Goal: Task Accomplishment & Management: Manage account settings

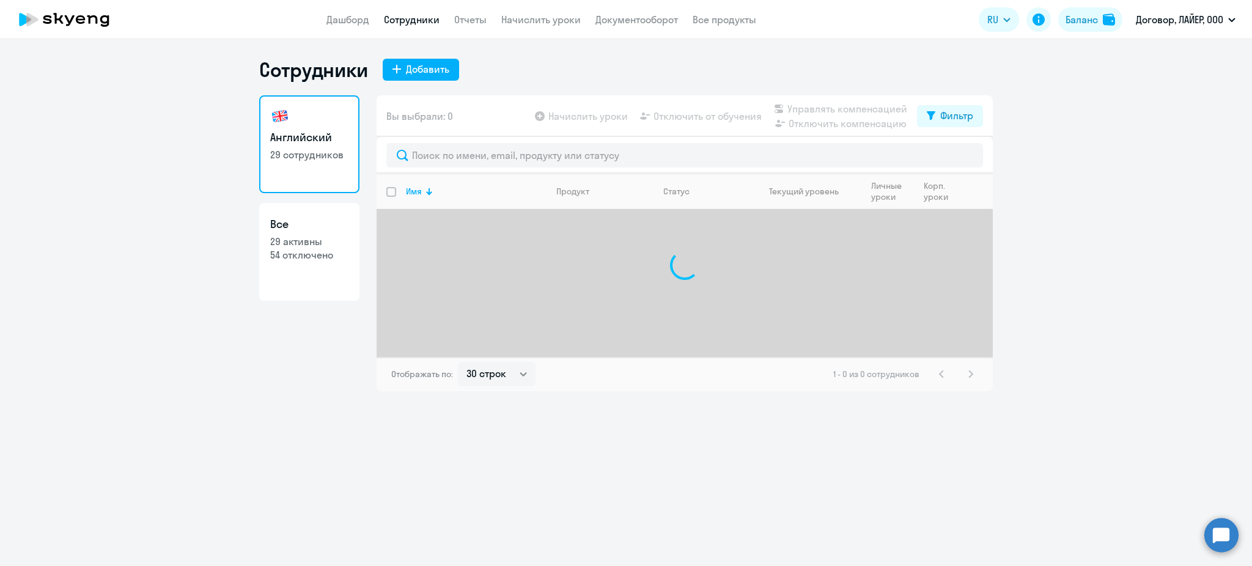
select select "30"
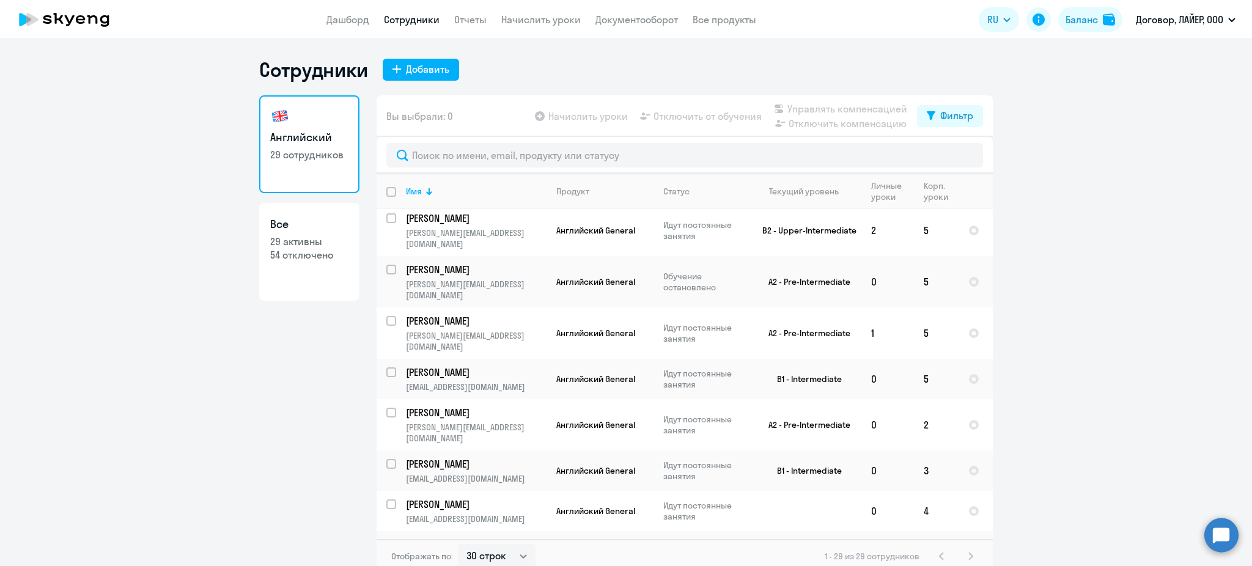
scroll to position [244, 0]
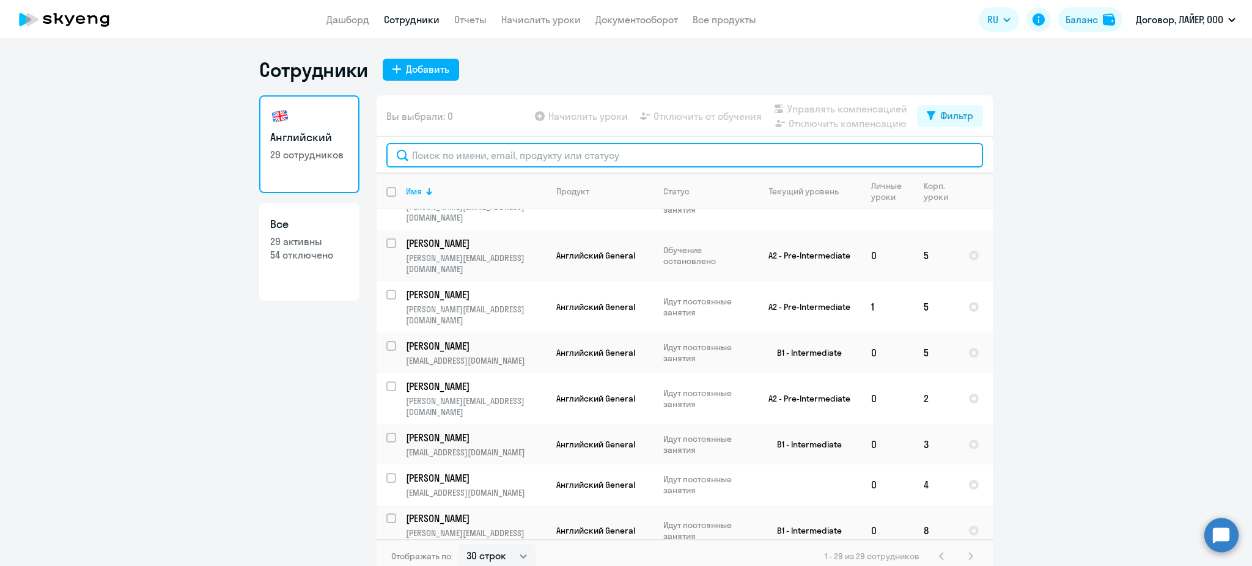
click at [520, 160] on input "text" at bounding box center [684, 155] width 597 height 24
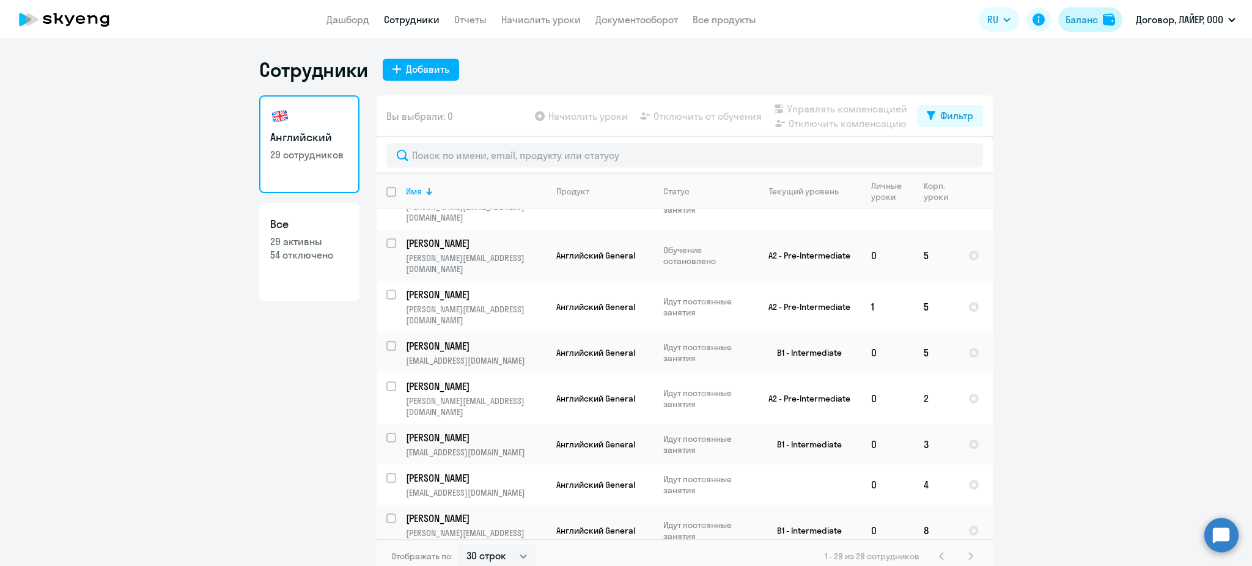
click at [1086, 13] on div "Баланс" at bounding box center [1081, 19] width 32 height 15
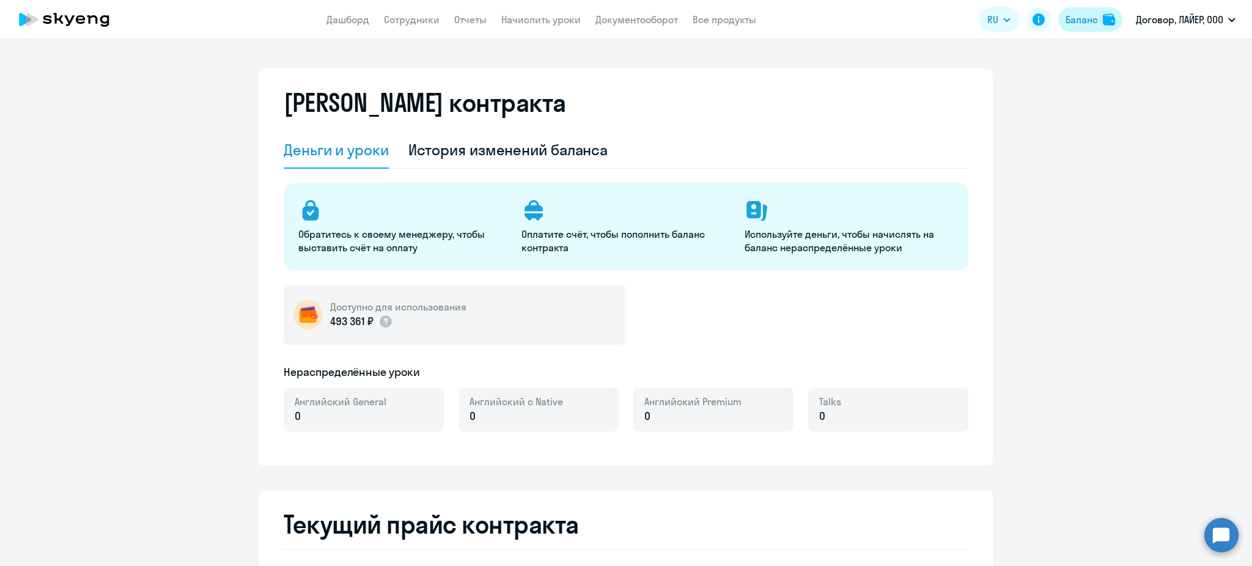
select select "english_adult_not_native_speaker"
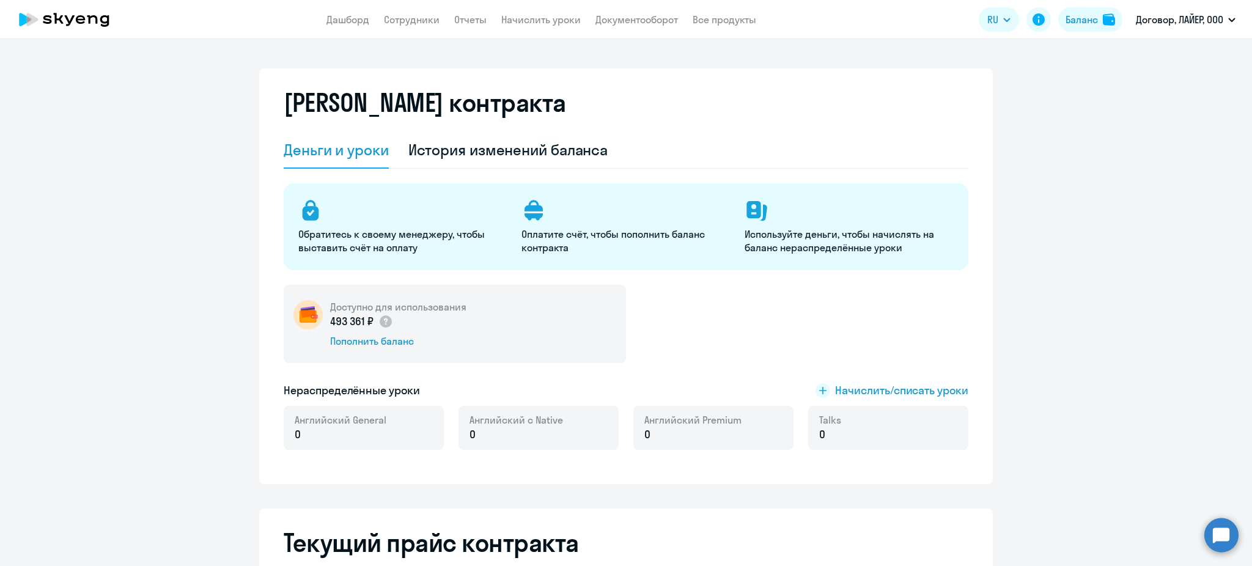
click at [1103, 16] on img at bounding box center [1109, 19] width 12 height 12
click at [842, 386] on span "Начислить/списать уроки" at bounding box center [901, 391] width 133 height 16
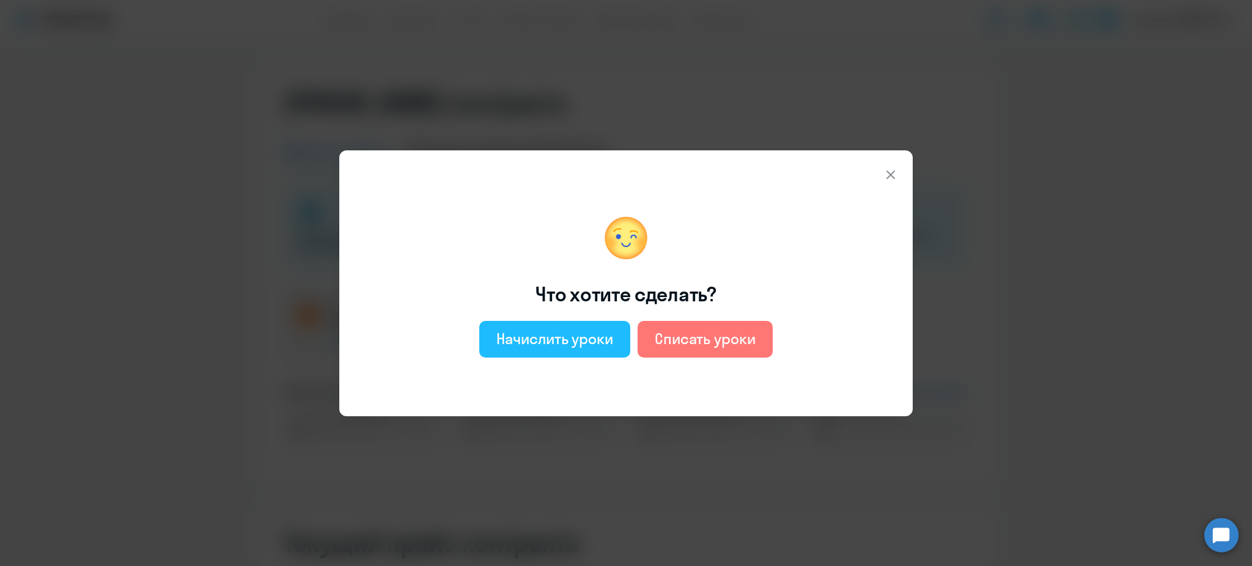
click at [578, 339] on div "Начислить уроки" at bounding box center [554, 339] width 117 height 20
select select "english_adult_not_native_speaker"
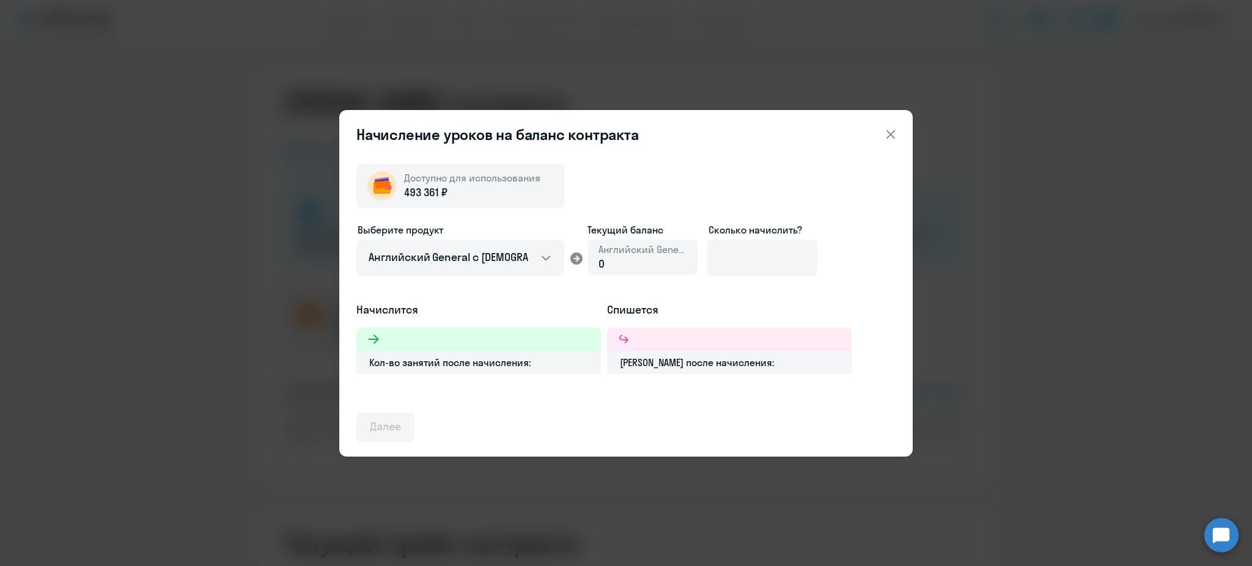
click at [631, 259] on div "0" at bounding box center [642, 264] width 88 height 16
click at [793, 260] on input at bounding box center [762, 258] width 110 height 37
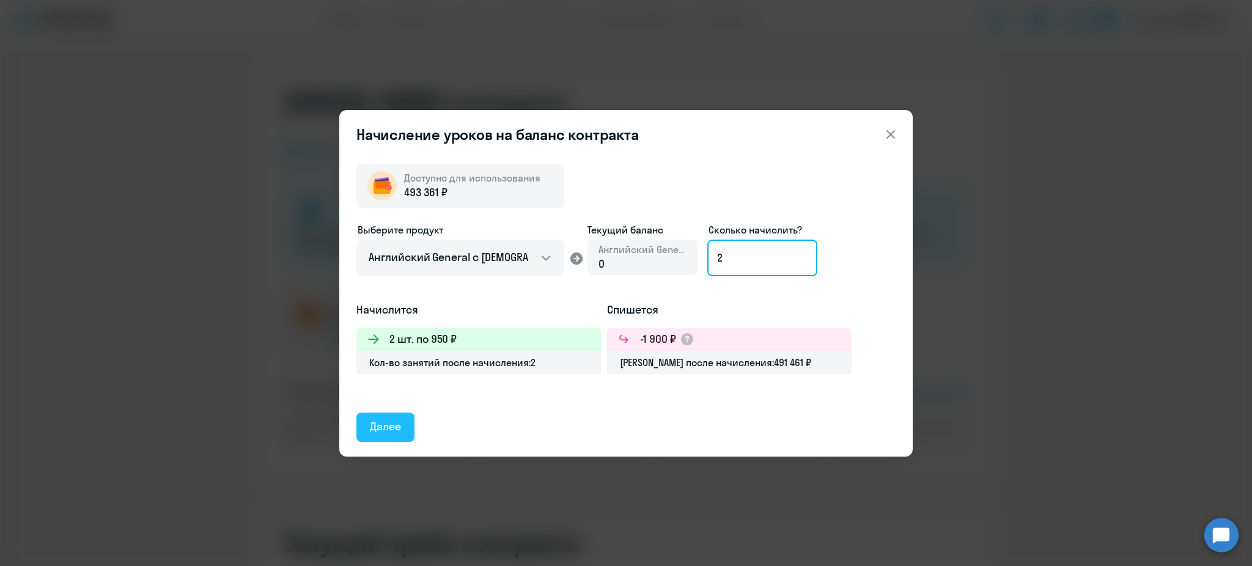
type input "2"
click at [387, 428] on div "Далее" at bounding box center [385, 427] width 31 height 16
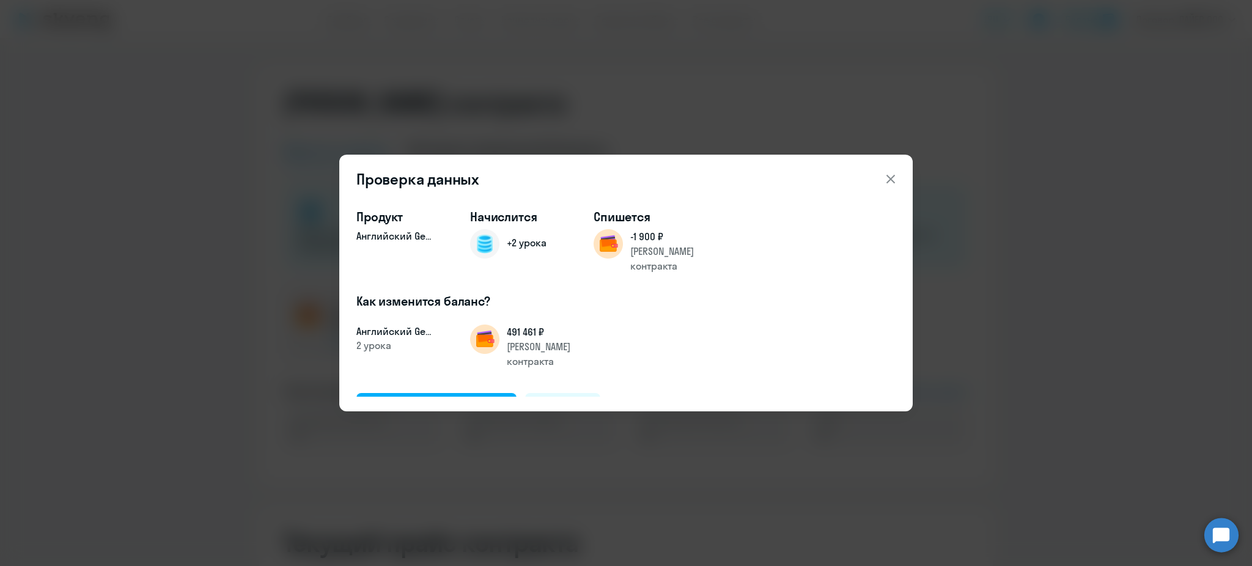
drag, startPoint x: 360, startPoint y: 428, endPoint x: 795, endPoint y: 374, distance: 437.9
click at [795, 393] on div "Подтвердить и начислить Отменить" at bounding box center [625, 407] width 539 height 29
click at [396, 399] on div "Подтвердить и начислить" at bounding box center [436, 407] width 133 height 16
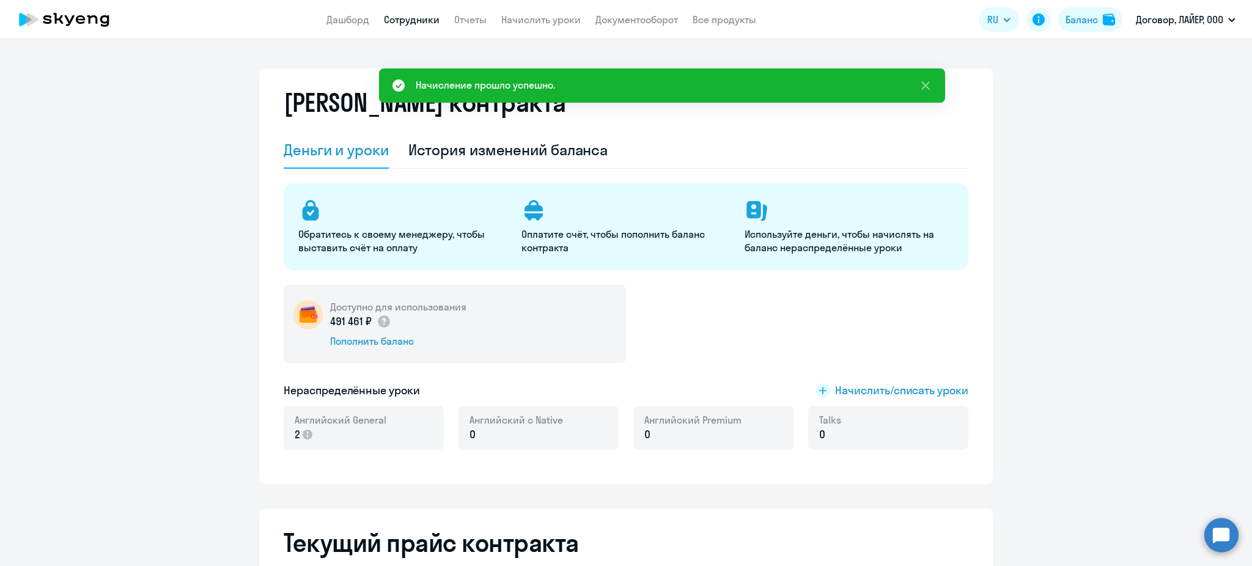
click at [392, 23] on link "Сотрудники" at bounding box center [412, 19] width 56 height 12
select select "30"
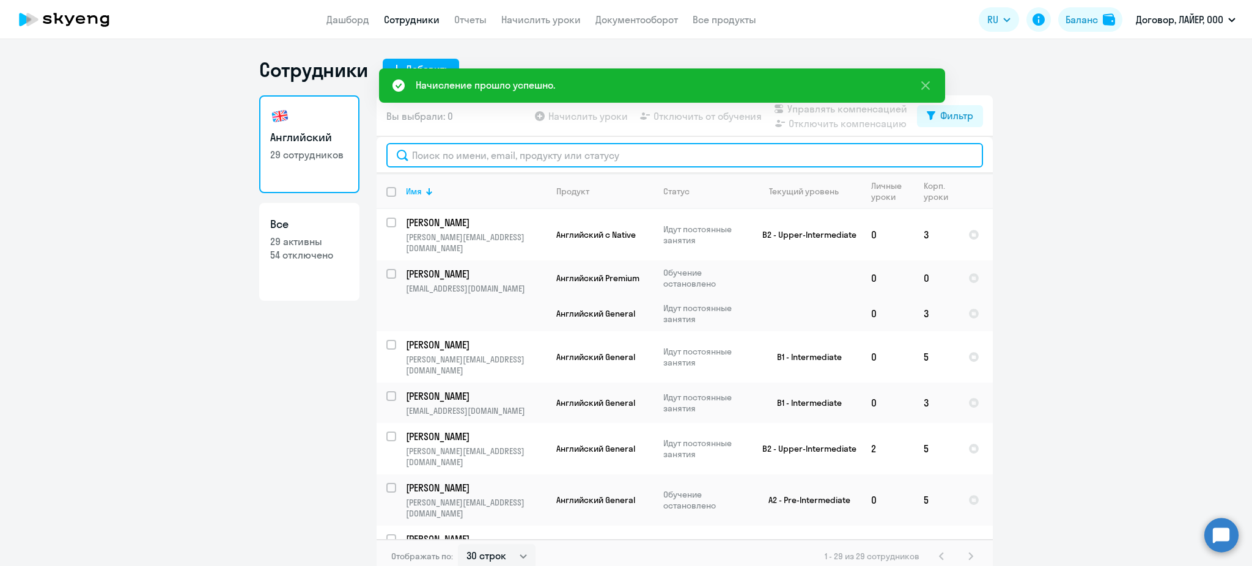
click at [545, 155] on input "text" at bounding box center [684, 155] width 597 height 24
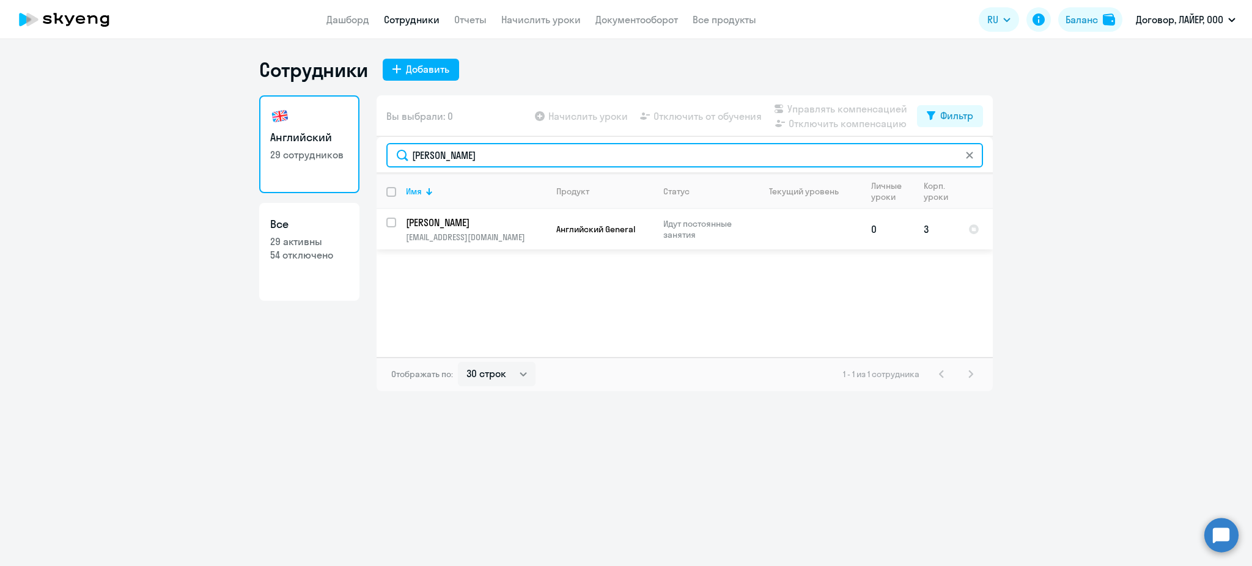
type input "[PERSON_NAME]"
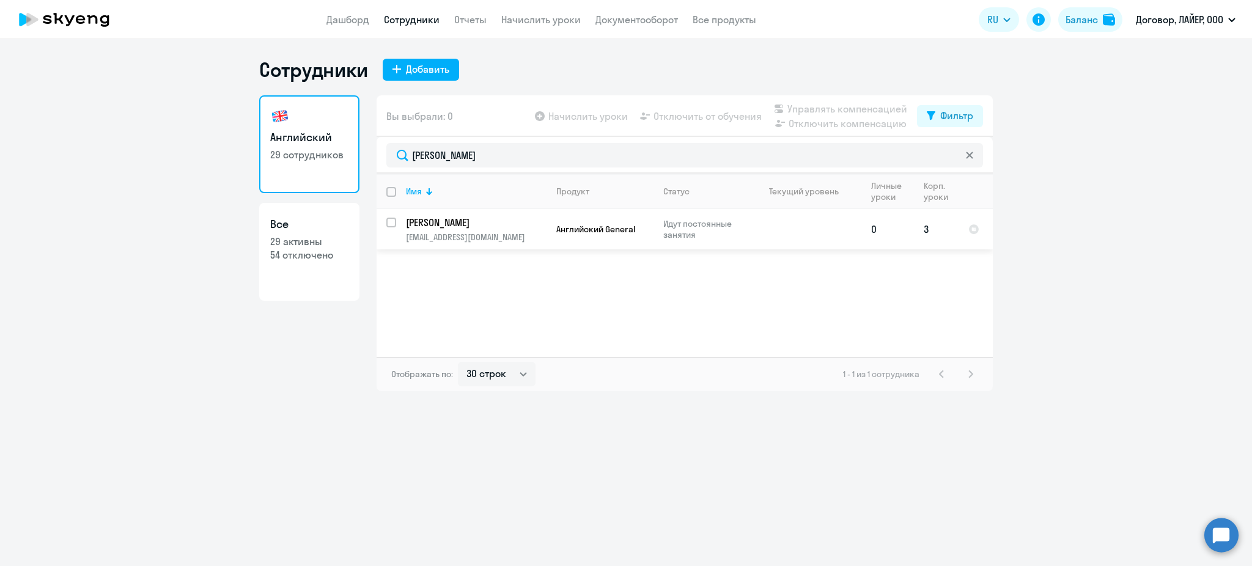
click at [885, 231] on td "0" at bounding box center [887, 229] width 53 height 40
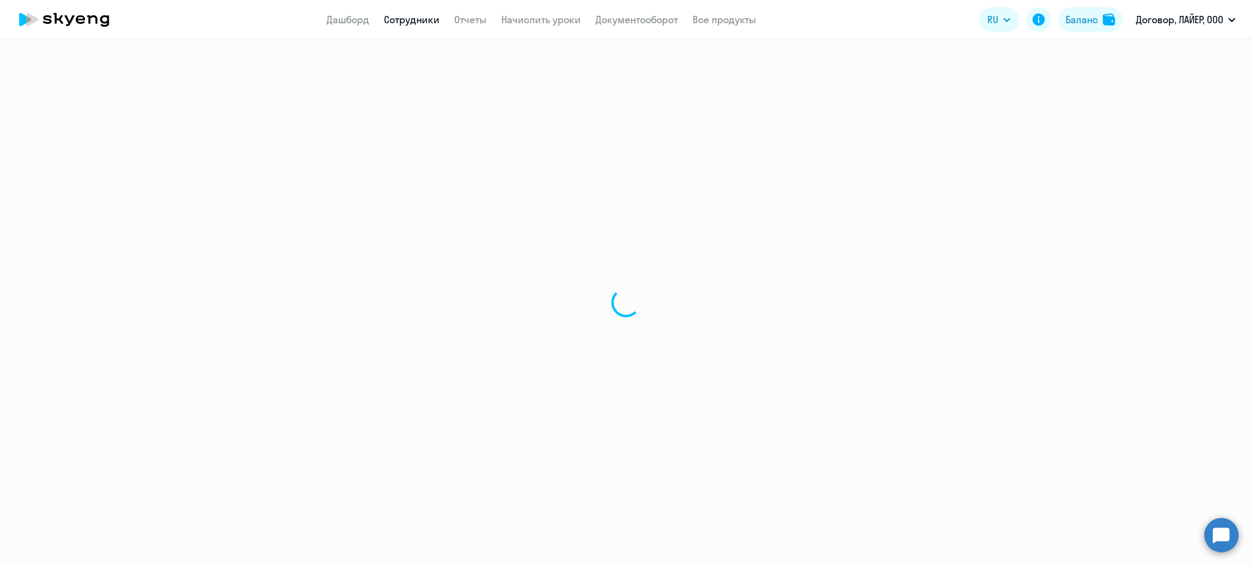
select select "english"
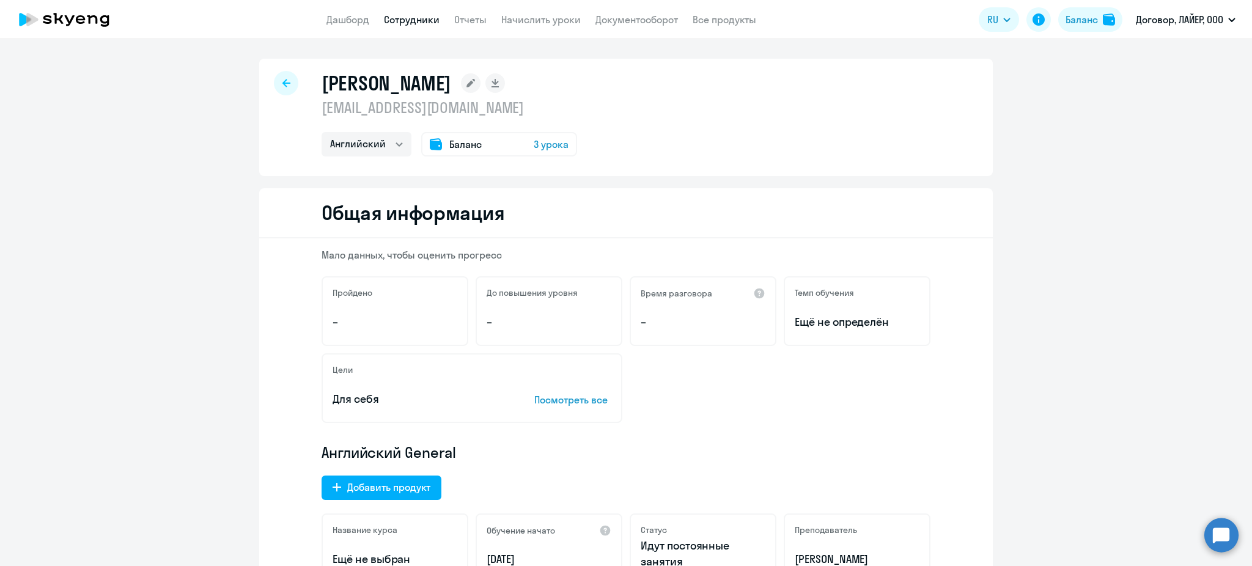
click at [553, 147] on span "3 урока" at bounding box center [551, 144] width 35 height 15
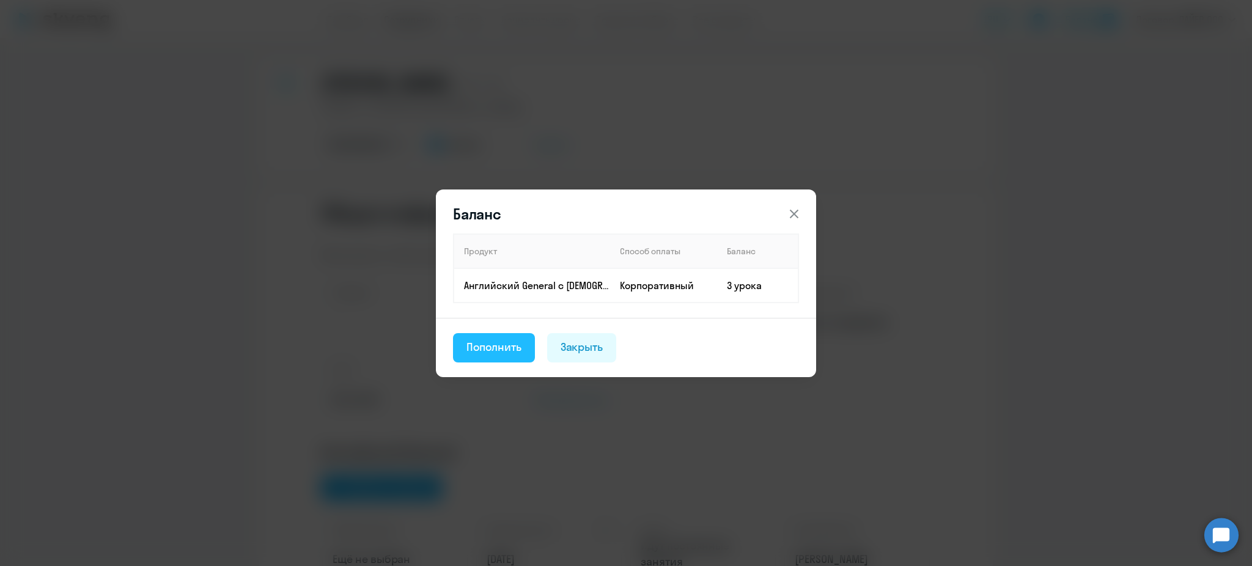
click at [504, 333] on button "Пополнить" at bounding box center [494, 347] width 82 height 29
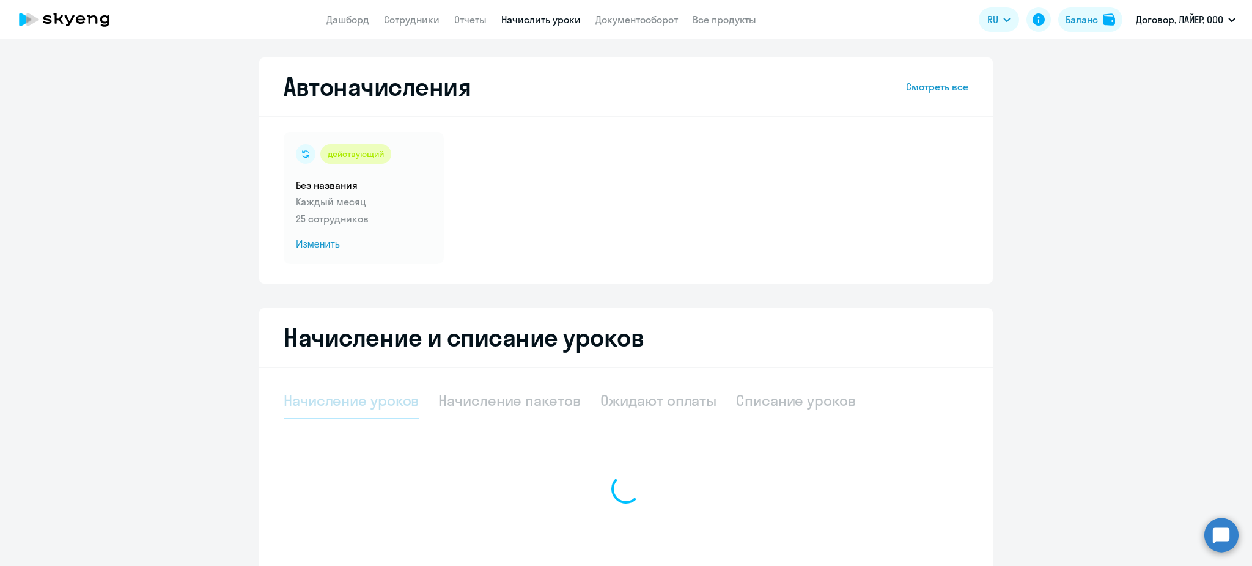
select select "10"
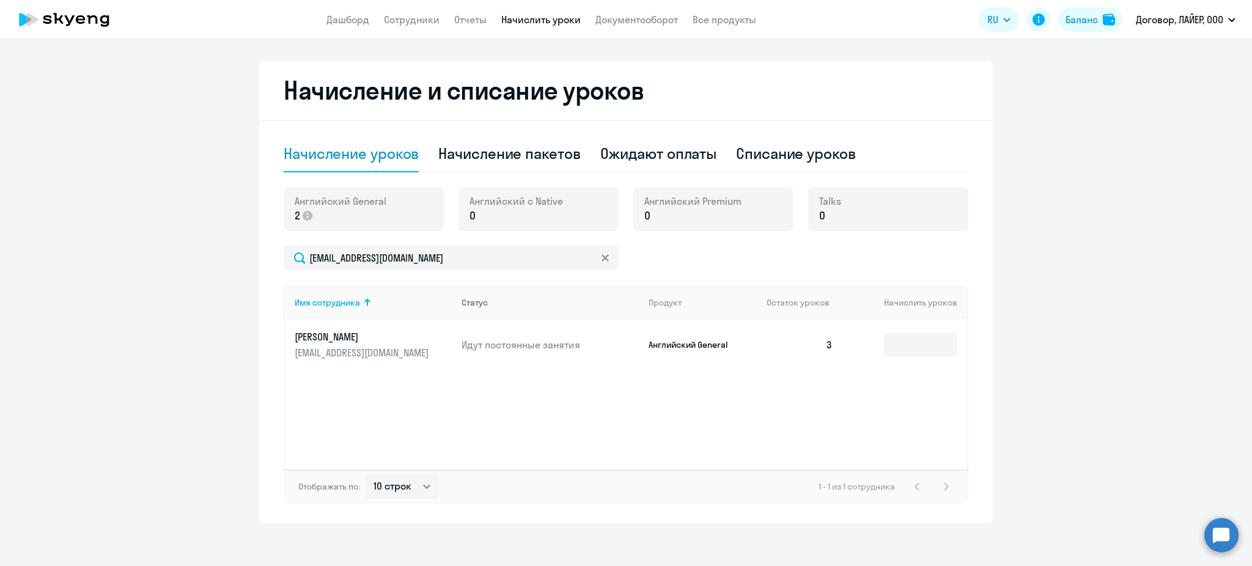
scroll to position [252, 0]
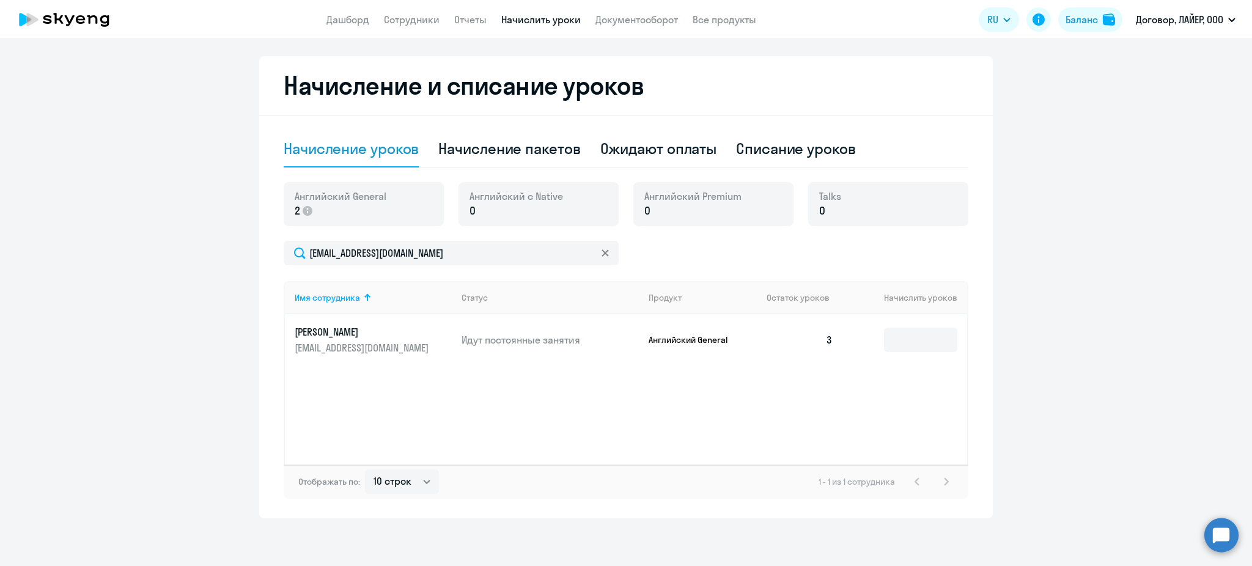
click at [314, 213] on p "2" at bounding box center [341, 211] width 92 height 16
click at [900, 328] on input at bounding box center [920, 340] width 73 height 24
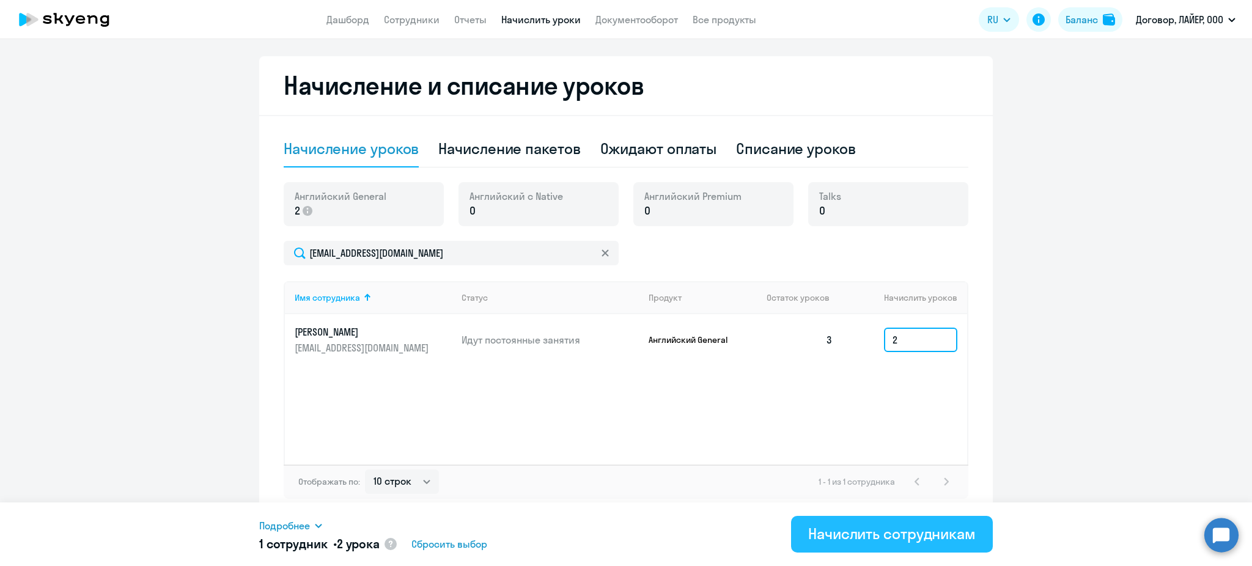
type input "2"
click at [849, 531] on div "Начислить сотрудникам" at bounding box center [891, 534] width 167 height 20
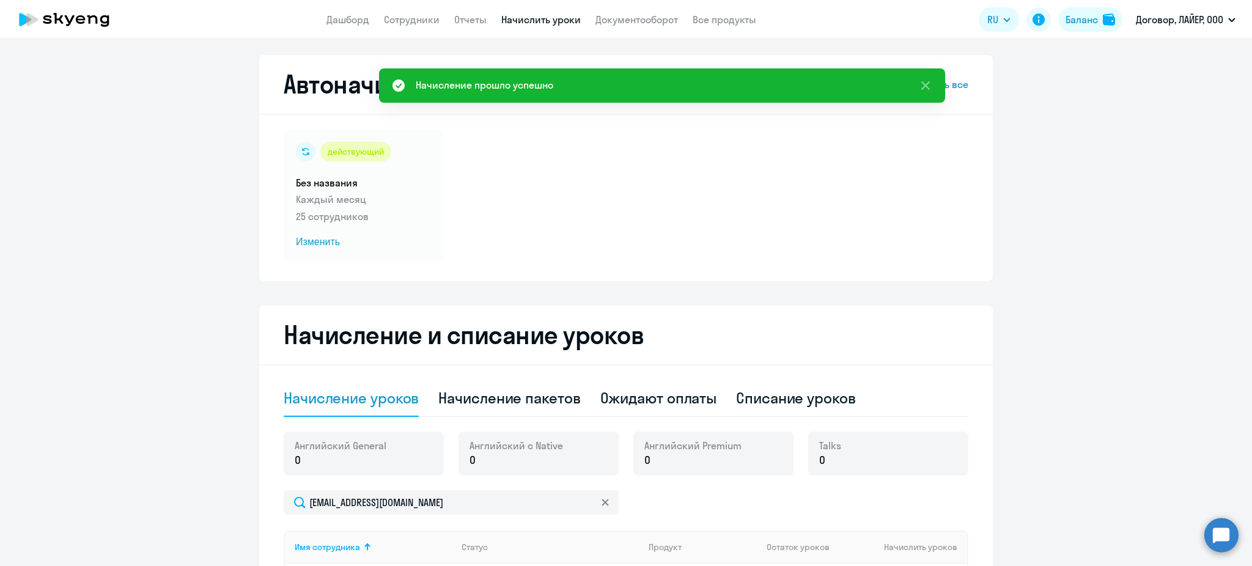
scroll to position [0, 0]
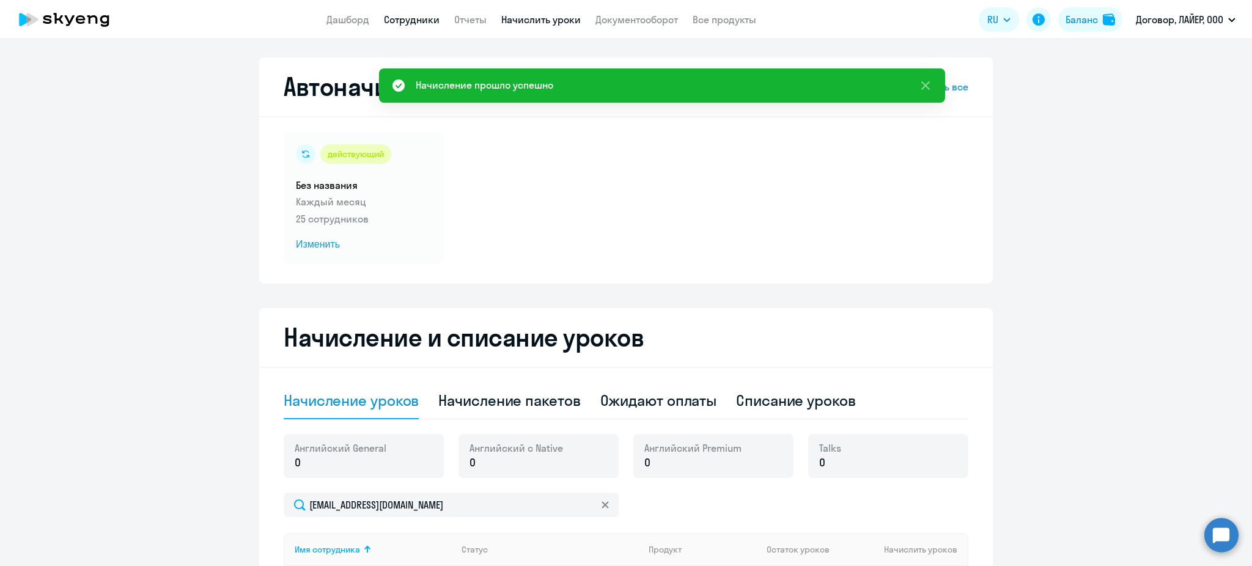
click at [415, 15] on link "Сотрудники" at bounding box center [412, 19] width 56 height 12
select select "30"
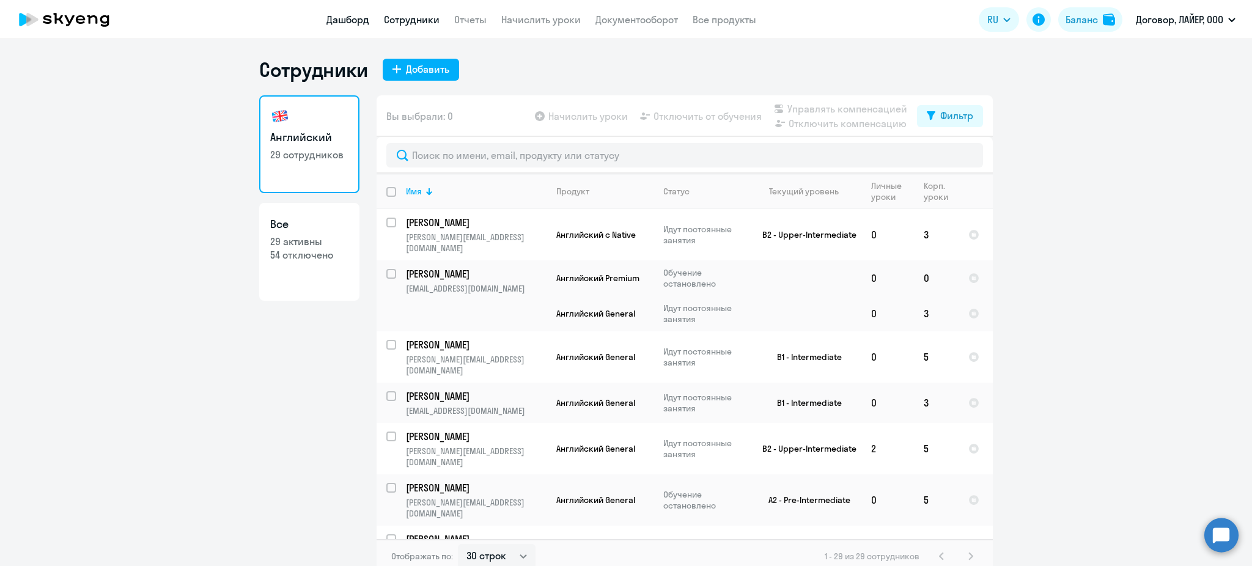
click at [350, 23] on link "Дашборд" at bounding box center [347, 19] width 43 height 12
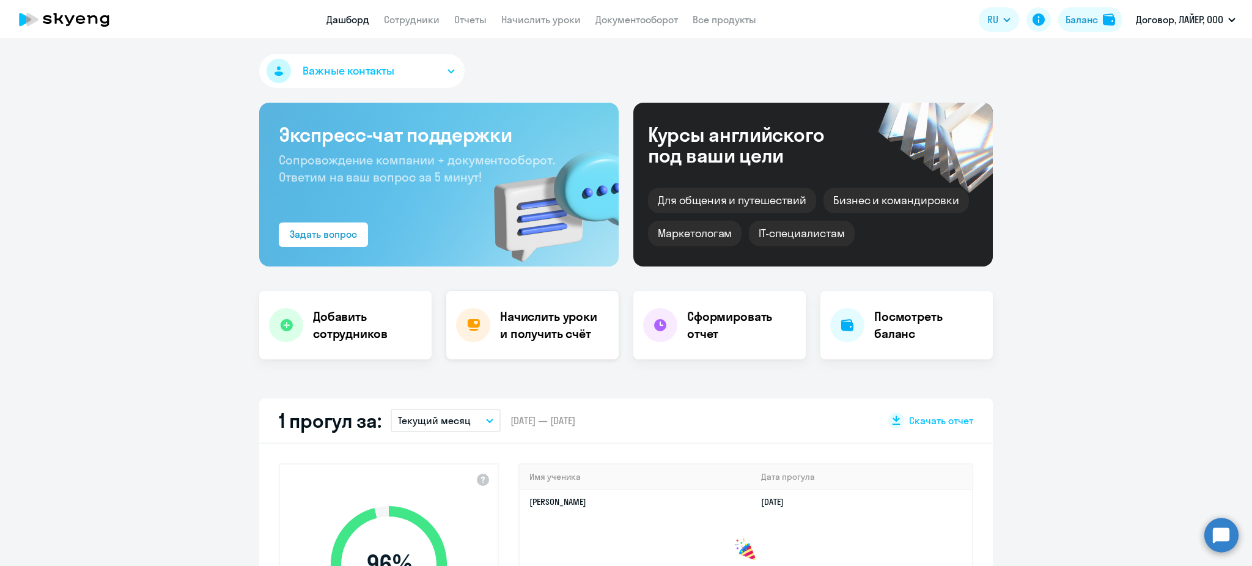
select select "30"
click at [402, 30] on app-header "Дашборд Сотрудники Отчеты Начислить уроки Документооборот Все продукты Дашборд …" at bounding box center [626, 19] width 1252 height 39
click at [405, 23] on link "Сотрудники" at bounding box center [412, 19] width 56 height 12
select select "30"
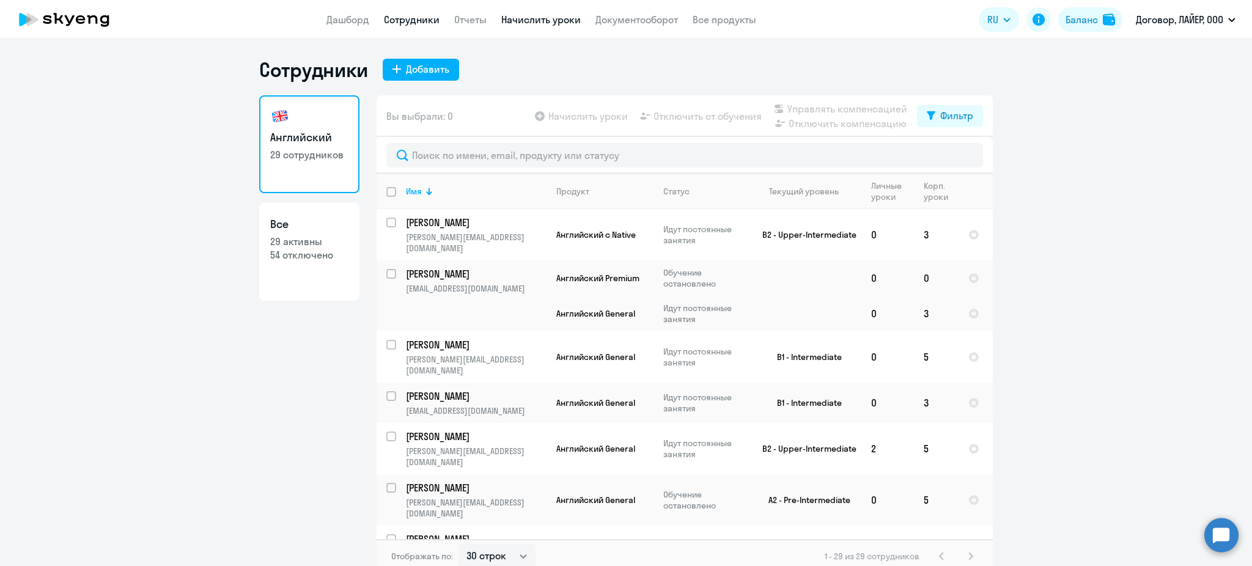
click at [509, 17] on link "Начислить уроки" at bounding box center [540, 19] width 79 height 12
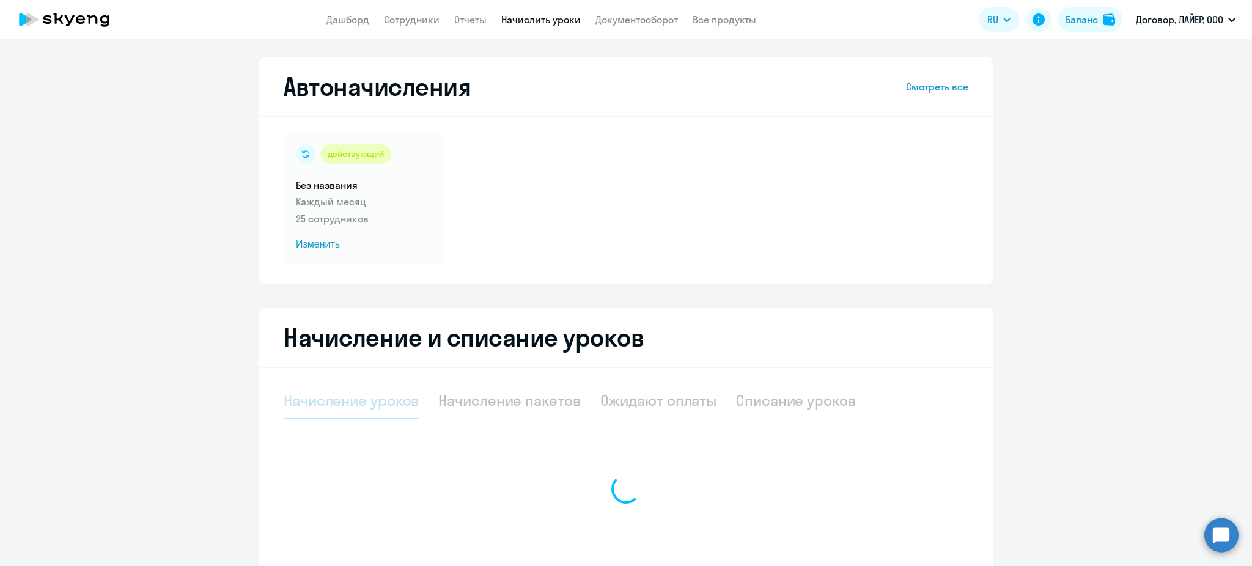
select select "10"
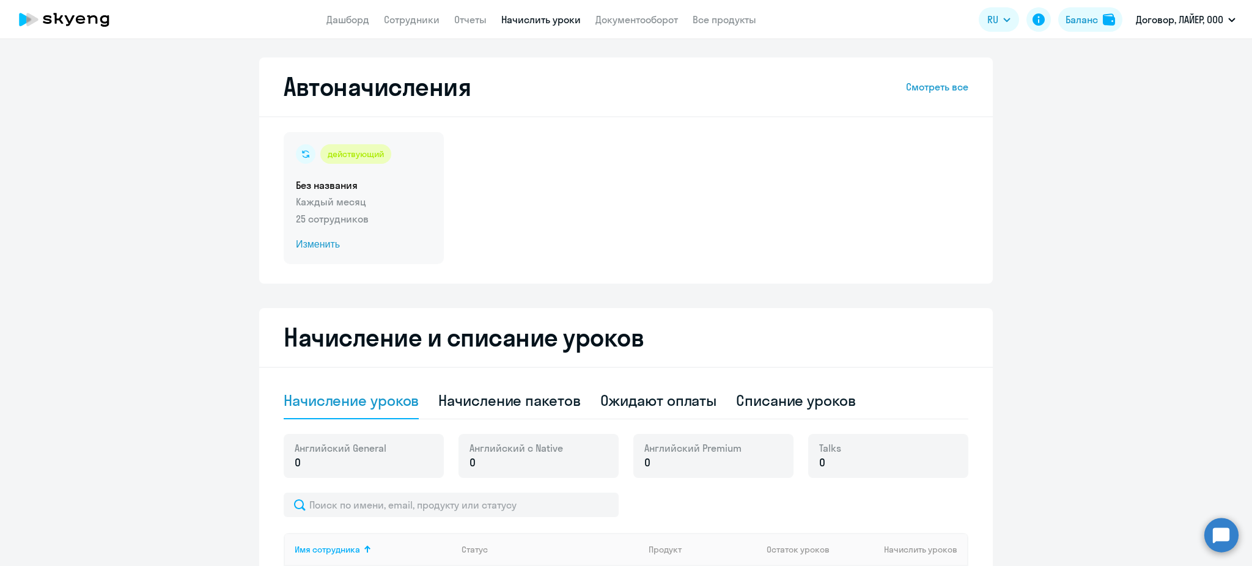
click at [309, 243] on span "Изменить" at bounding box center [364, 244] width 136 height 15
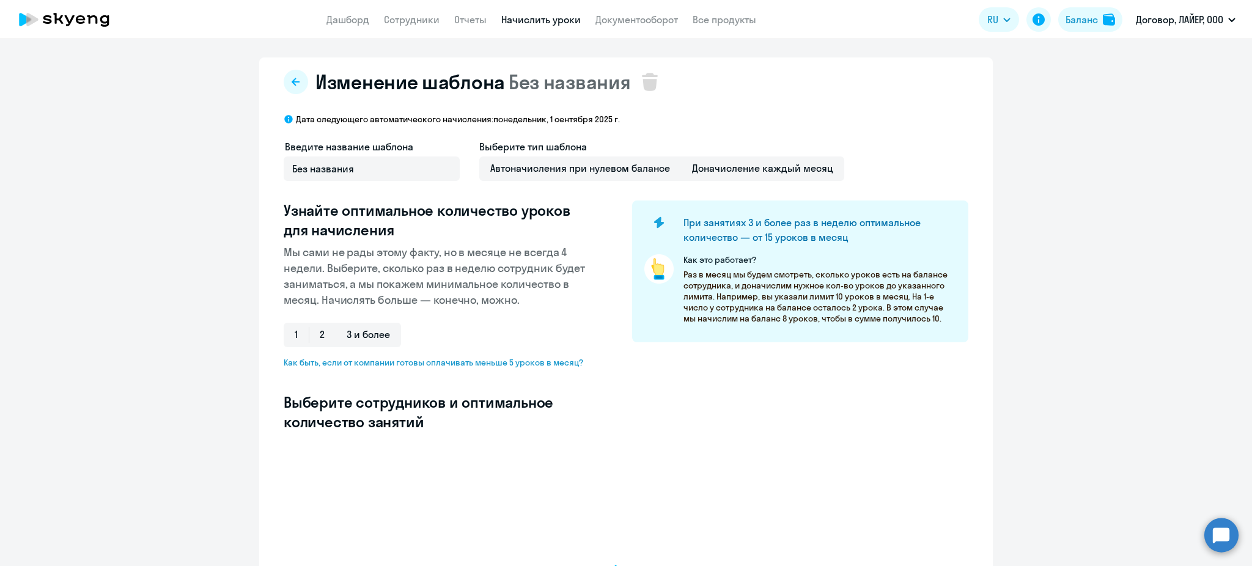
select select "10"
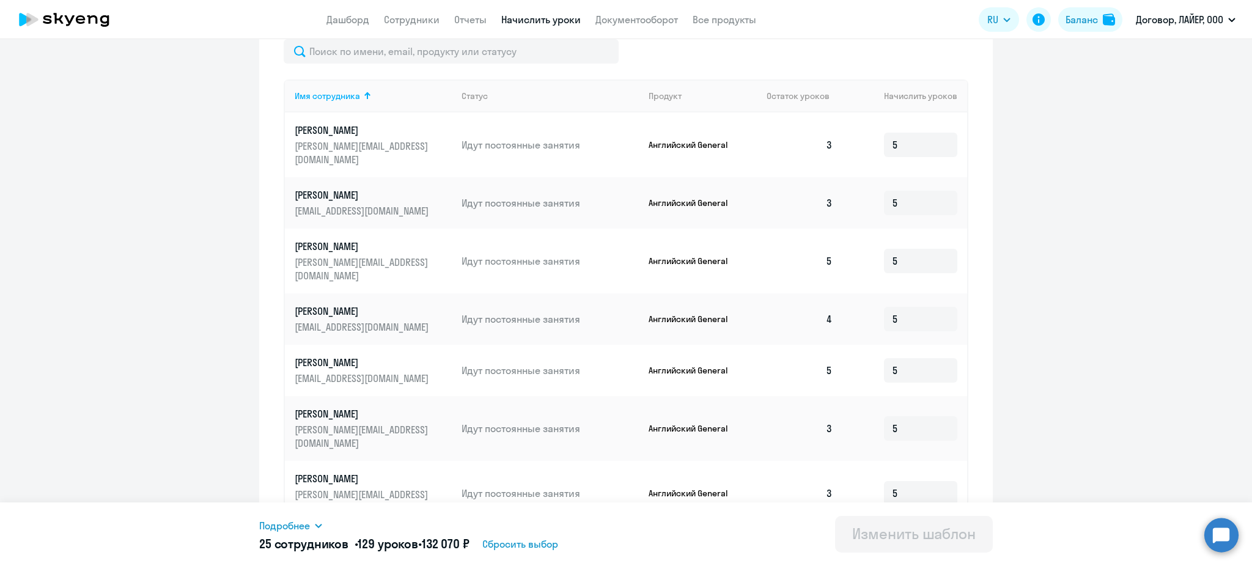
scroll to position [569, 0]
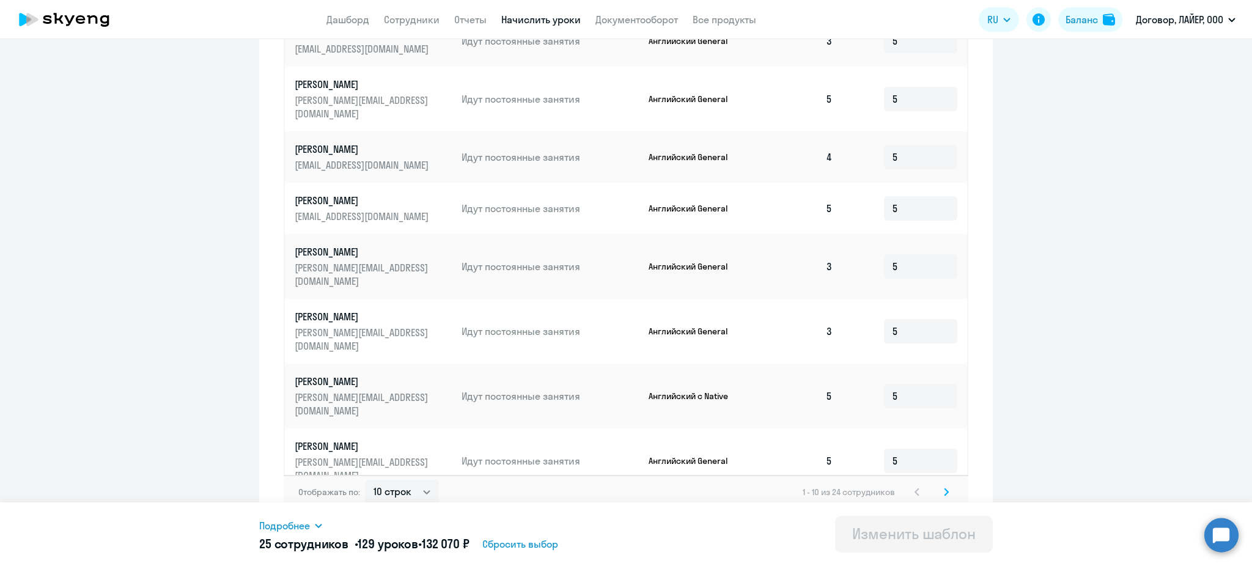
click at [933, 507] on input "5" at bounding box center [920, 519] width 73 height 24
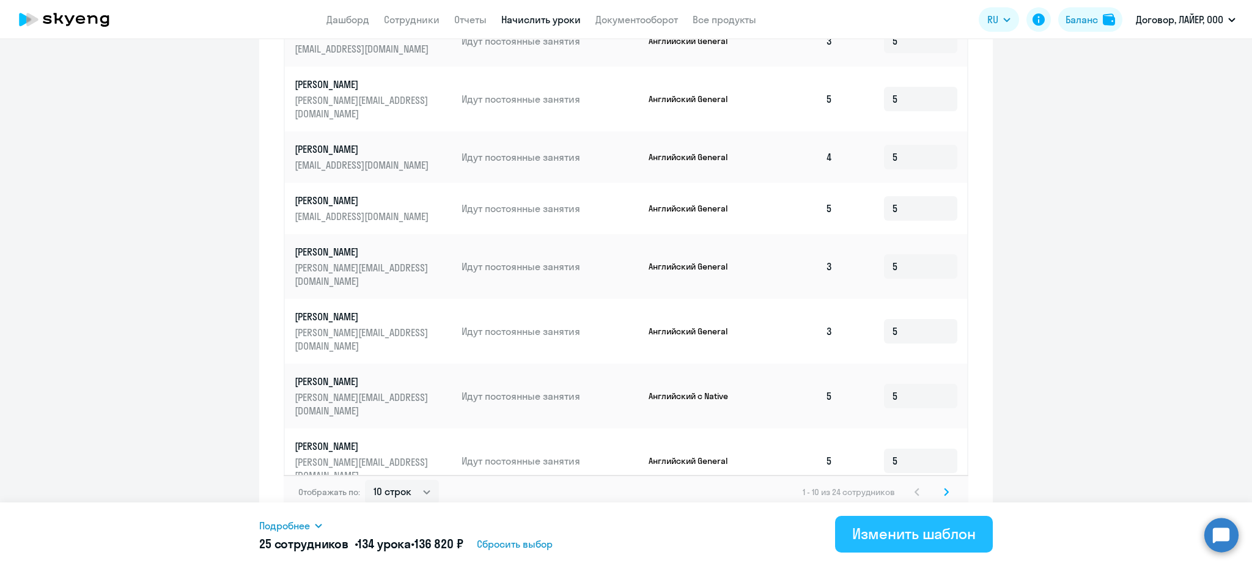
type input "10"
click at [933, 532] on div "Изменить шаблон" at bounding box center [913, 534] width 123 height 20
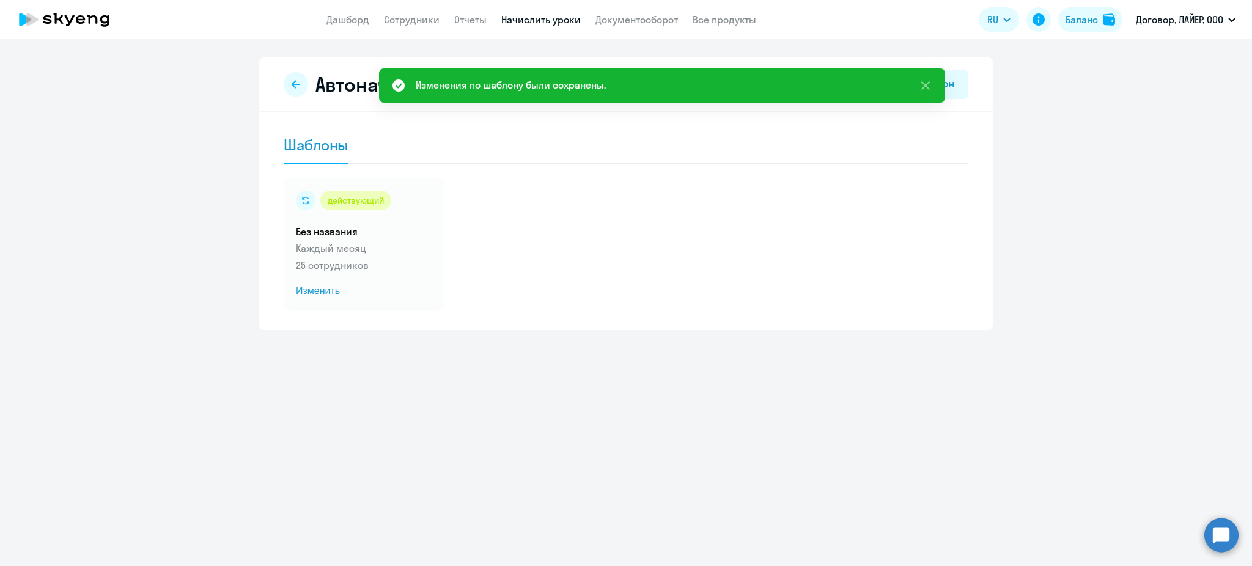
drag, startPoint x: 1092, startPoint y: 191, endPoint x: 1086, endPoint y: 113, distance: 77.8
click at [1092, 191] on ng-component "Автоначисления Новый шаблон Шаблоны действующий Без названия Каждый месяц 25 со…" at bounding box center [626, 193] width 1252 height 273
click at [1076, 18] on div "Баланс" at bounding box center [1081, 19] width 32 height 15
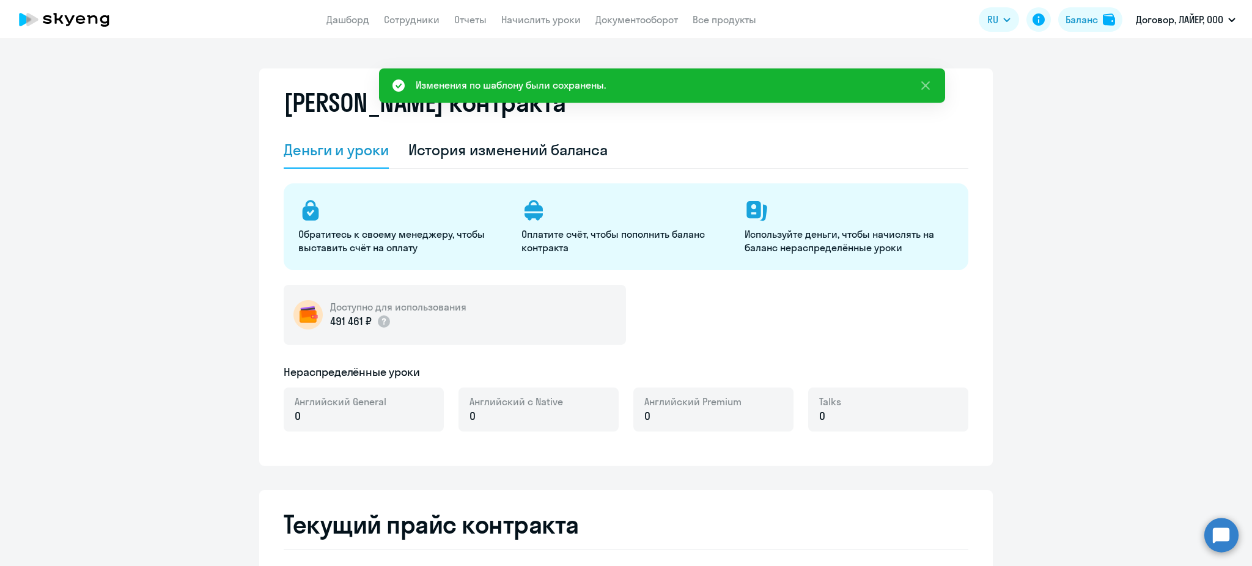
select select "english_adult_not_native_speaker"
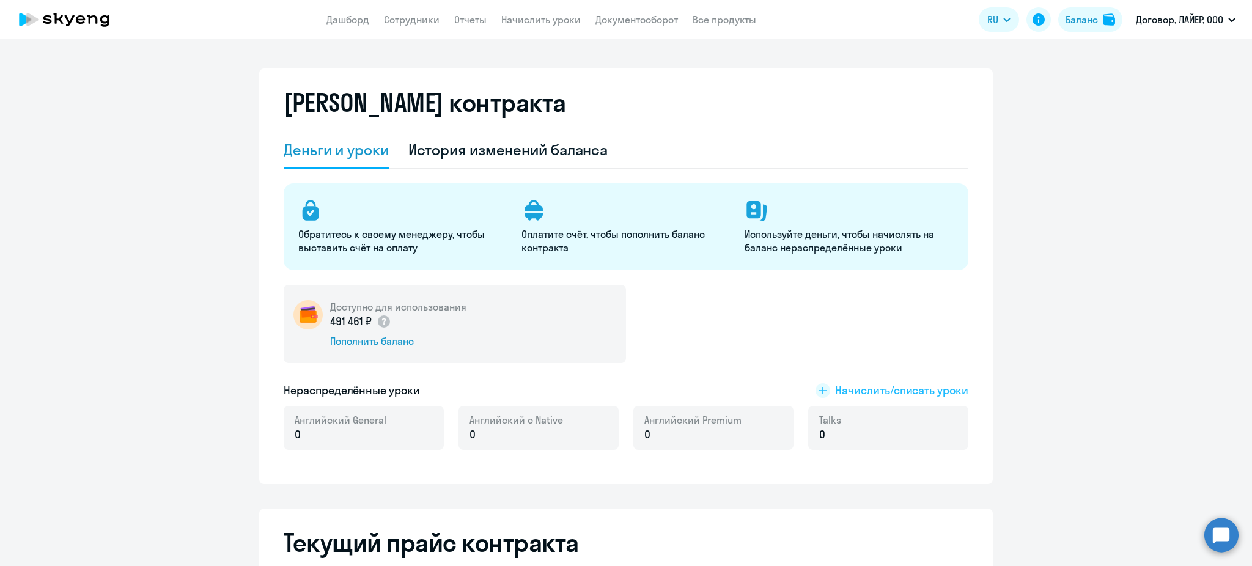
click at [890, 392] on span "Начислить/списать уроки" at bounding box center [901, 391] width 133 height 16
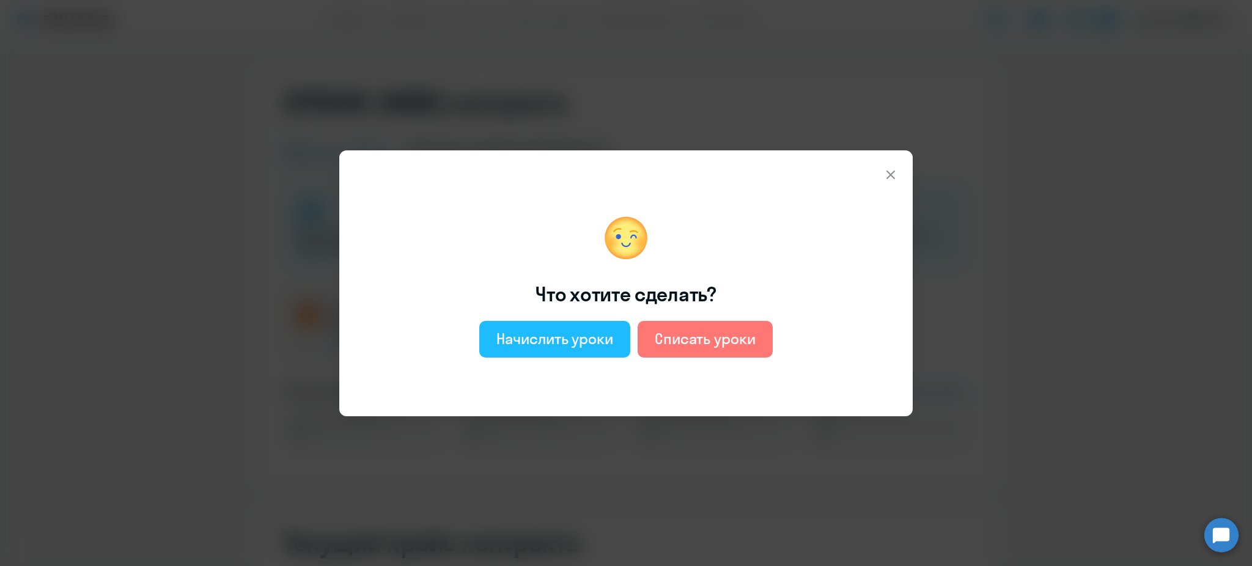
click at [537, 342] on div "Начислить уроки" at bounding box center [554, 339] width 117 height 20
select select "english_adult_not_native_speaker"
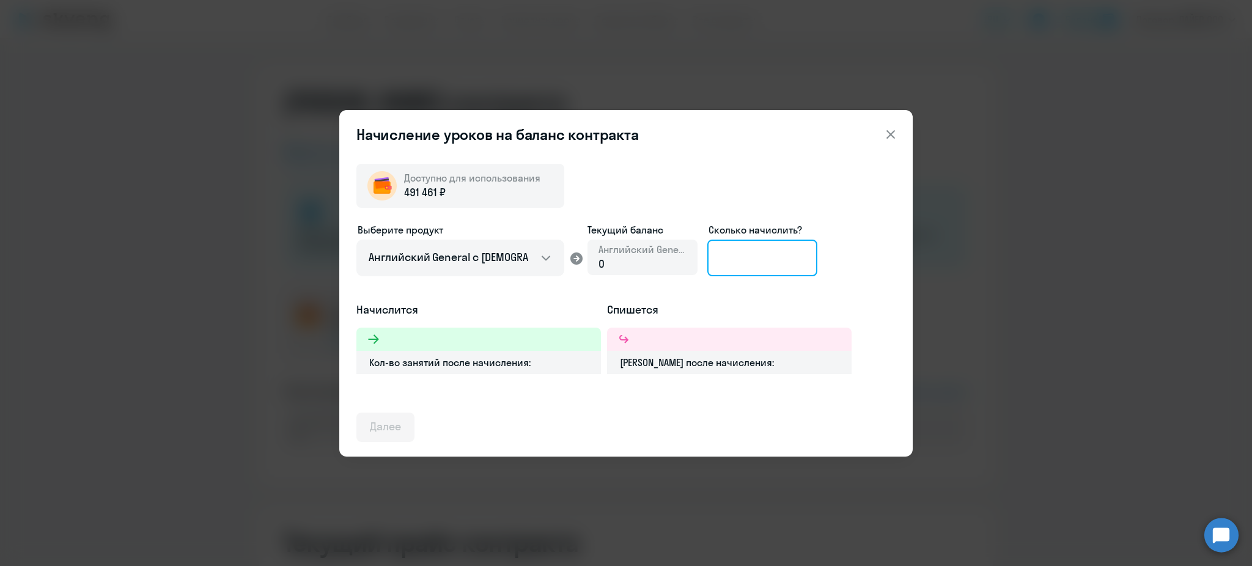
click at [745, 254] on input at bounding box center [762, 258] width 110 height 37
type input "2"
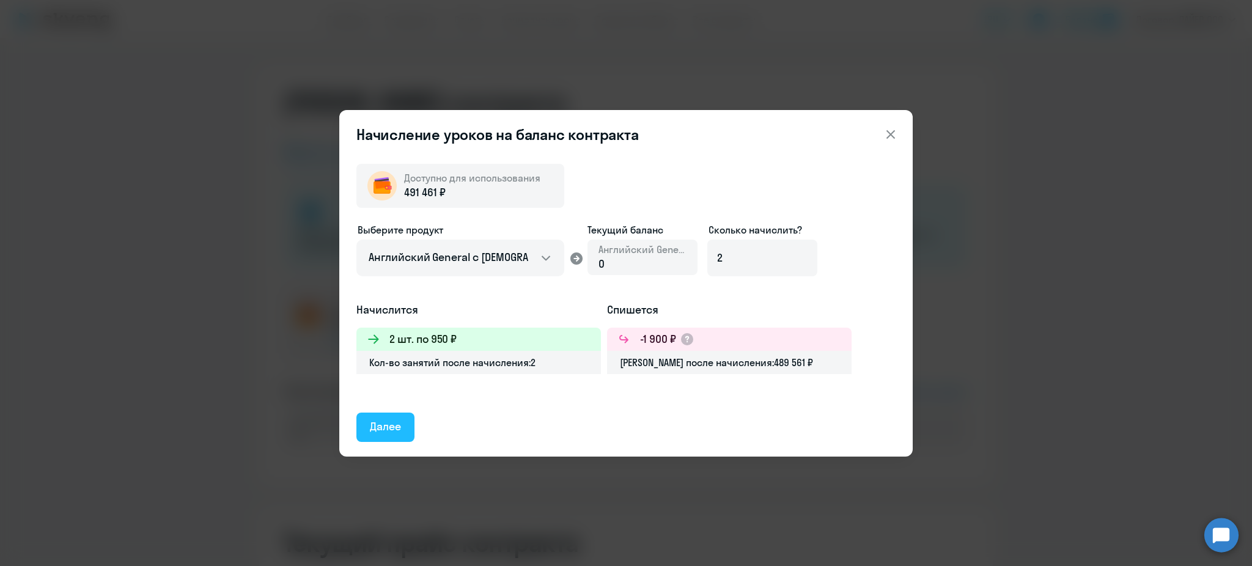
click at [370, 430] on div "Далее" at bounding box center [385, 427] width 31 height 16
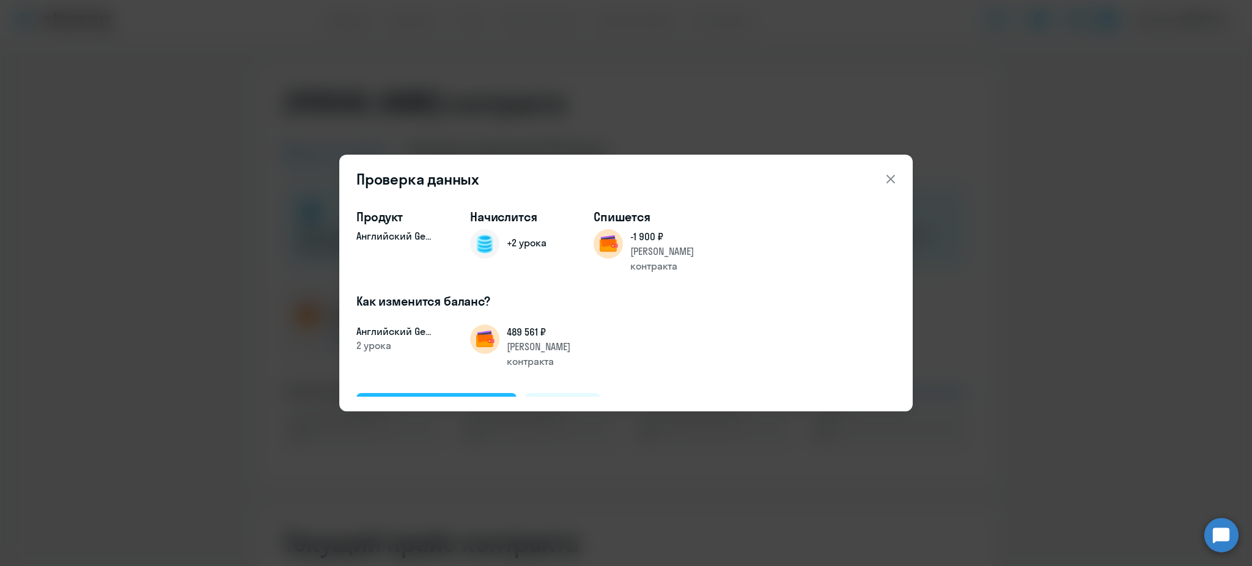
click at [394, 399] on div "Подтвердить и начислить" at bounding box center [436, 407] width 133 height 16
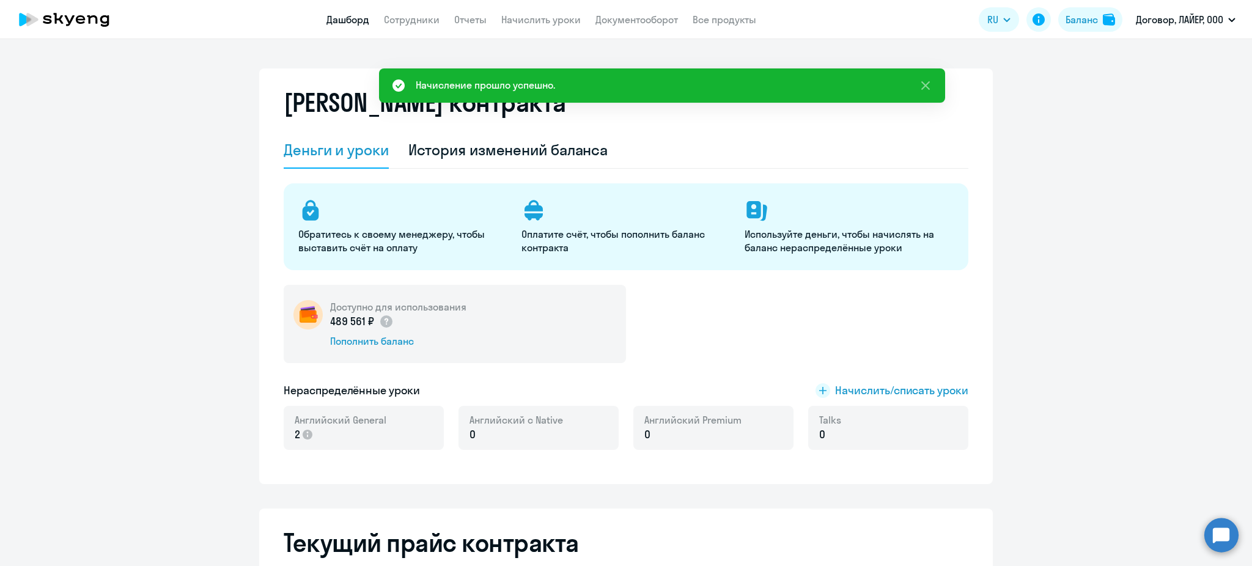
click at [362, 21] on link "Дашборд" at bounding box center [347, 19] width 43 height 12
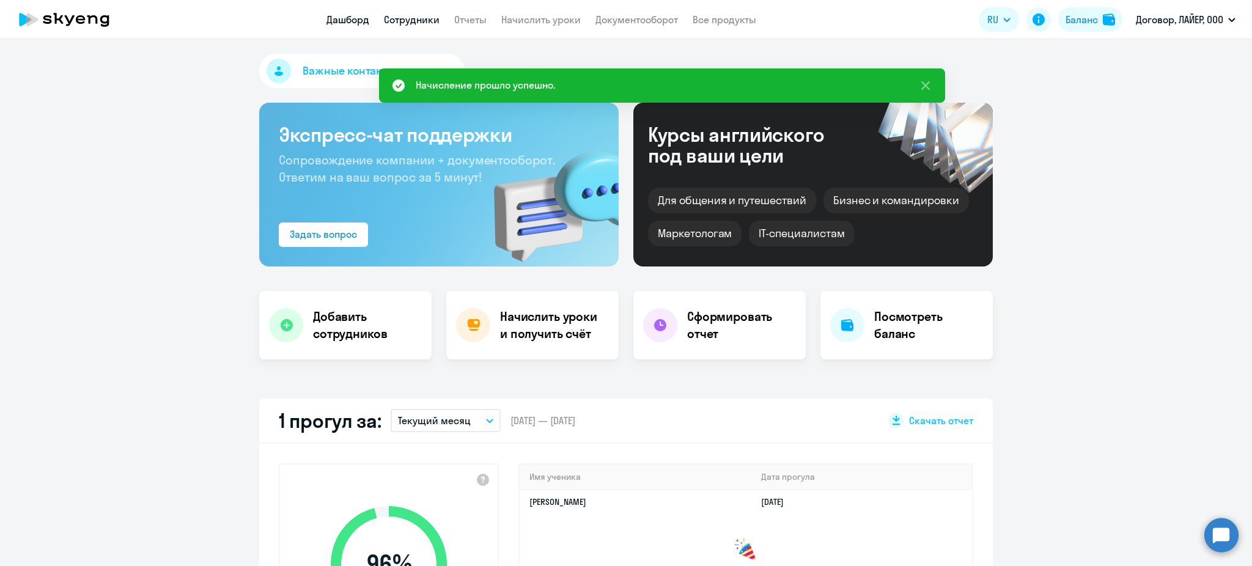
click at [404, 25] on link "Сотрудники" at bounding box center [412, 19] width 56 height 12
select select "30"
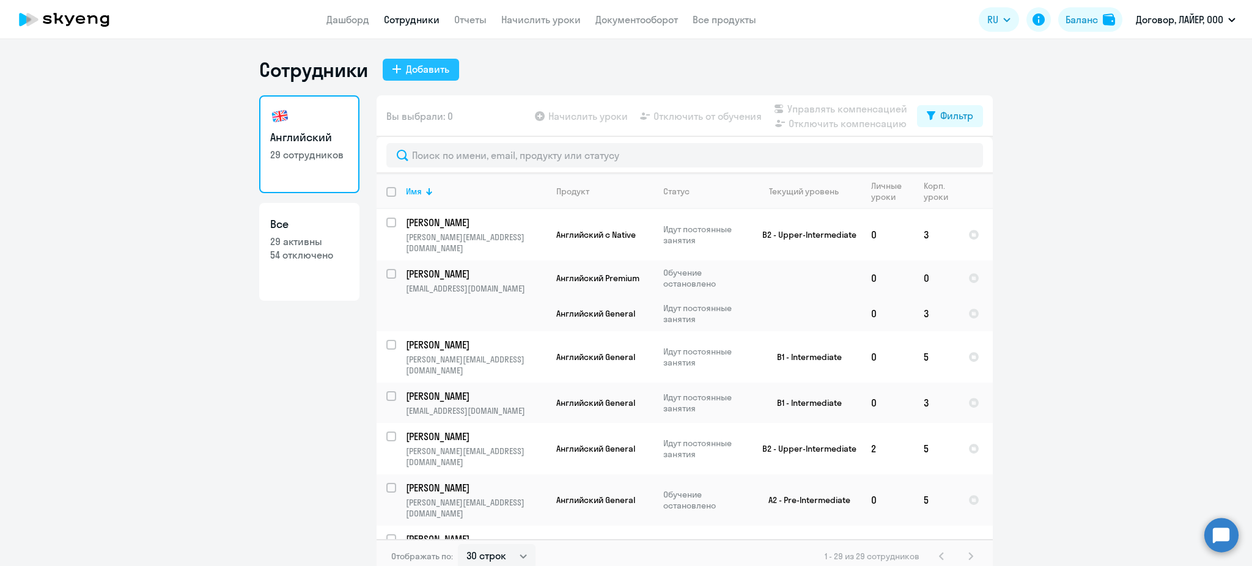
click at [406, 70] on div "Добавить" at bounding box center [427, 69] width 43 height 15
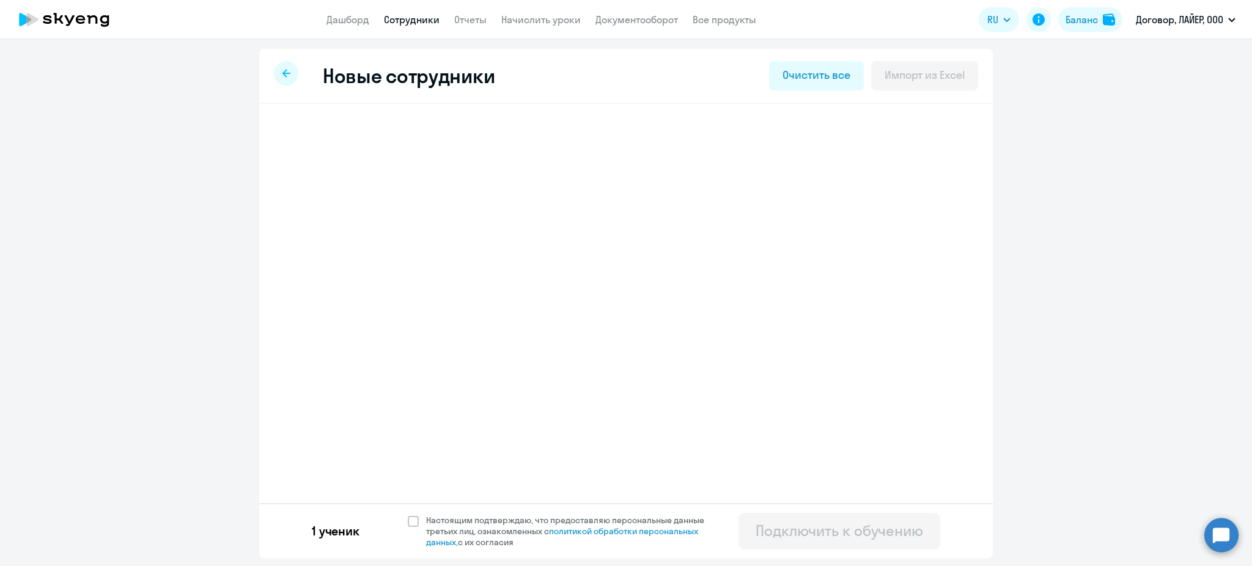
select select "english_adult_not_native_speaker"
select select "3"
click at [418, 141] on h3 "[PERSON_NAME]" at bounding box center [370, 138] width 97 height 20
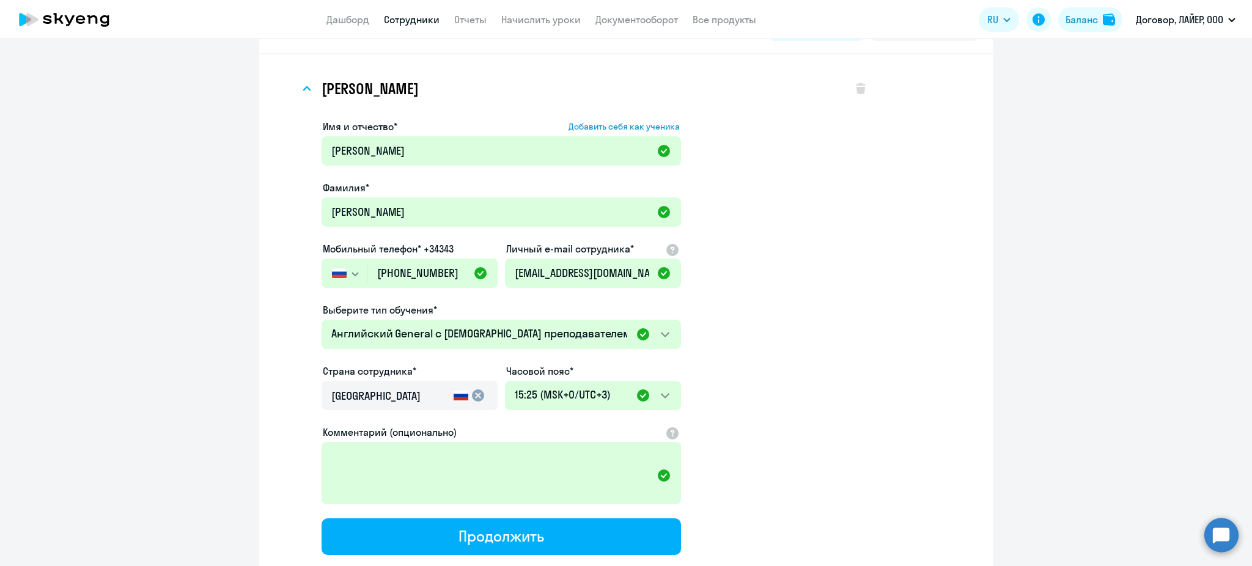
scroll to position [165, 0]
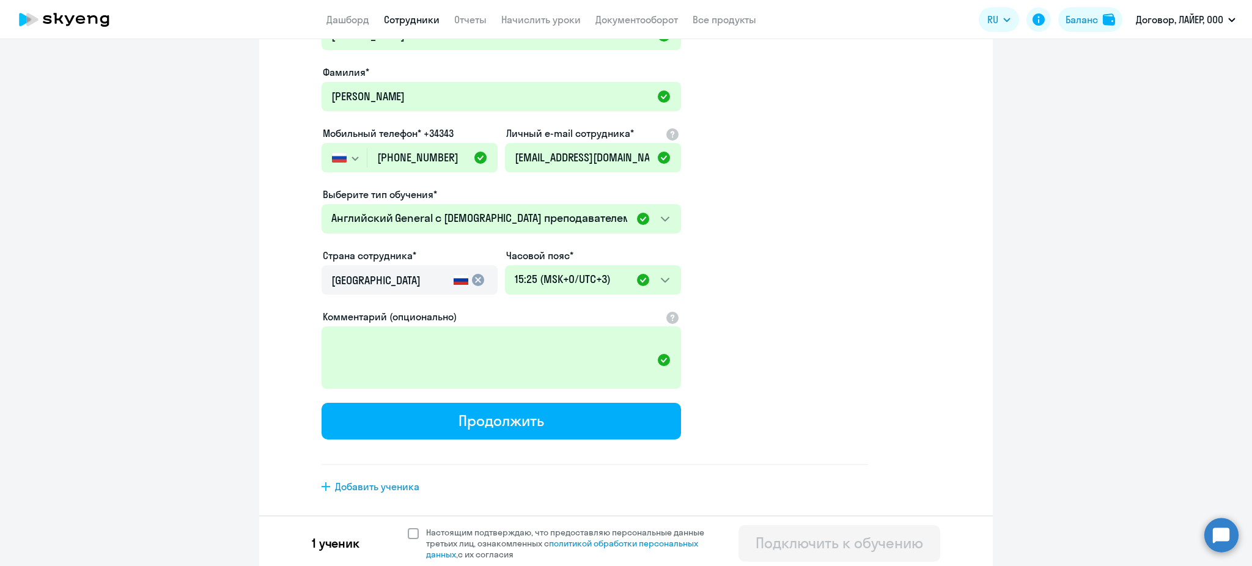
click at [408, 529] on span at bounding box center [413, 533] width 11 height 11
click at [407, 527] on input "Настоящим подтверждаю, что предоставляю персональные данные третьих лиц, ознако…" at bounding box center [407, 526] width 1 height 1
checkbox input "true"
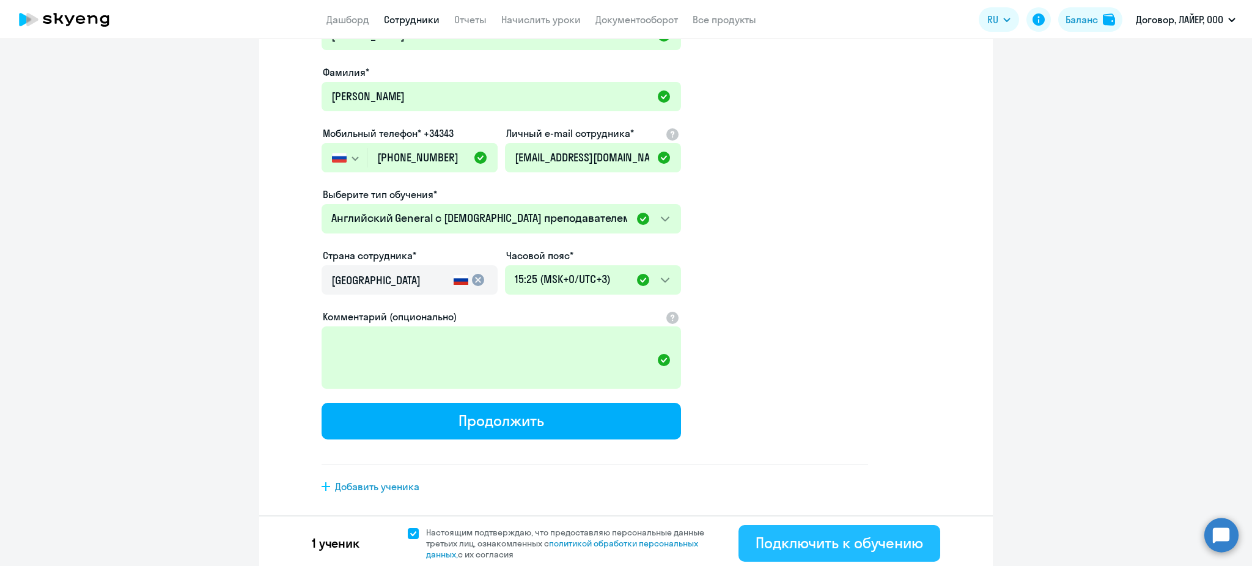
click at [813, 537] on div "Подключить к обучению" at bounding box center [838, 543] width 167 height 20
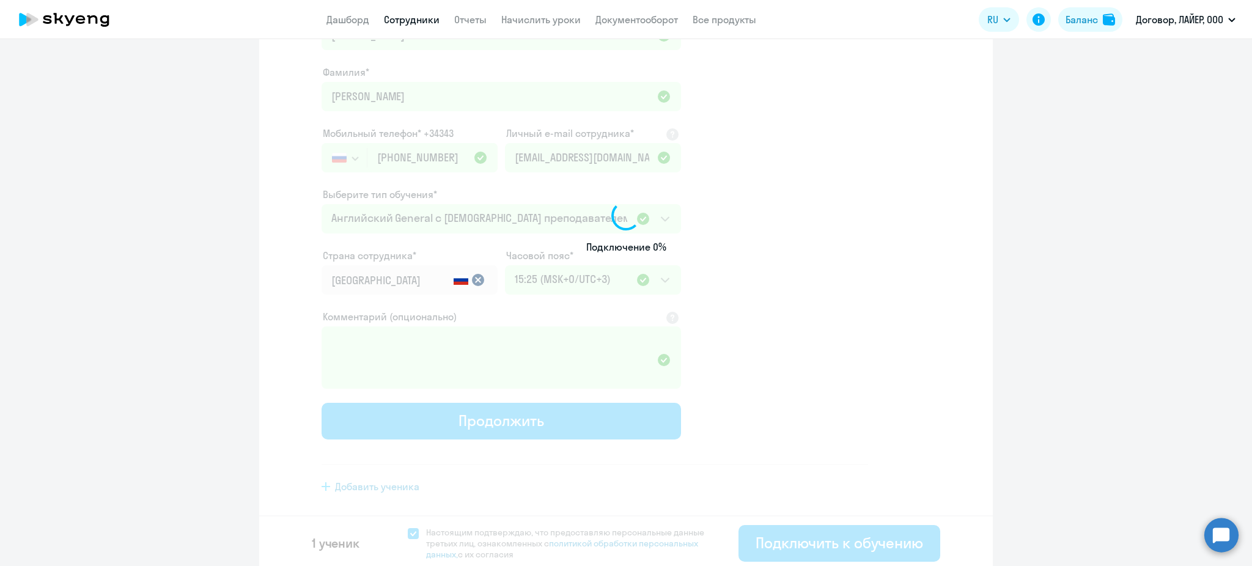
select select "english_adult_not_native_speaker"
select select "3"
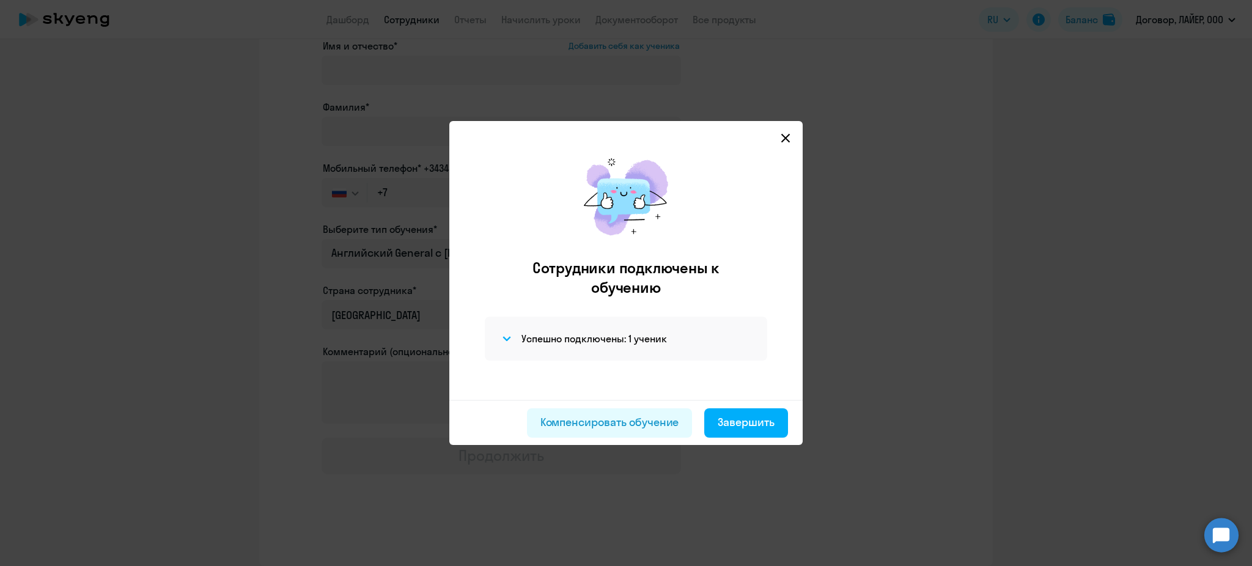
scroll to position [72, 0]
click at [734, 419] on div "Завершить" at bounding box center [746, 422] width 57 height 16
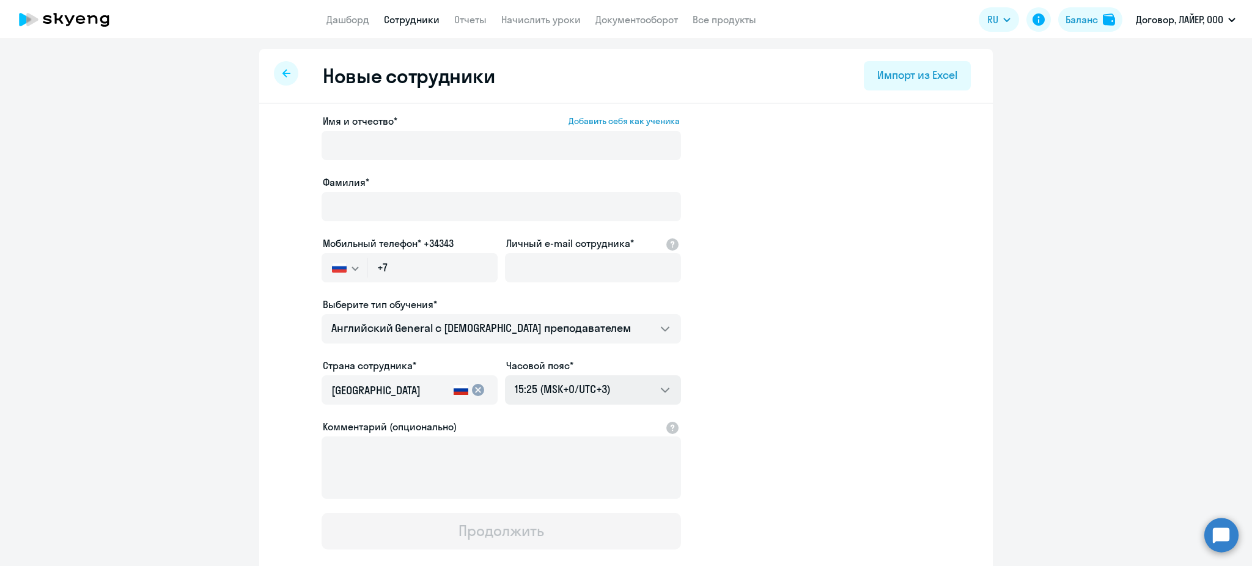
select select "30"
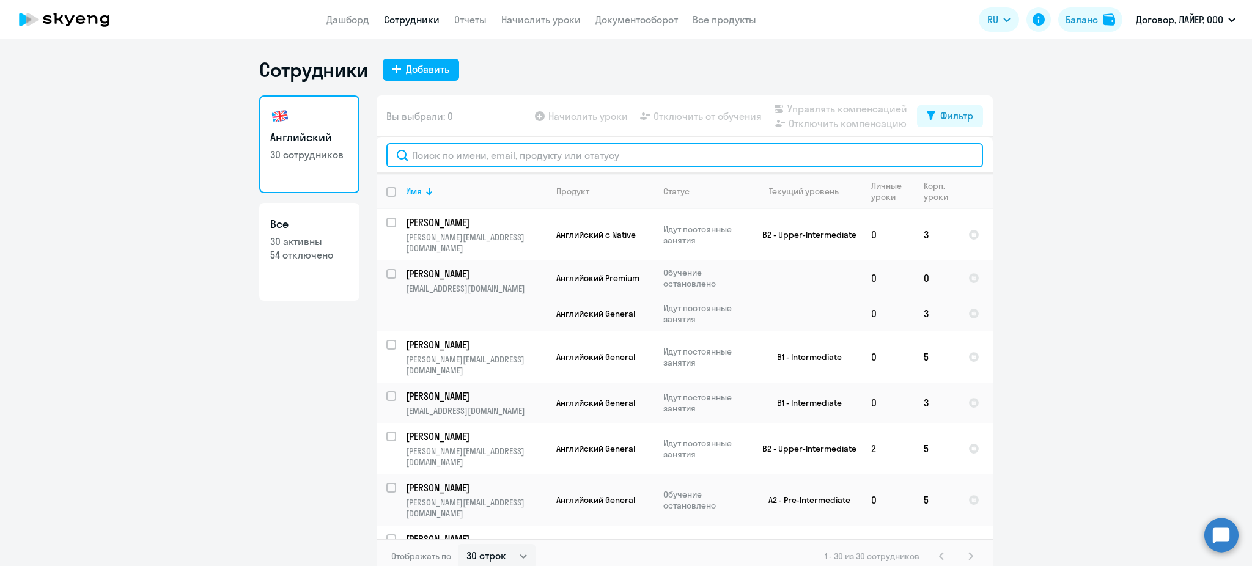
click at [511, 153] on input "text" at bounding box center [684, 155] width 597 height 24
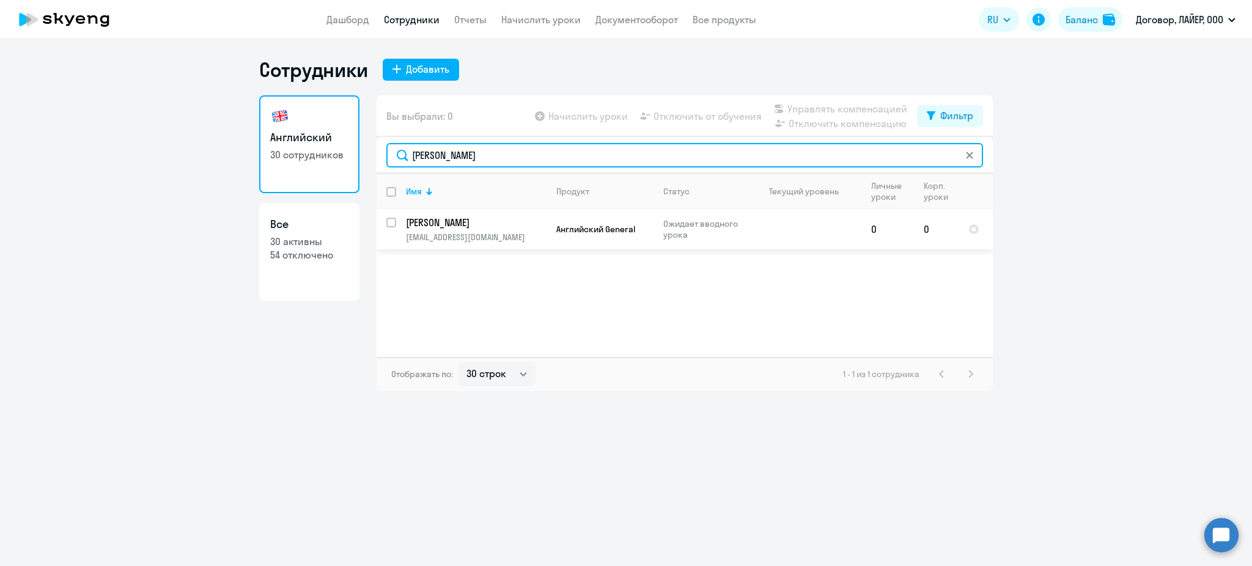
type input "[PERSON_NAME]"
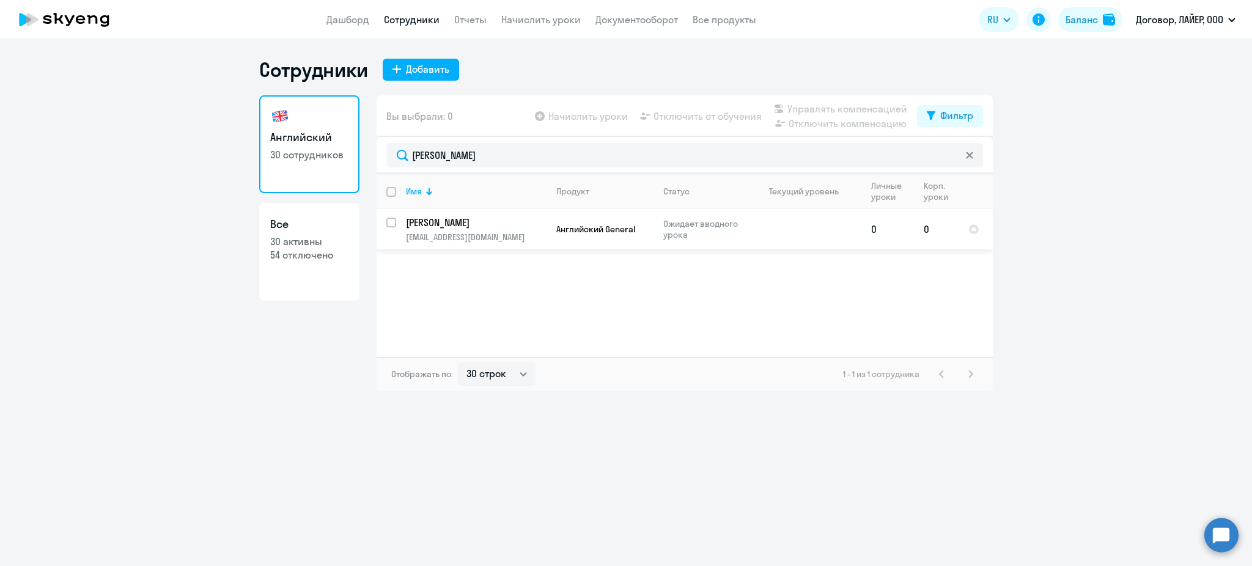
click at [900, 231] on td "0" at bounding box center [887, 229] width 53 height 40
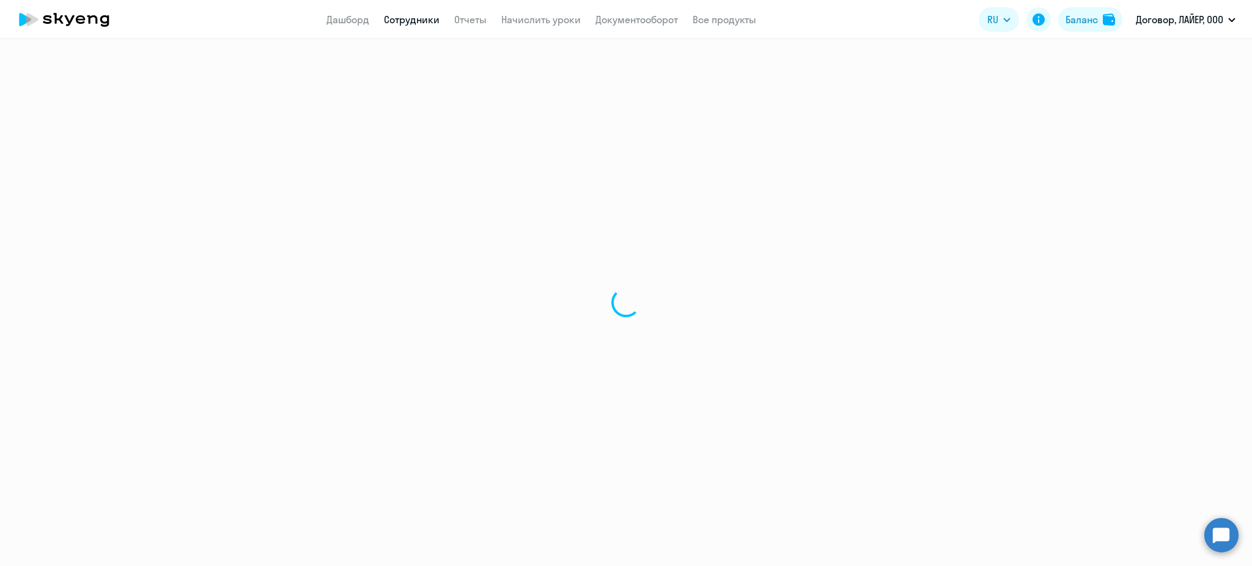
select select "english"
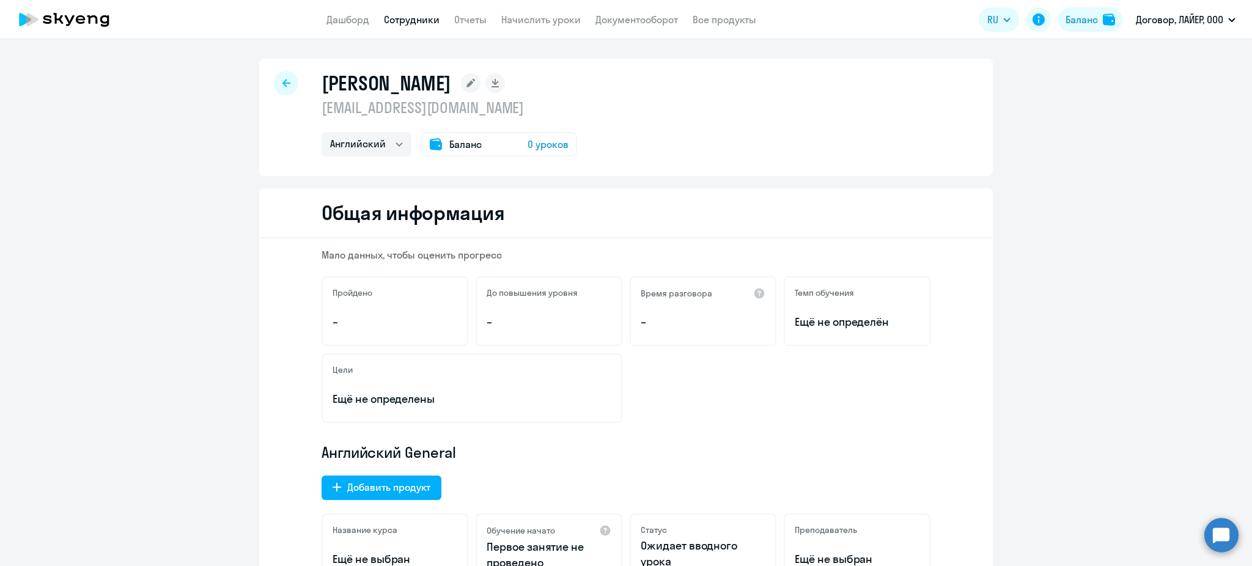
click at [436, 148] on div "Баланс 0 уроков" at bounding box center [499, 144] width 156 height 24
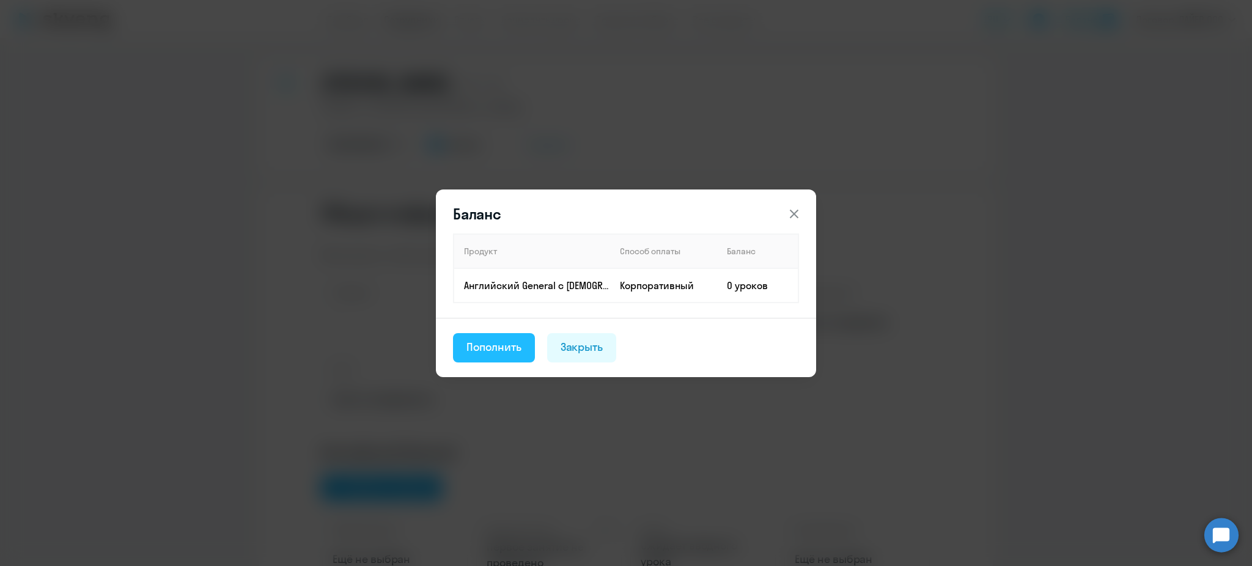
click at [505, 339] on div "Пополнить" at bounding box center [493, 347] width 55 height 16
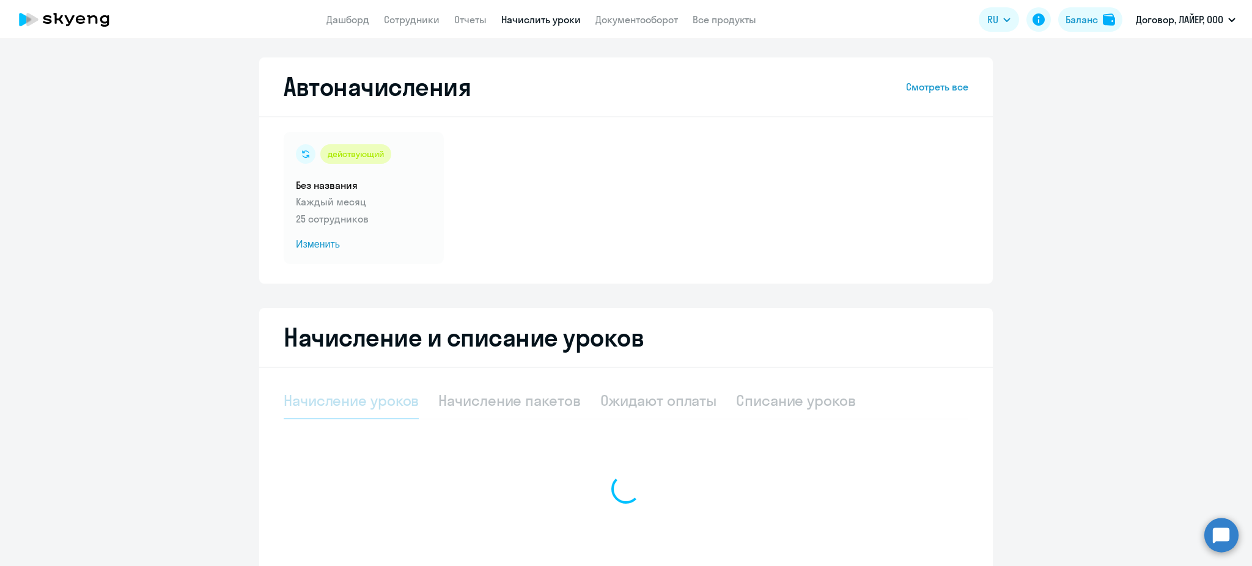
select select "10"
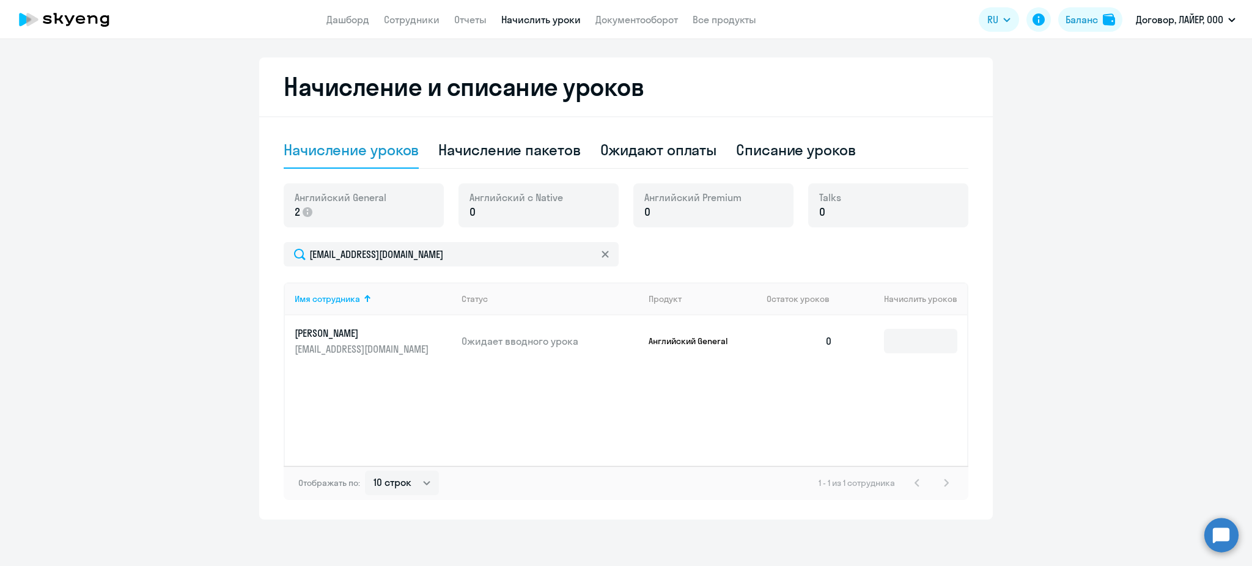
scroll to position [252, 0]
click at [910, 341] on input at bounding box center [920, 340] width 73 height 24
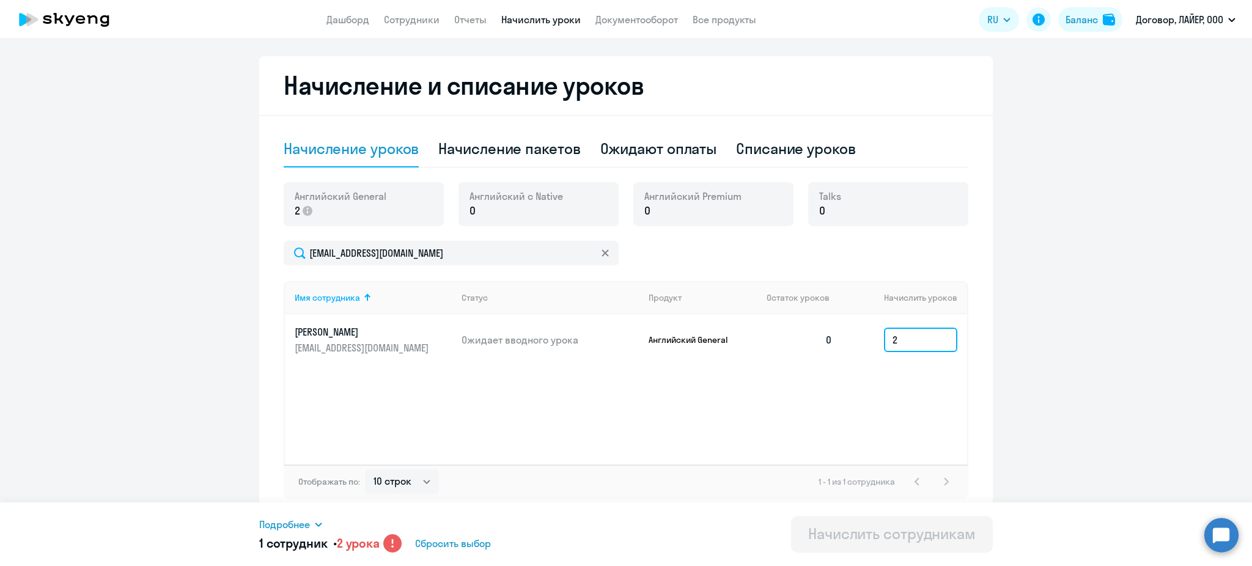
type input "2"
click at [397, 543] on circle at bounding box center [392, 543] width 18 height 18
click at [388, 547] on circle at bounding box center [392, 543] width 18 height 18
click at [438, 543] on span "Сбросить выбор" at bounding box center [453, 543] width 76 height 15
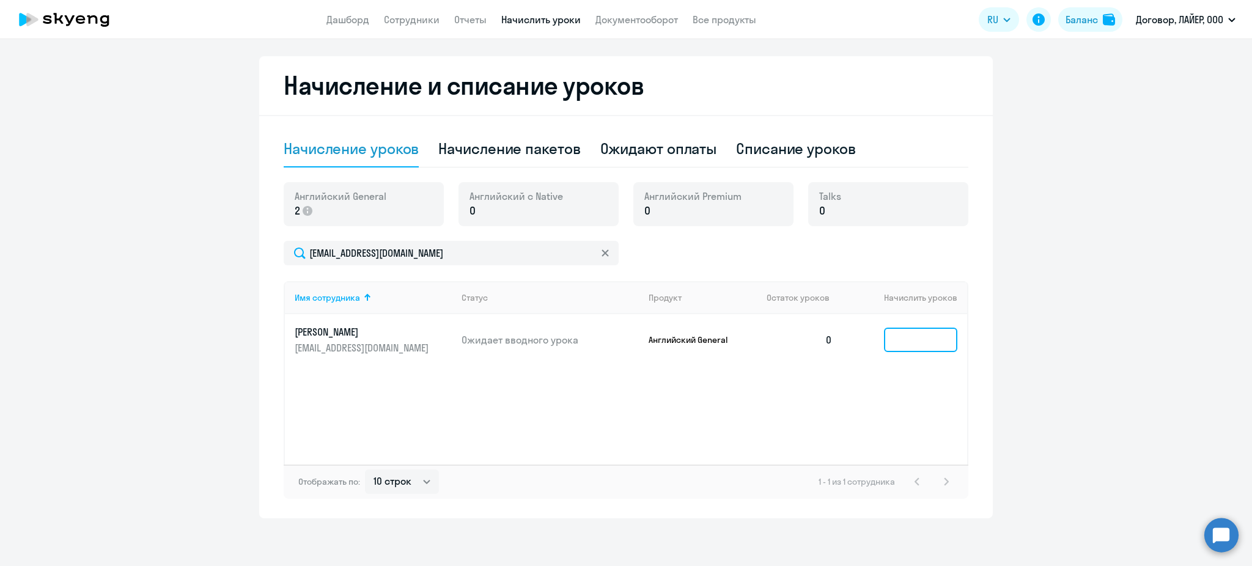
click at [910, 345] on input at bounding box center [920, 340] width 73 height 24
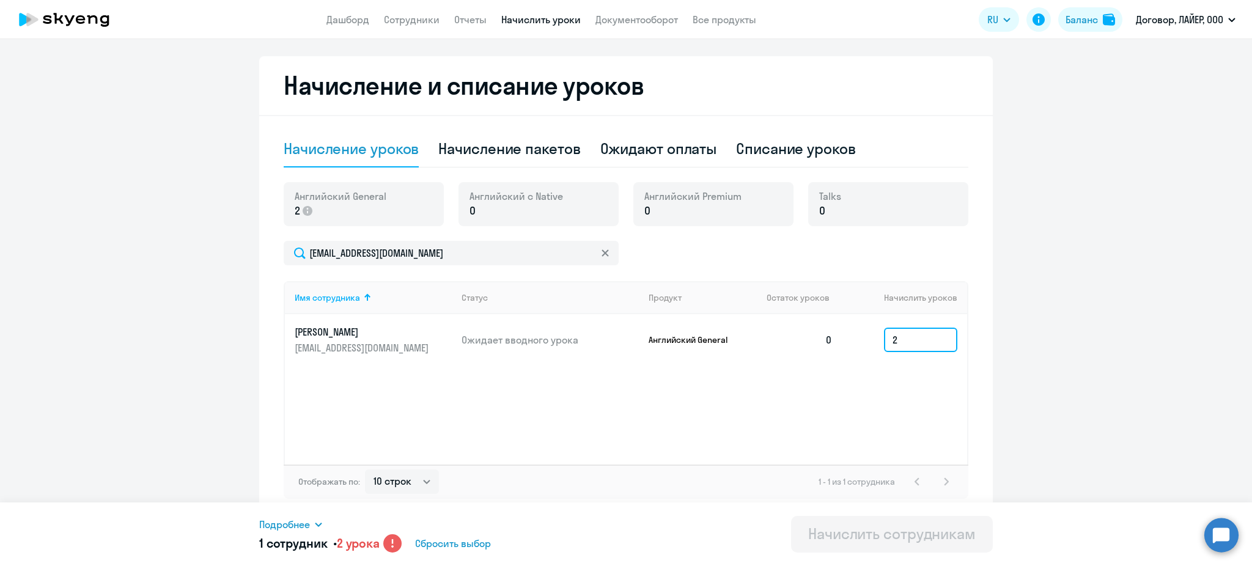
type input "2"
click at [292, 523] on span "Подробнее" at bounding box center [284, 524] width 51 height 15
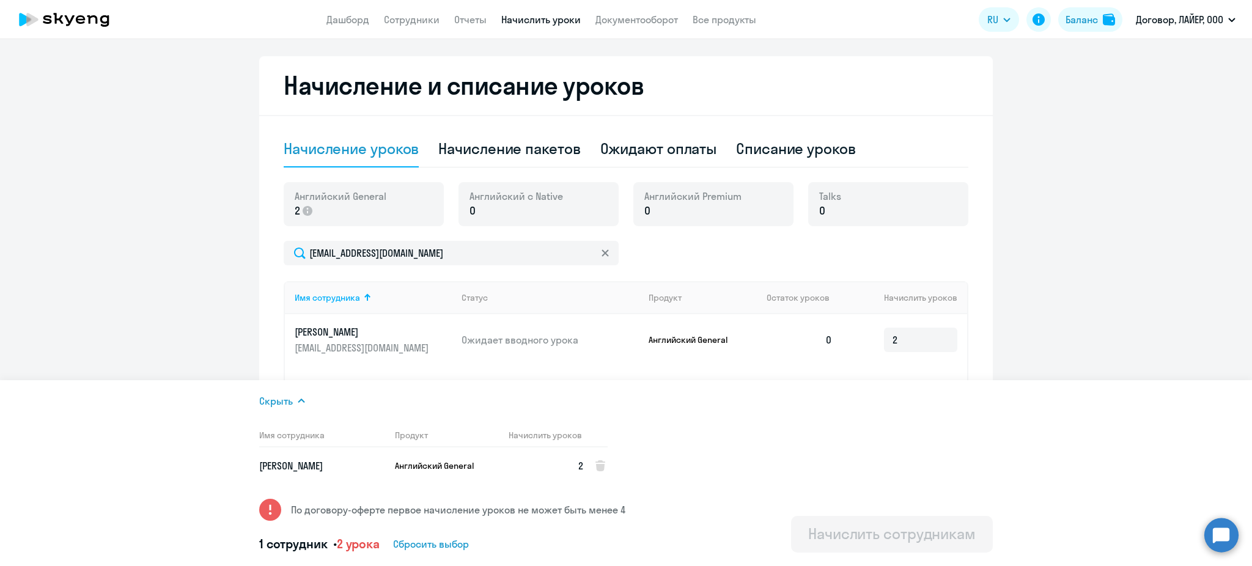
click at [417, 540] on span "Сбросить выбор" at bounding box center [431, 544] width 76 height 15
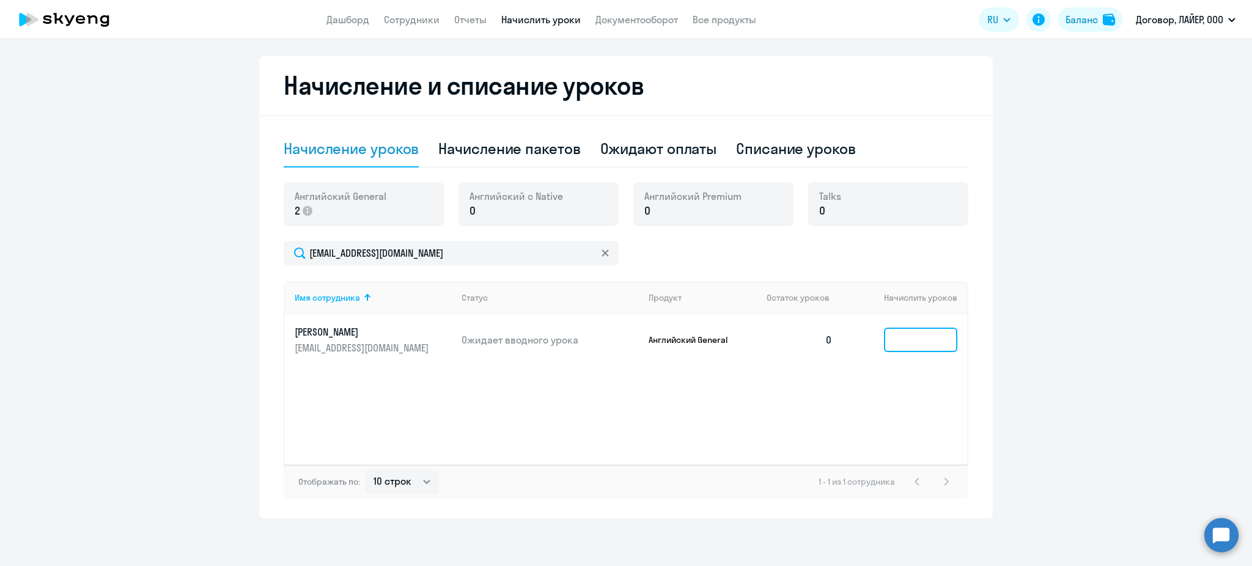
click at [913, 337] on input at bounding box center [920, 340] width 73 height 24
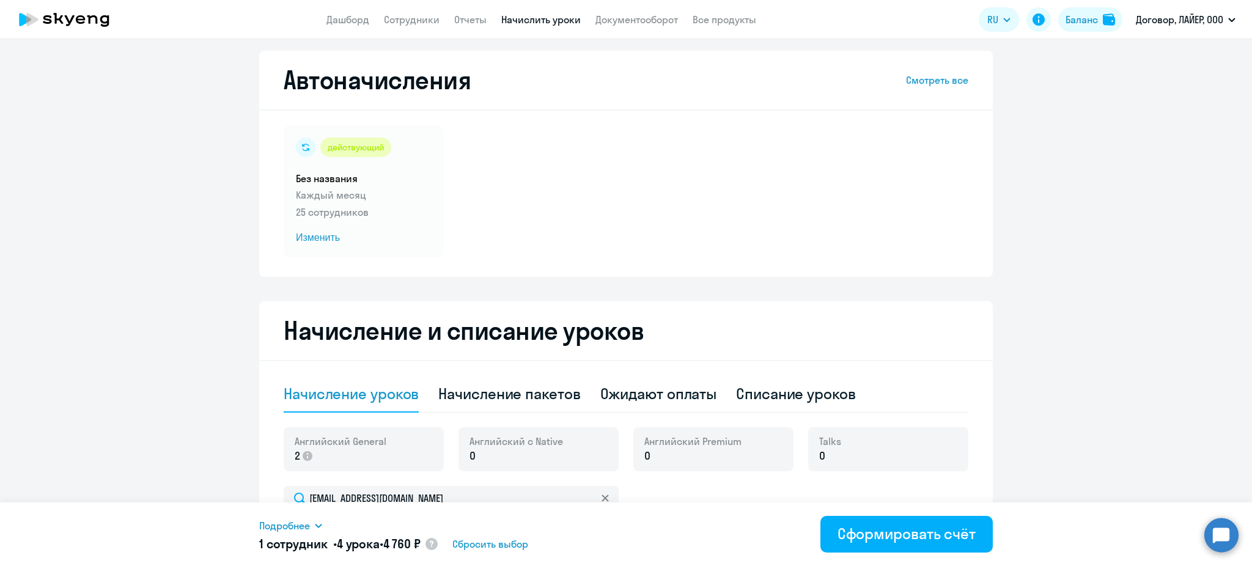
scroll to position [0, 0]
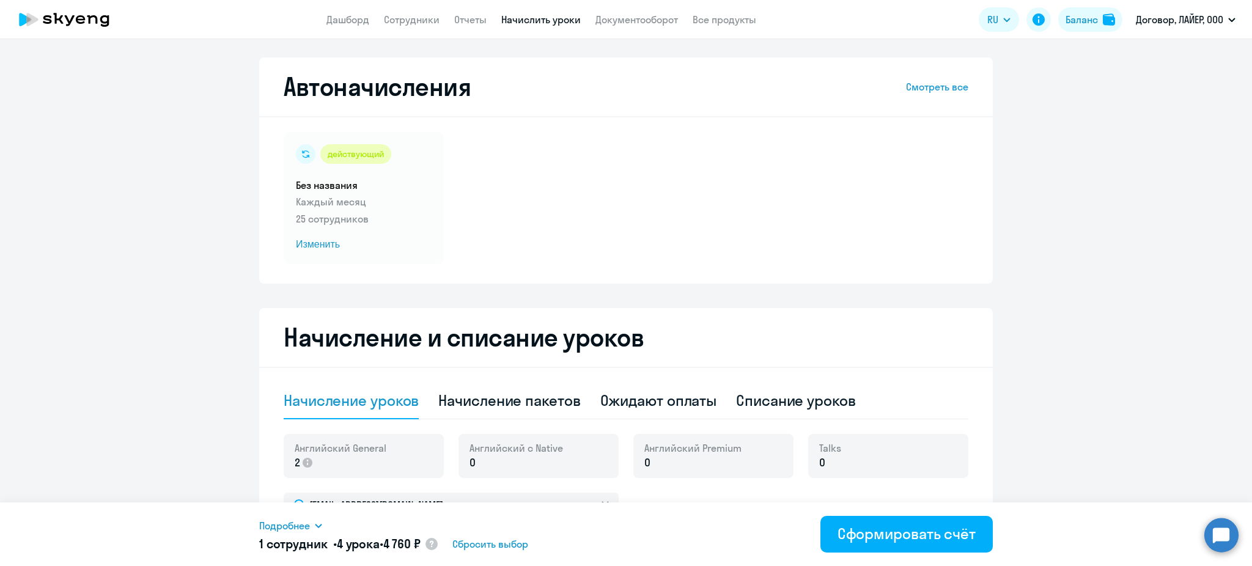
type input "4"
click at [32, 21] on icon at bounding box center [32, 19] width 12 height 13
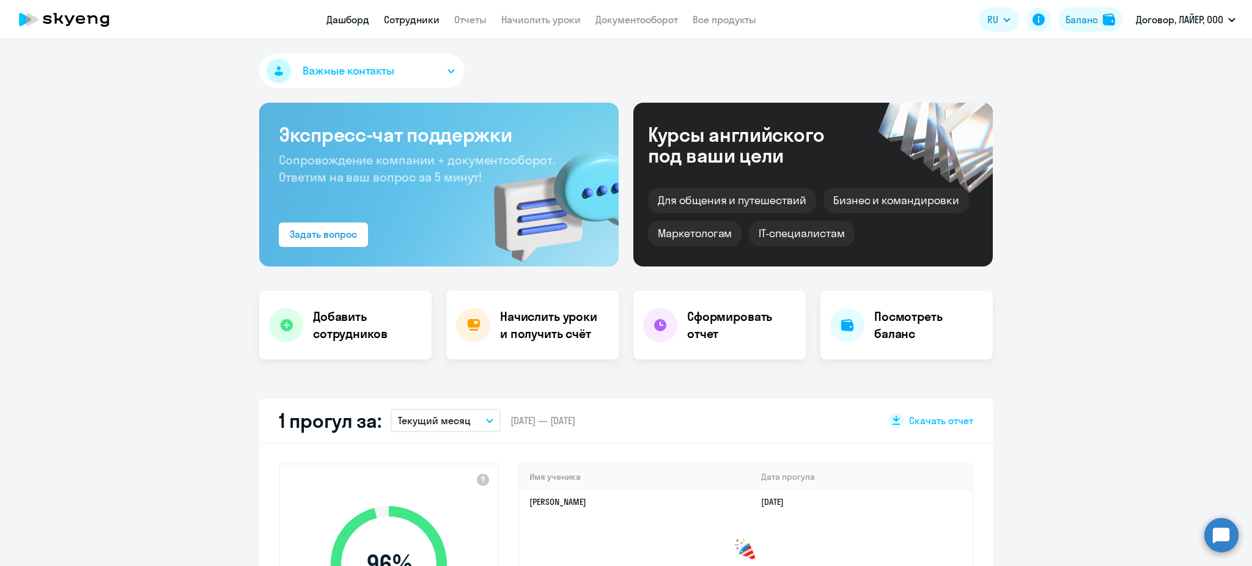
click at [412, 21] on link "Сотрудники" at bounding box center [412, 19] width 56 height 12
select select "30"
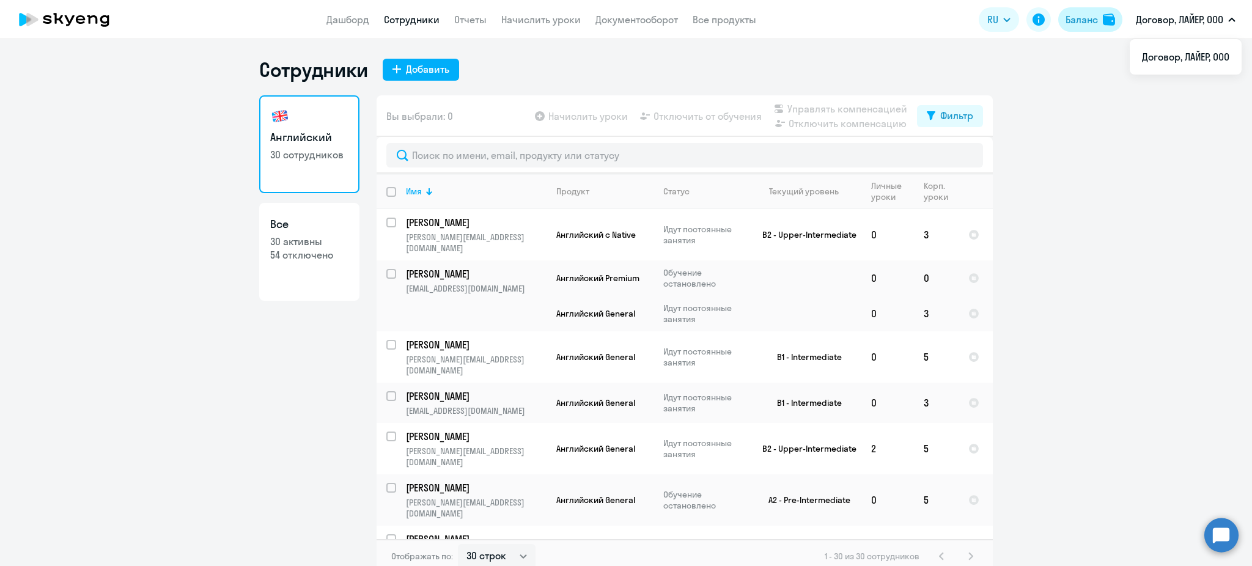
click at [1084, 23] on div "Баланс" at bounding box center [1081, 19] width 32 height 15
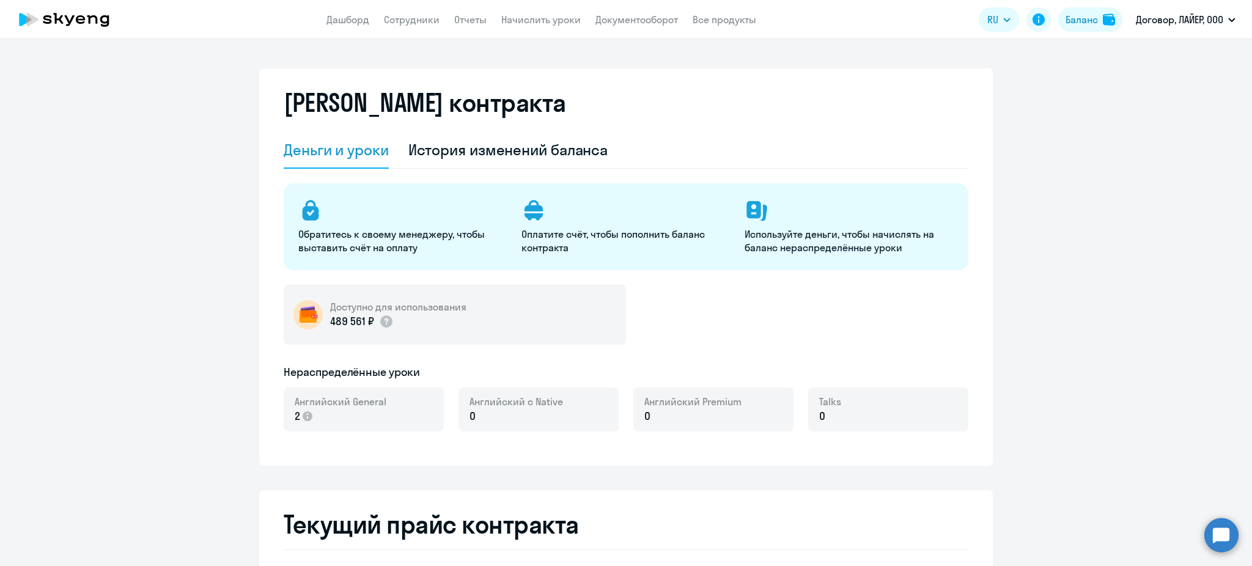
select select "english_adult_not_native_speaker"
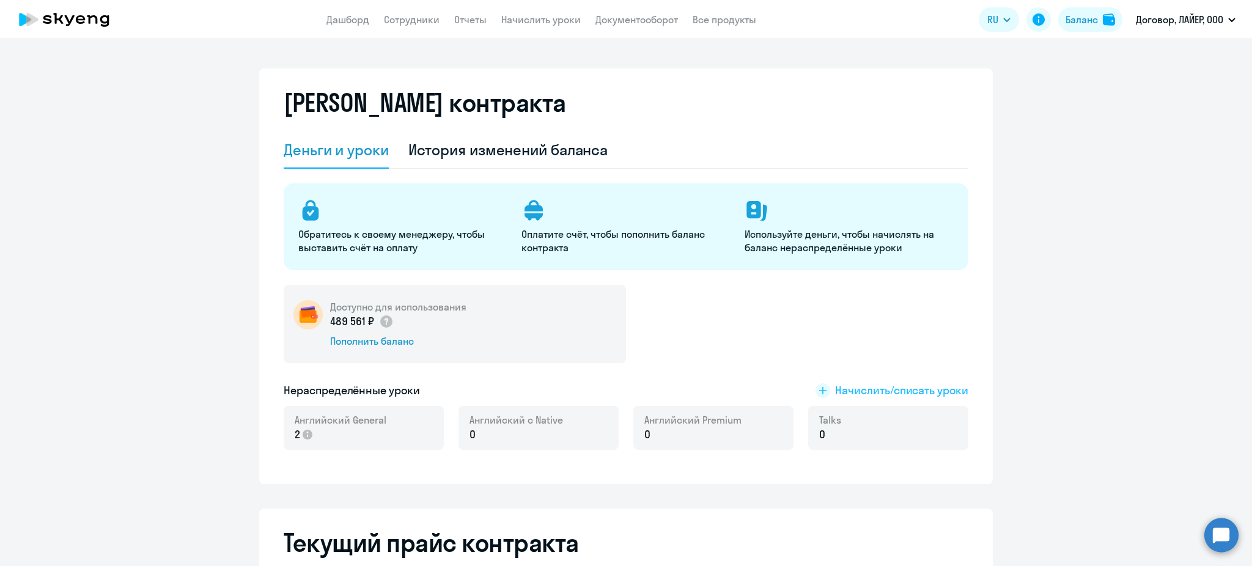
click at [894, 391] on span "Начислить/списать уроки" at bounding box center [901, 391] width 133 height 16
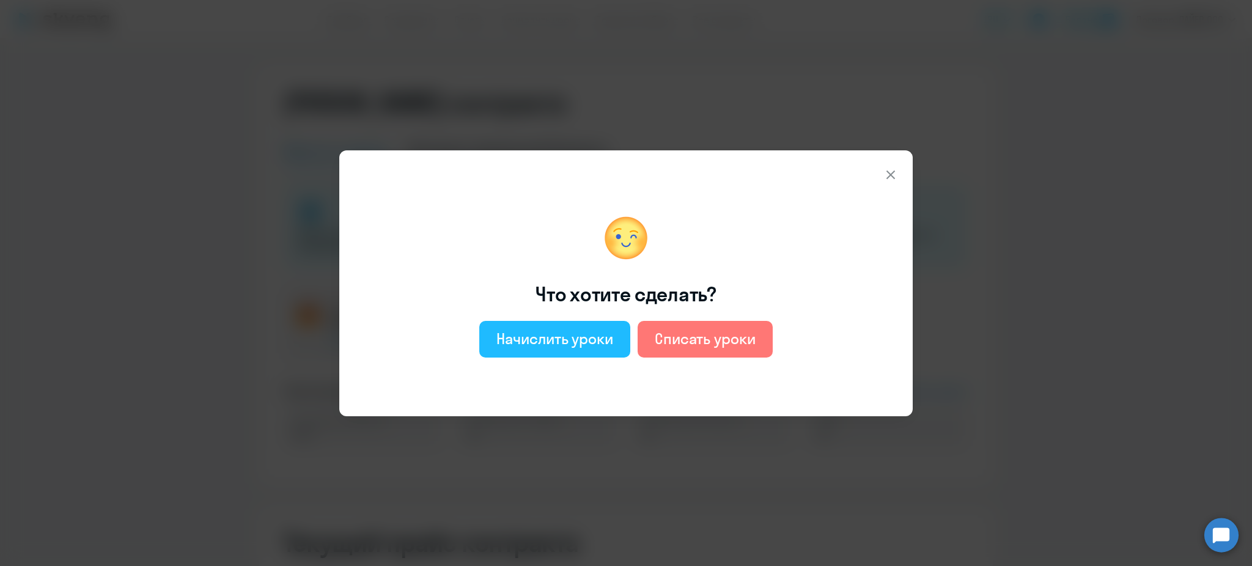
click at [568, 345] on div "Начислить уроки" at bounding box center [554, 339] width 117 height 20
select select "english_adult_not_native_speaker"
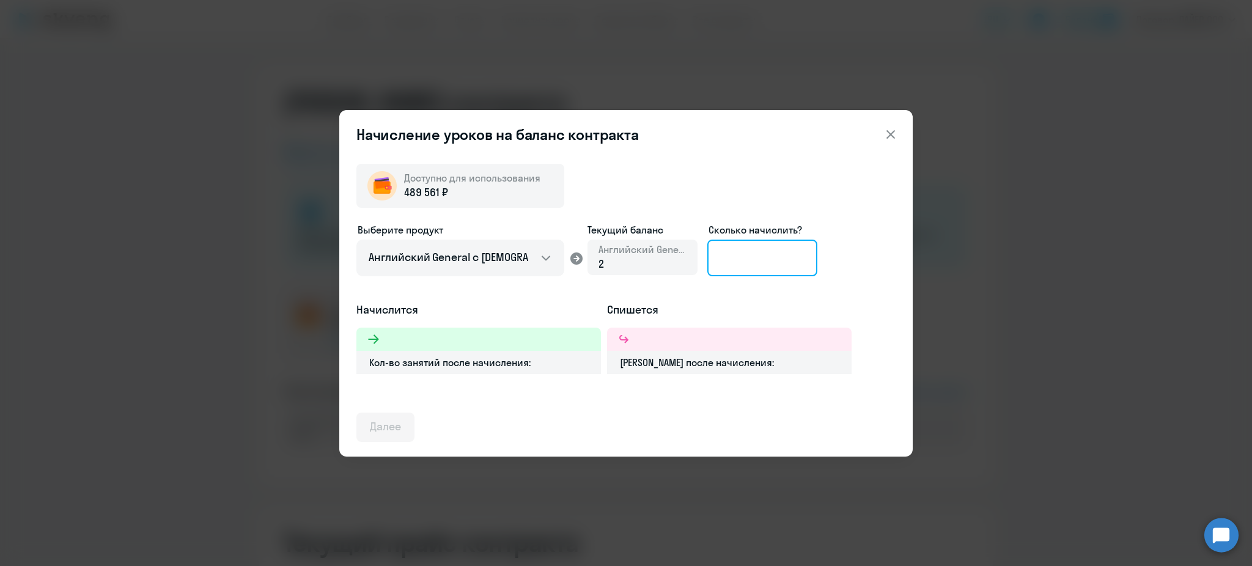
click at [779, 261] on input at bounding box center [762, 258] width 110 height 37
type input "10"
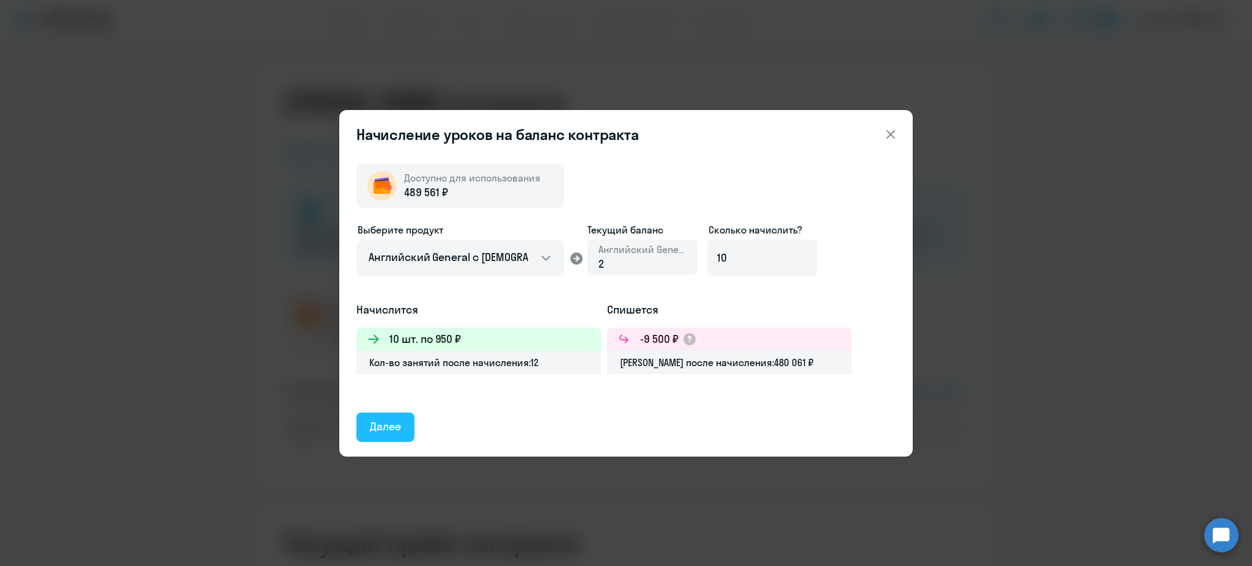
click at [392, 422] on div "Далее" at bounding box center [385, 427] width 31 height 16
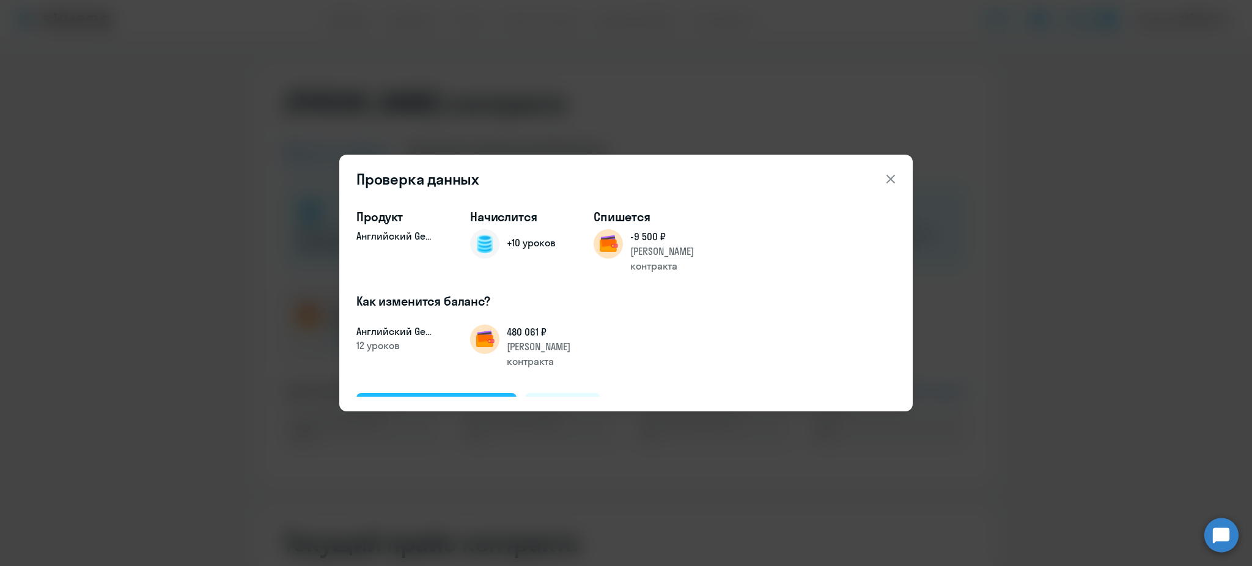
click at [394, 399] on div "Подтвердить и начислить" at bounding box center [436, 407] width 133 height 16
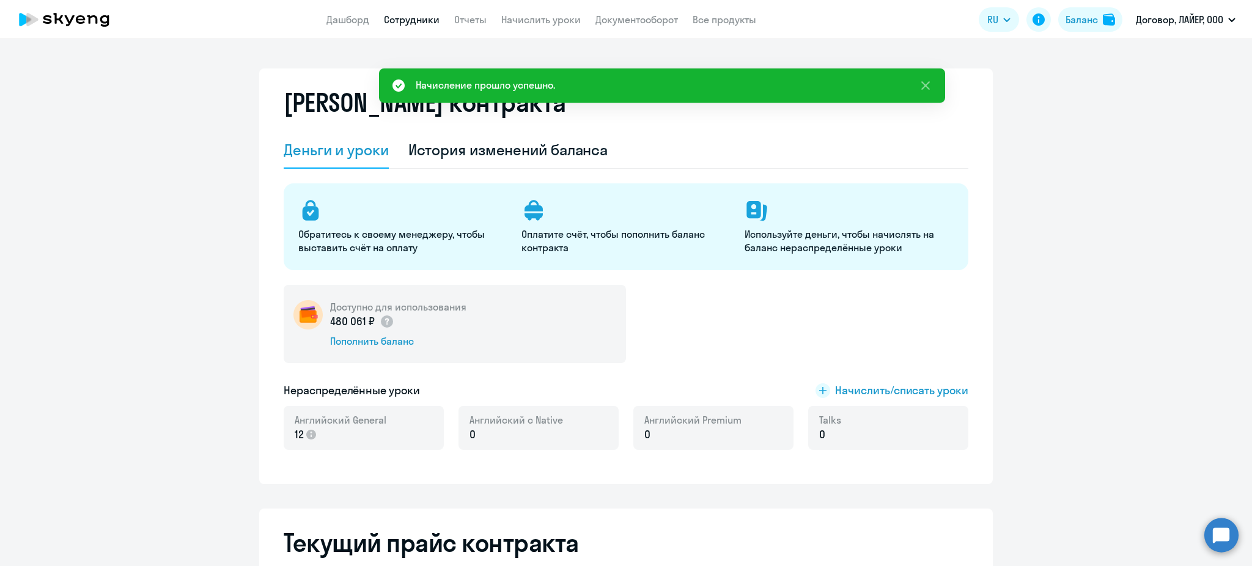
click at [427, 14] on link "Сотрудники" at bounding box center [412, 19] width 56 height 12
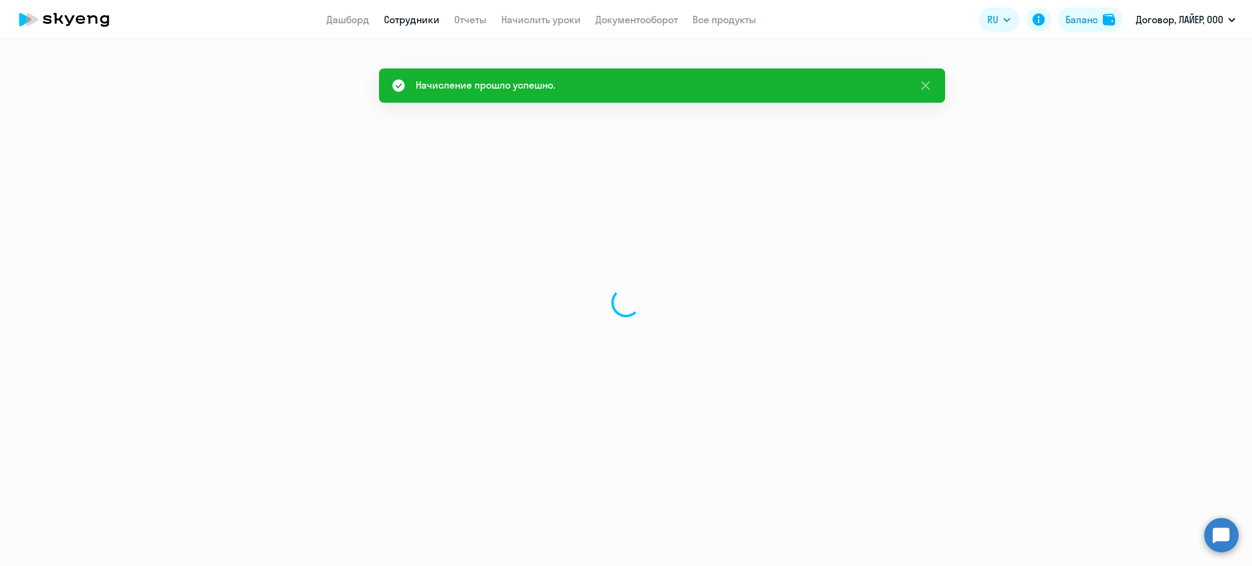
select select "30"
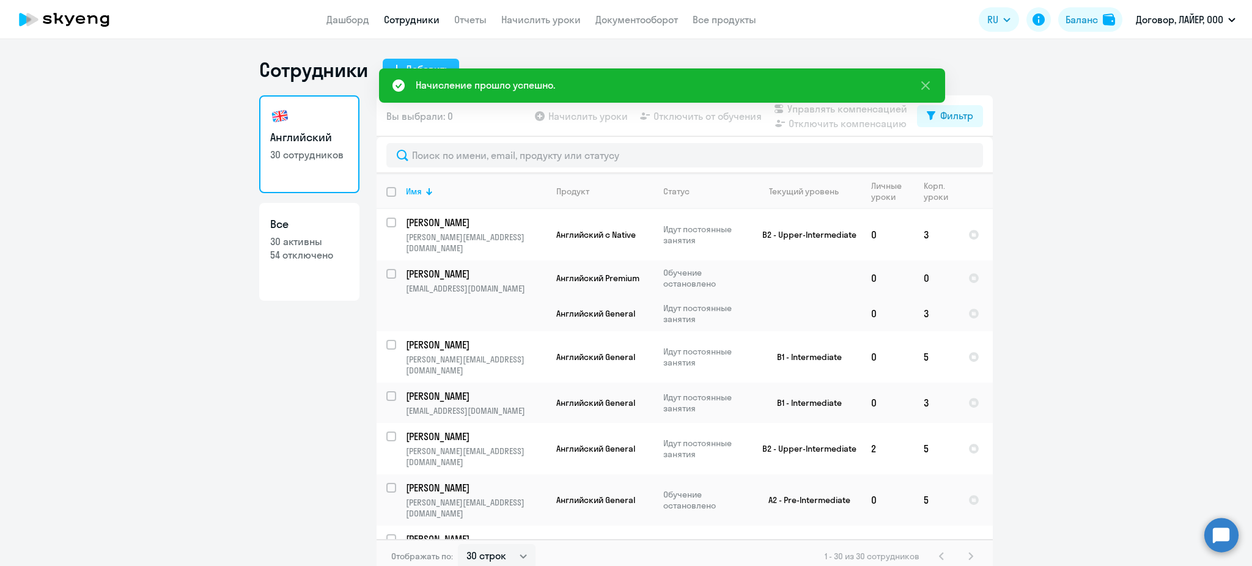
click at [424, 62] on div "Добавить" at bounding box center [427, 69] width 43 height 15
select select "english_adult_not_native_speaker"
select select "3"
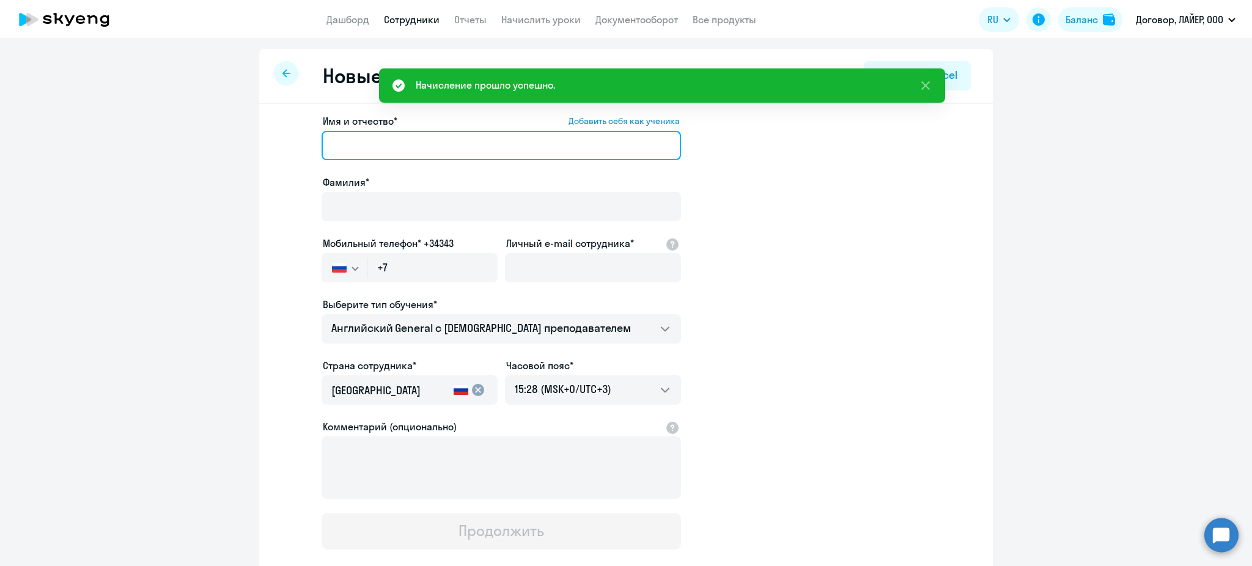
click at [379, 143] on input "Имя и отчество* Добавить себя как ученика" at bounding box center [501, 145] width 359 height 29
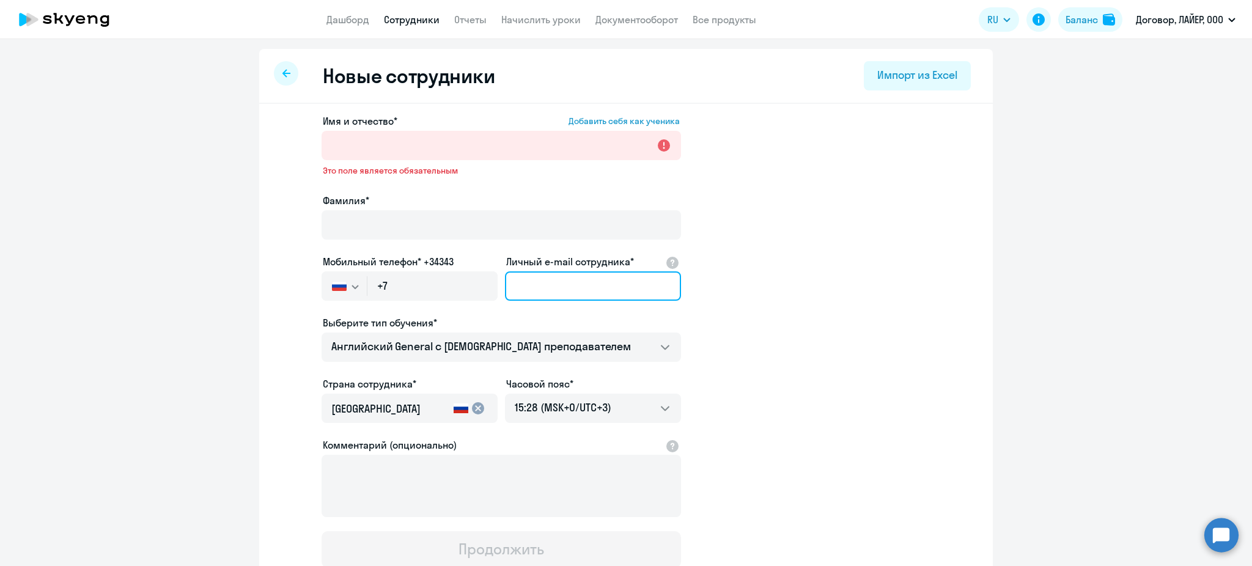
click at [549, 288] on input "Личный e-mail сотрудника*" at bounding box center [593, 285] width 176 height 29
click at [546, 288] on input "Личный e-mail сотрудника*" at bounding box center [593, 285] width 176 height 29
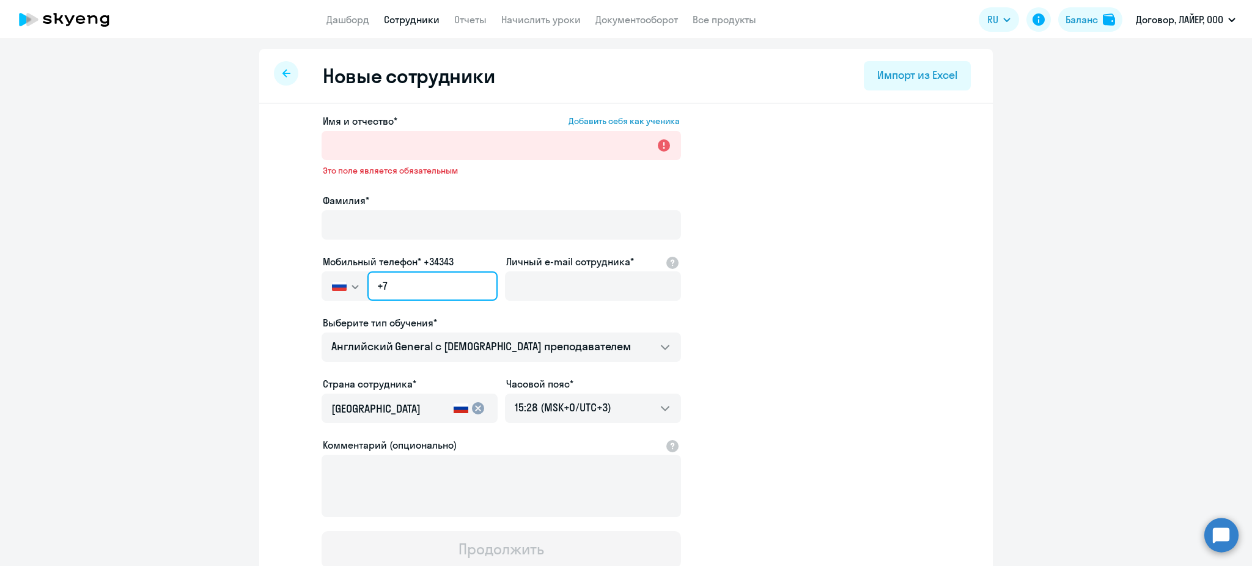
click at [435, 288] on input "+7" at bounding box center [432, 285] width 130 height 29
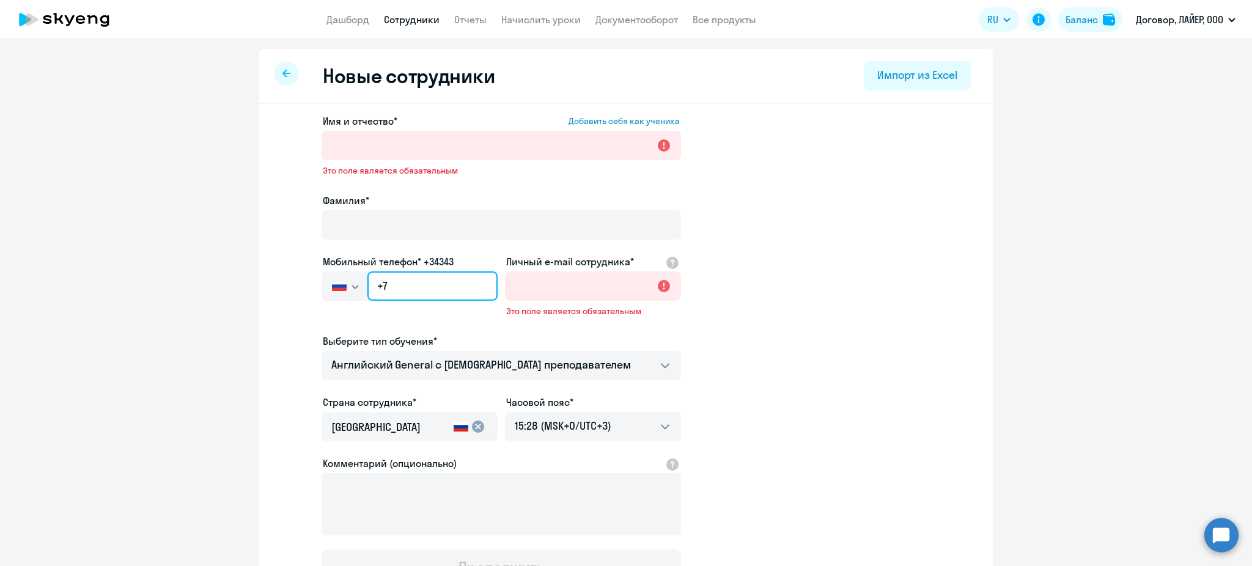
paste input "[PHONE_NUMBER]"
type input "[PHONE_NUMBER]"
click at [992, 326] on ng-component "Новые сотрудники Импорт из Excel Имя и отчество* Добавить себя как ученика Это …" at bounding box center [626, 363] width 1252 height 629
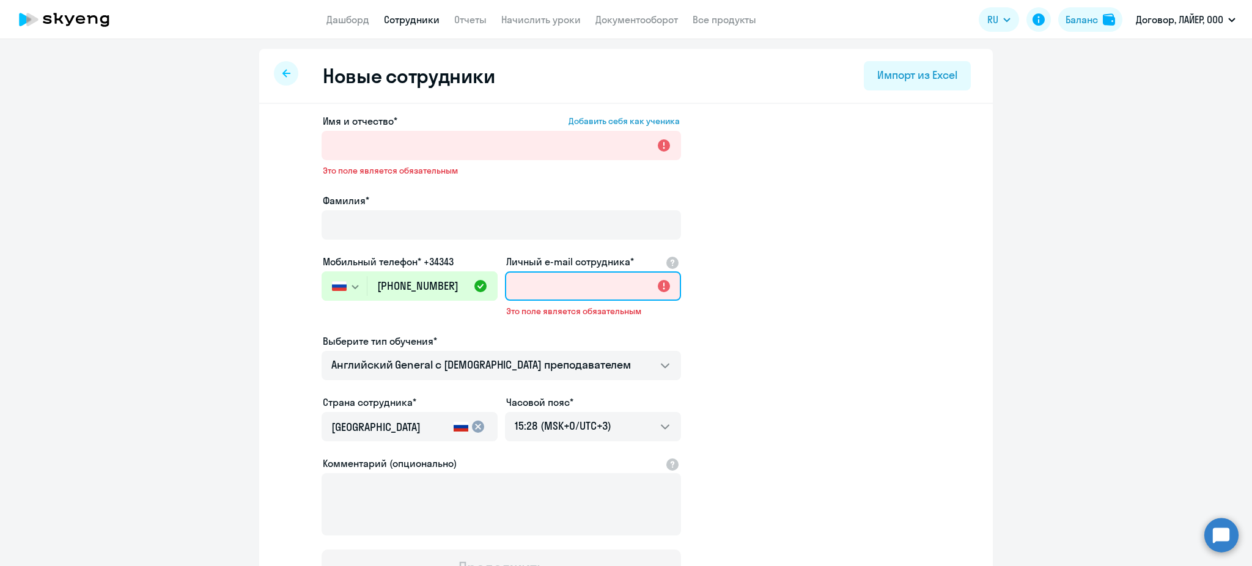
drag, startPoint x: 526, startPoint y: 263, endPoint x: 515, endPoint y: 279, distance: 19.3
paste input "[PERSON_NAME][EMAIL_ADDRESS][DOMAIN_NAME]"
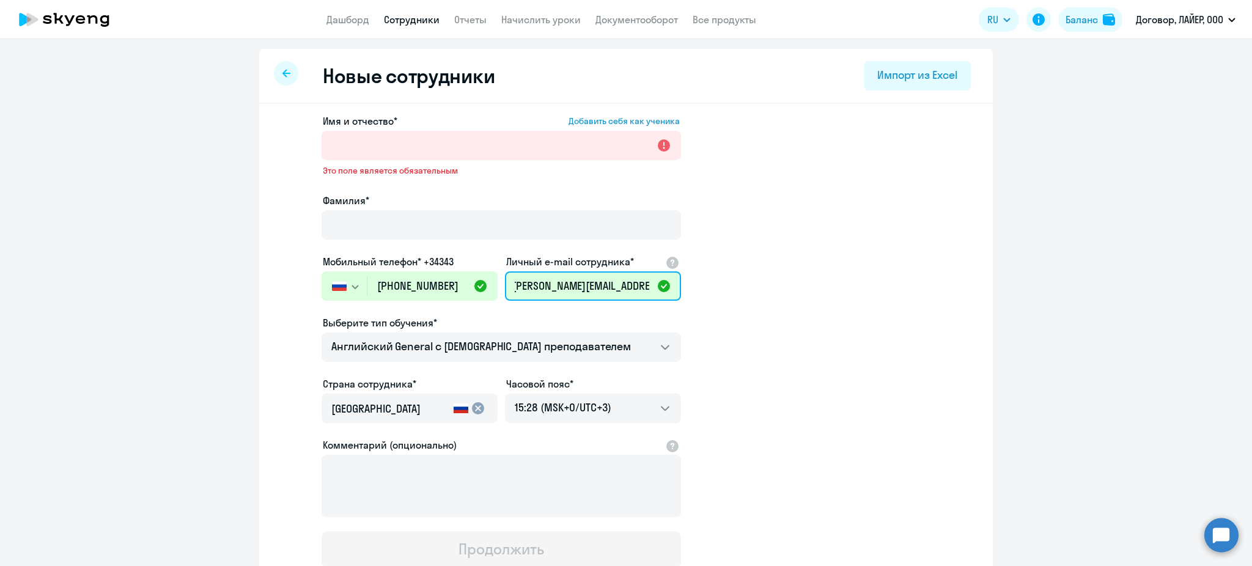
type input "[PERSON_NAME][EMAIL_ADDRESS][DOMAIN_NAME]"
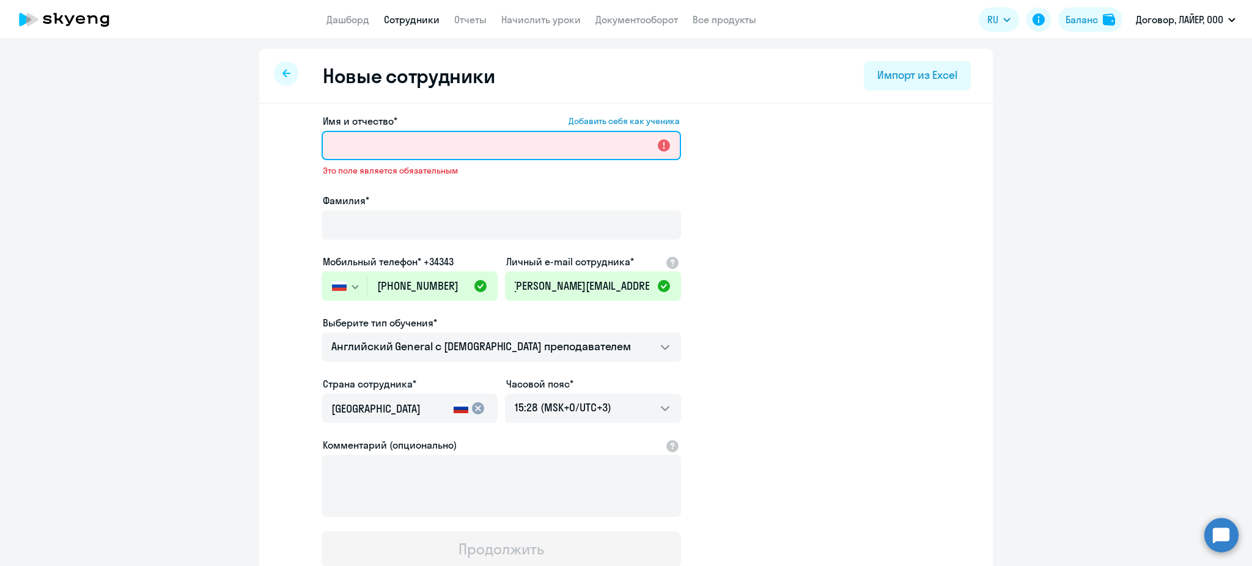
scroll to position [0, 0]
click at [430, 148] on input "Имя и отчество* Добавить себя как ученика" at bounding box center [501, 145] width 359 height 29
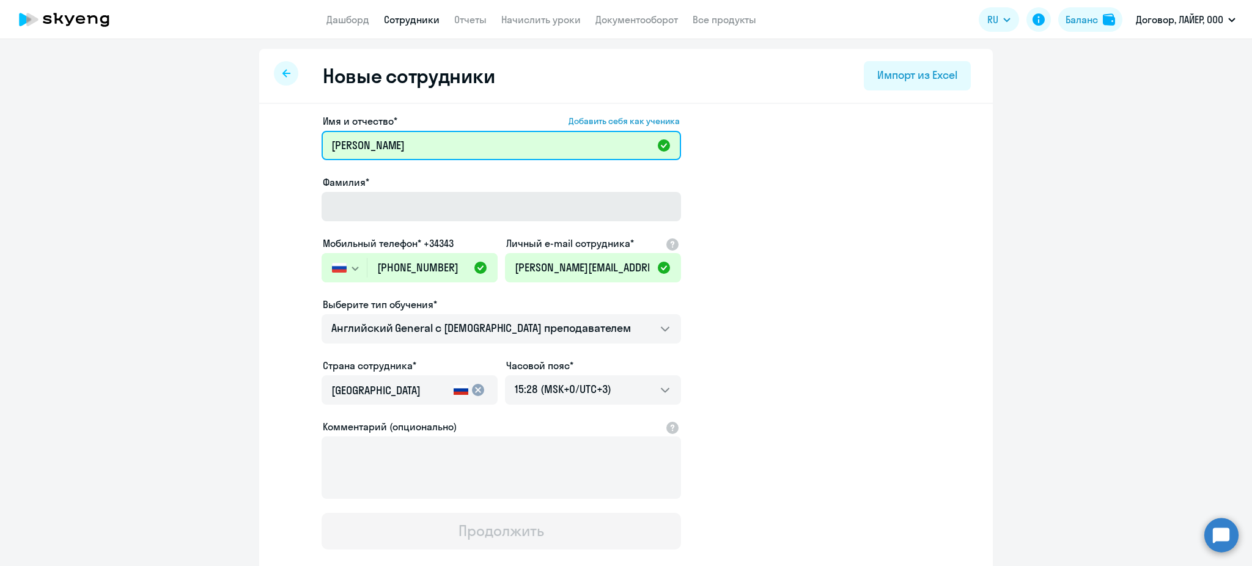
type input "[PERSON_NAME]"
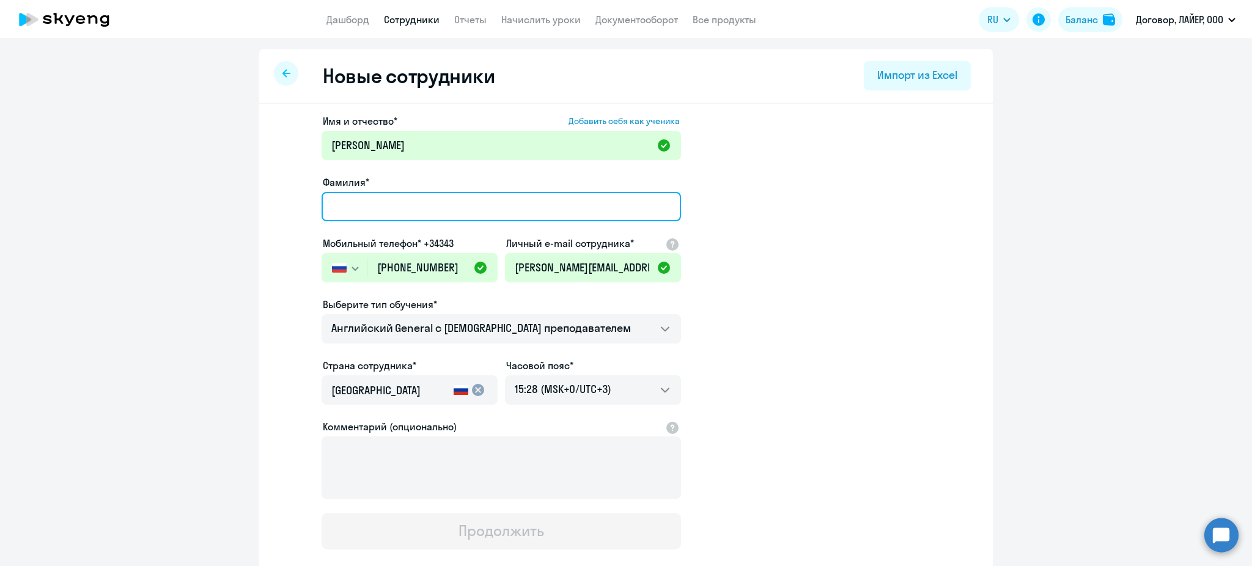
click at [452, 212] on input "Фамилия*" at bounding box center [501, 206] width 359 height 29
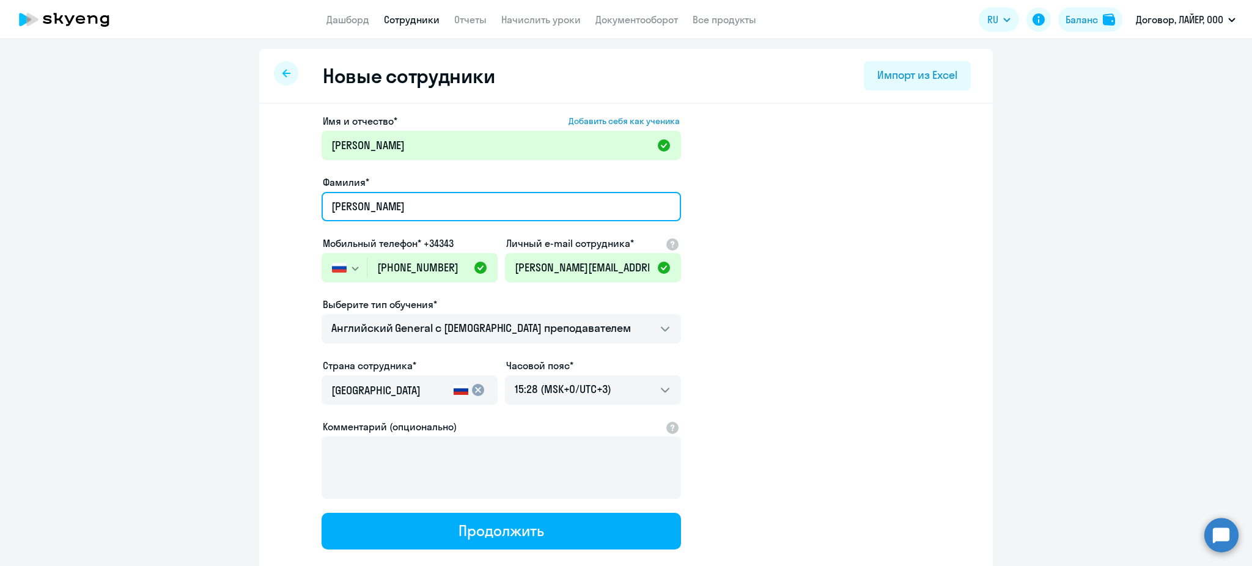
type input "[PERSON_NAME]"
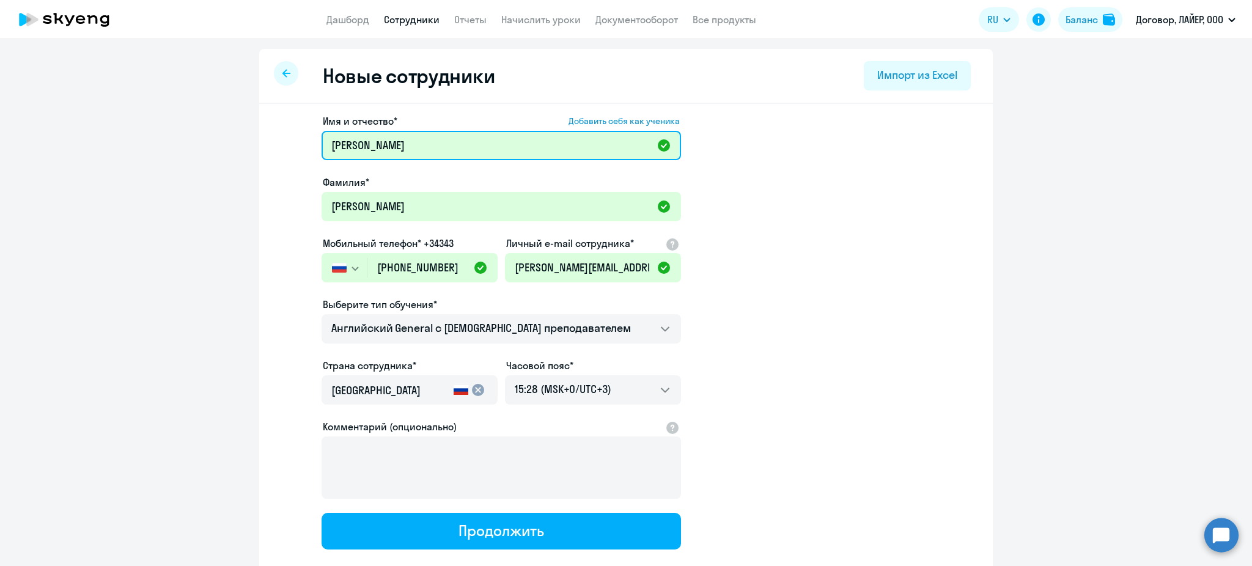
click at [410, 155] on input "[PERSON_NAME]" at bounding box center [501, 145] width 359 height 29
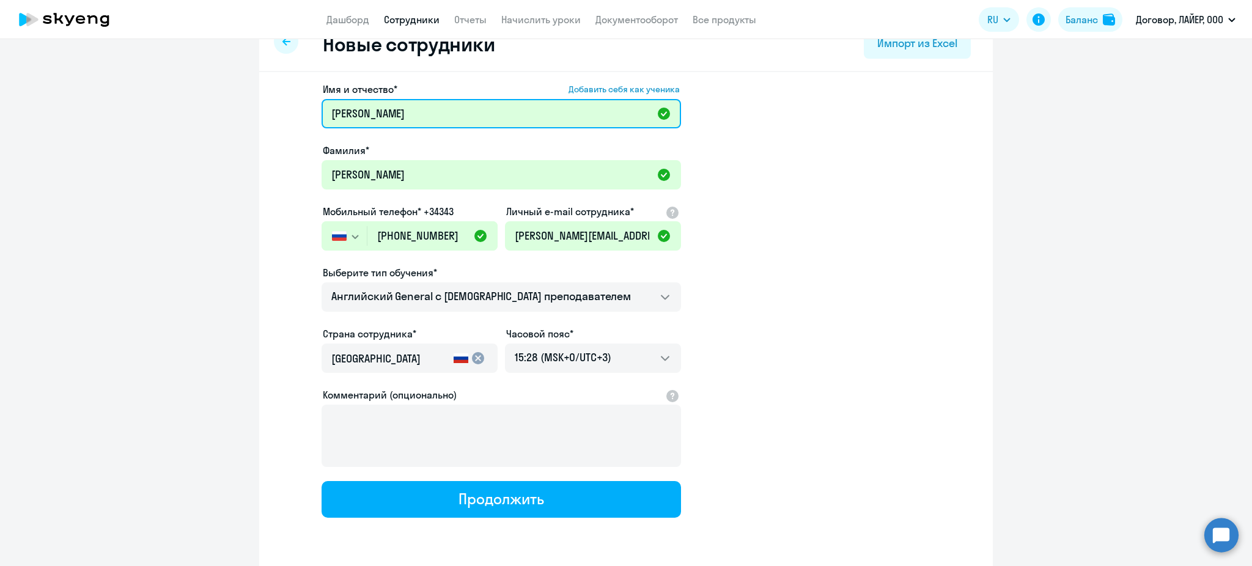
scroll to position [72, 0]
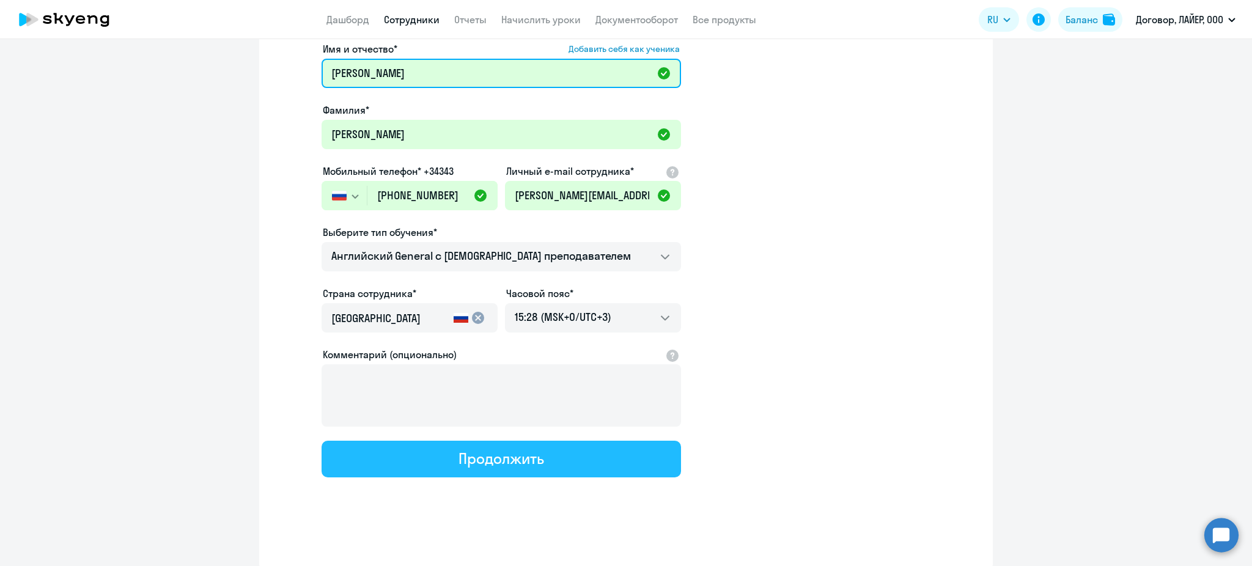
type input "[PERSON_NAME]"
click at [482, 450] on div "Продолжить" at bounding box center [500, 459] width 85 height 20
select select "english_adult_not_native_speaker"
select select "3"
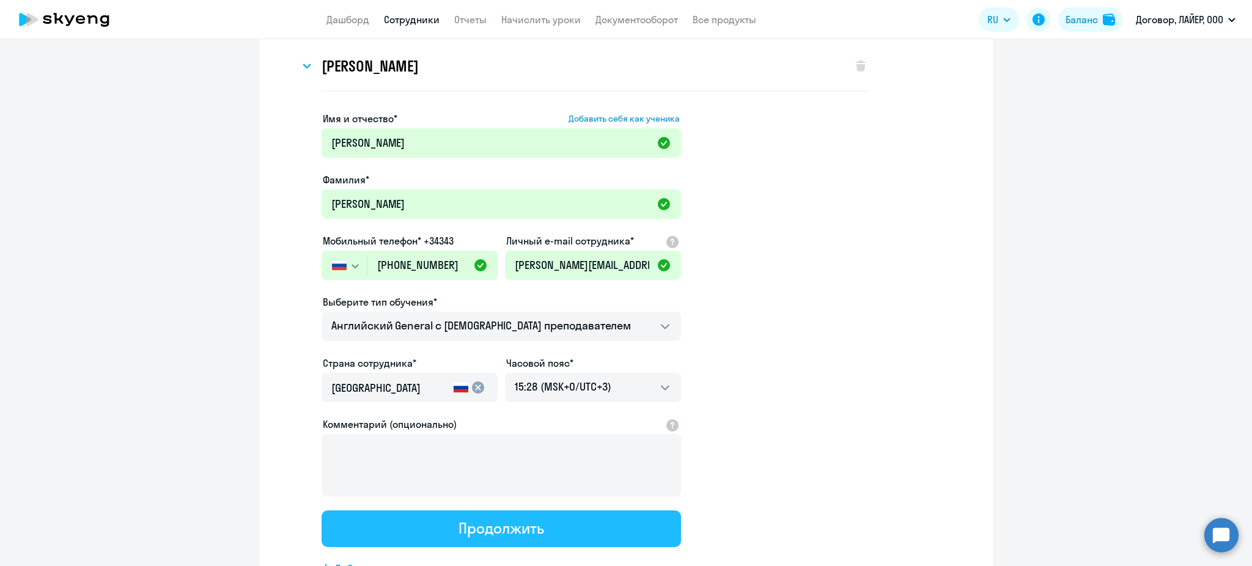
scroll to position [0, 0]
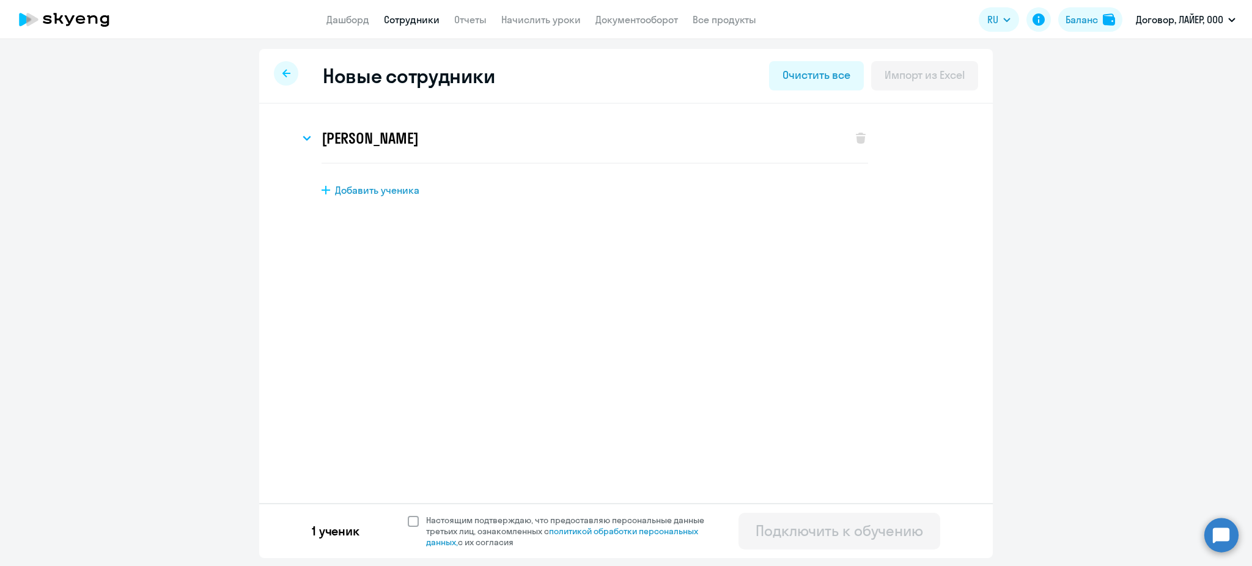
click at [412, 526] on span at bounding box center [413, 521] width 11 height 11
click at [408, 515] on input "Настоящим подтверждаю, что предоставляю персональные данные третьих лиц, ознако…" at bounding box center [407, 514] width 1 height 1
checkbox input "true"
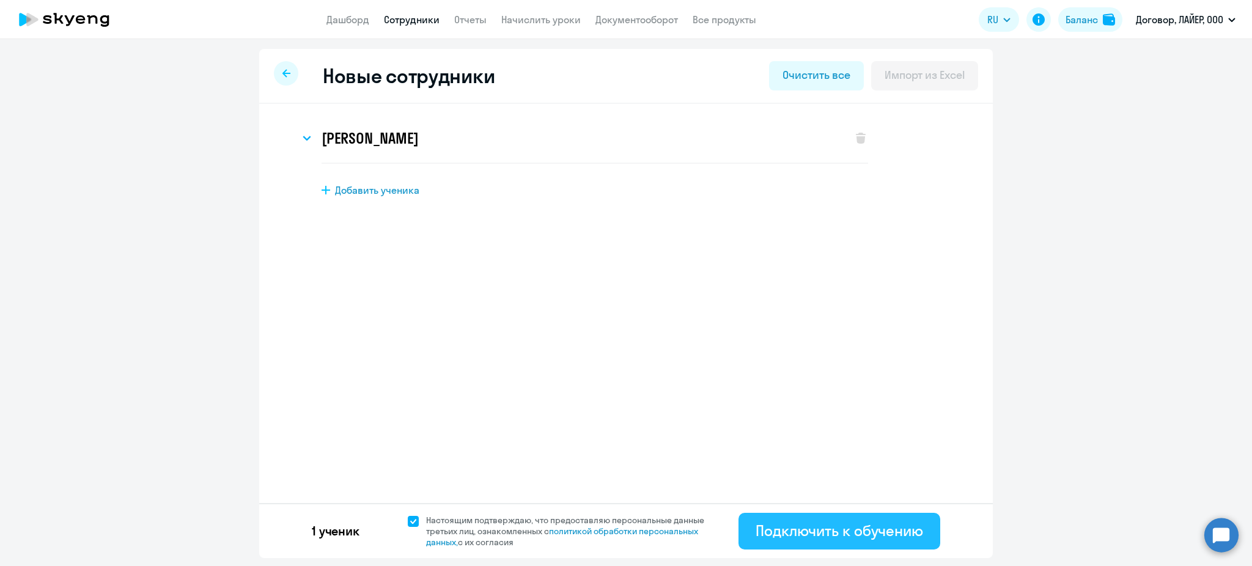
click at [902, 532] on div "Подключить к обучению" at bounding box center [838, 531] width 167 height 20
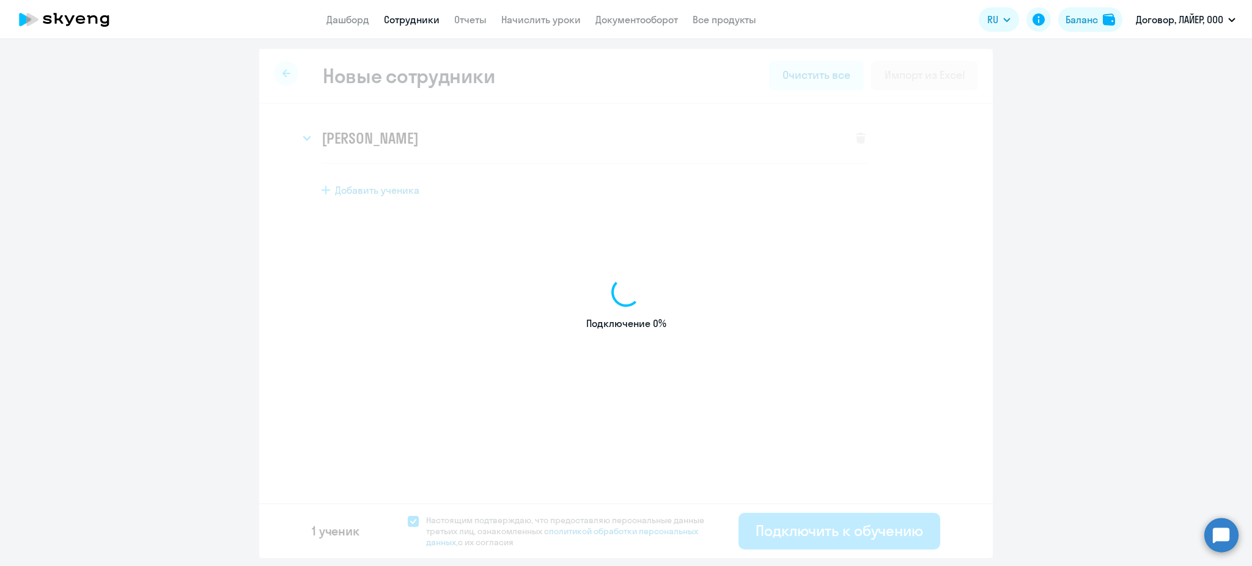
select select "english_adult_not_native_speaker"
select select "3"
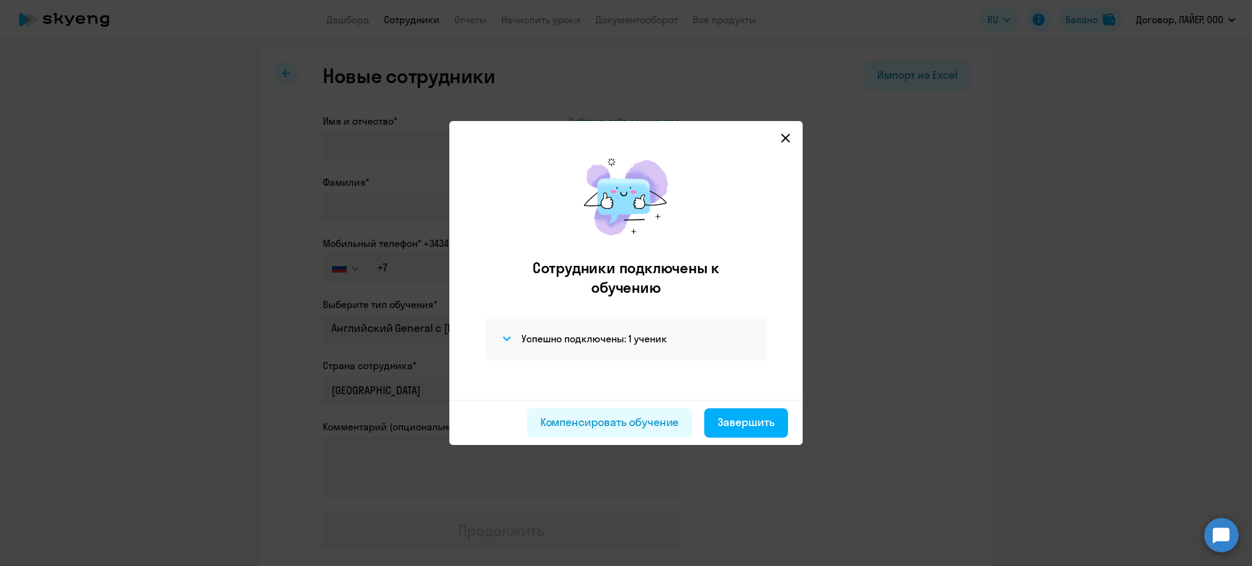
click at [785, 139] on icon at bounding box center [785, 138] width 9 height 9
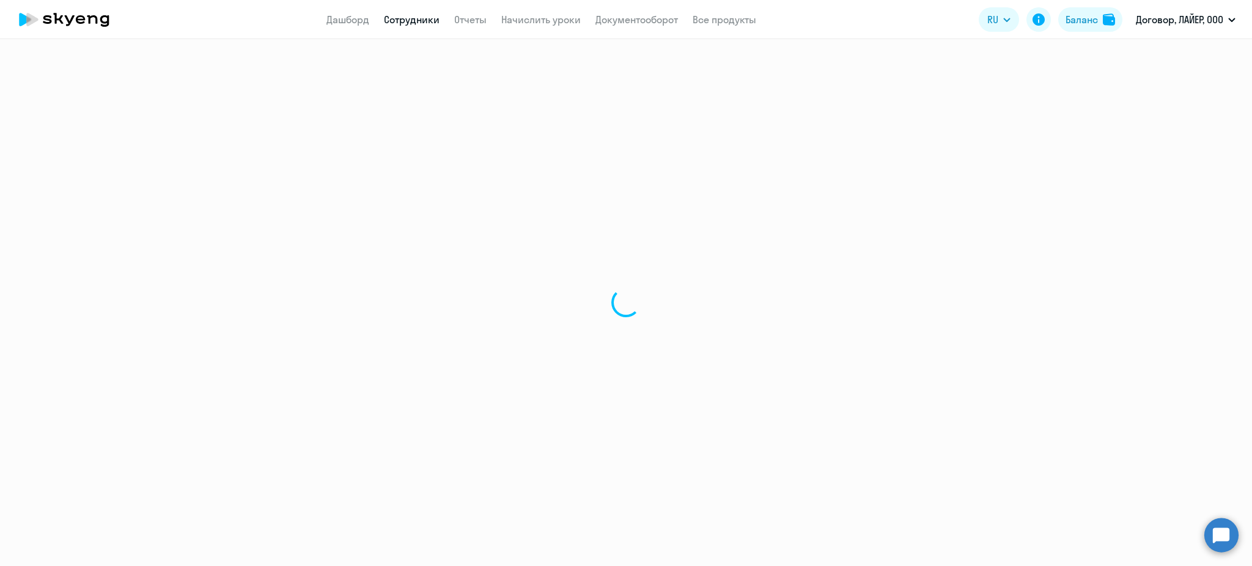
select select "30"
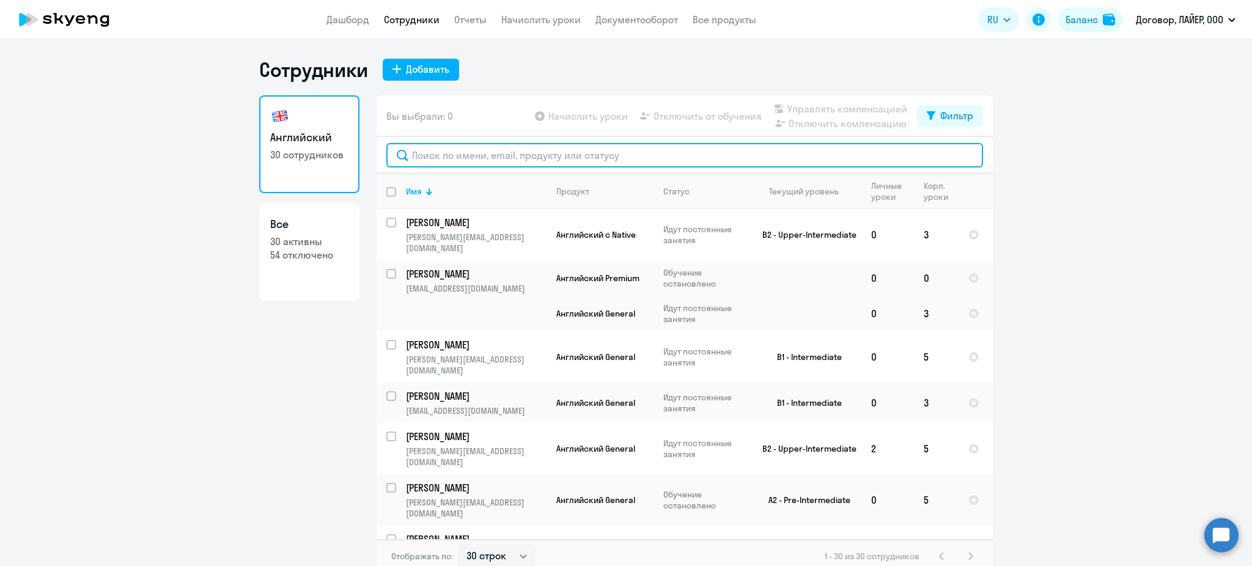
click at [535, 163] on input "text" at bounding box center [684, 155] width 597 height 24
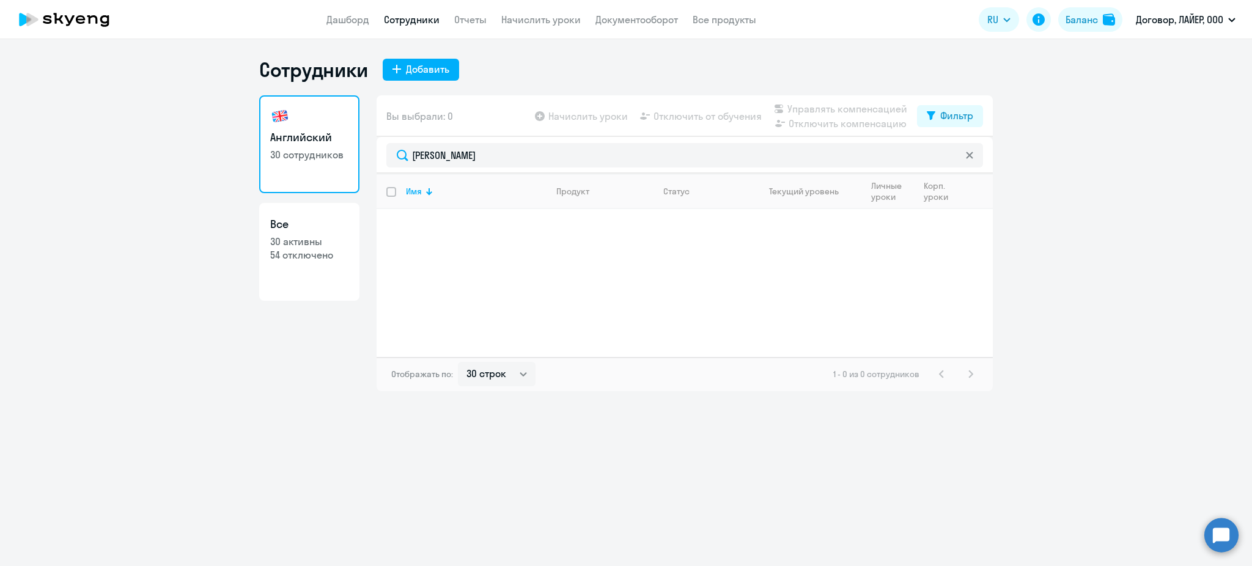
click at [1054, 283] on ng-component "Сотрудники Добавить Английский 30 сотрудников Все 30 активны 54 отключено Вы вы…" at bounding box center [626, 224] width 1252 height 334
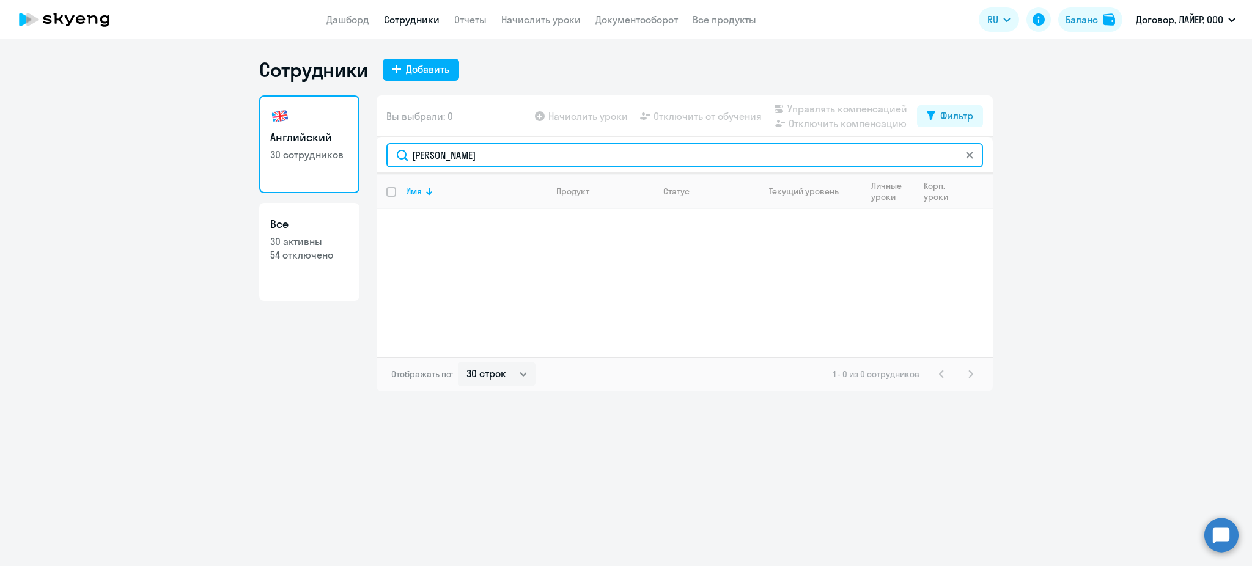
click at [428, 151] on input "[PERSON_NAME]" at bounding box center [684, 155] width 597 height 24
type input "[PERSON_NAME]"
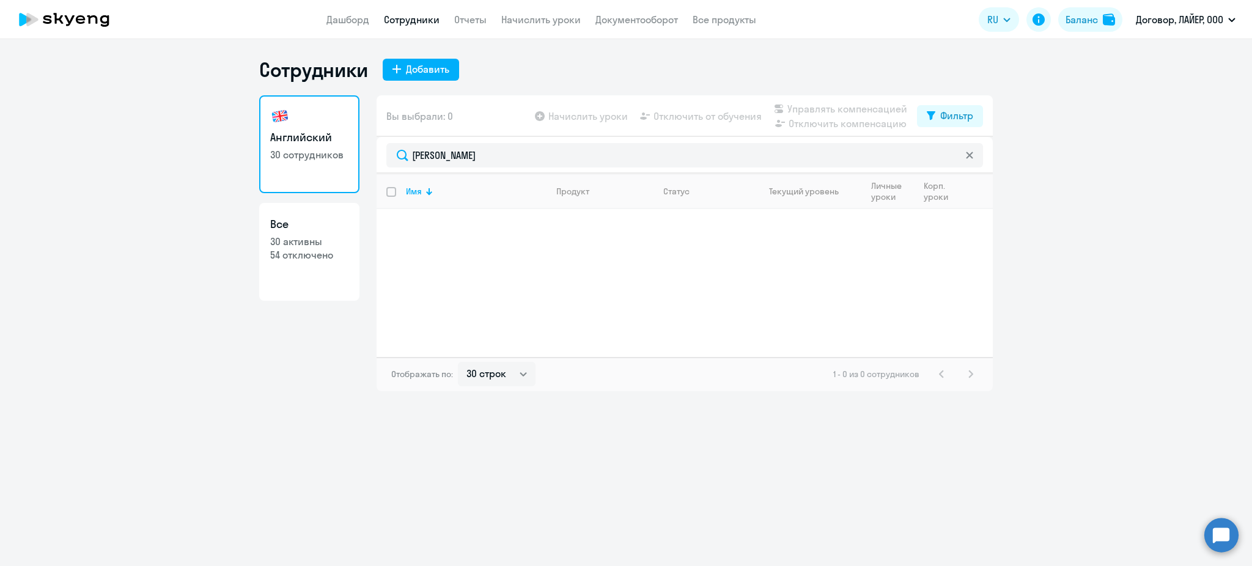
click at [369, 16] on nav "Дашборд Сотрудники Отчеты Начислить уроки Документооборот Все продукты" at bounding box center [541, 19] width 430 height 15
click at [359, 16] on link "Дашборд" at bounding box center [347, 19] width 43 height 12
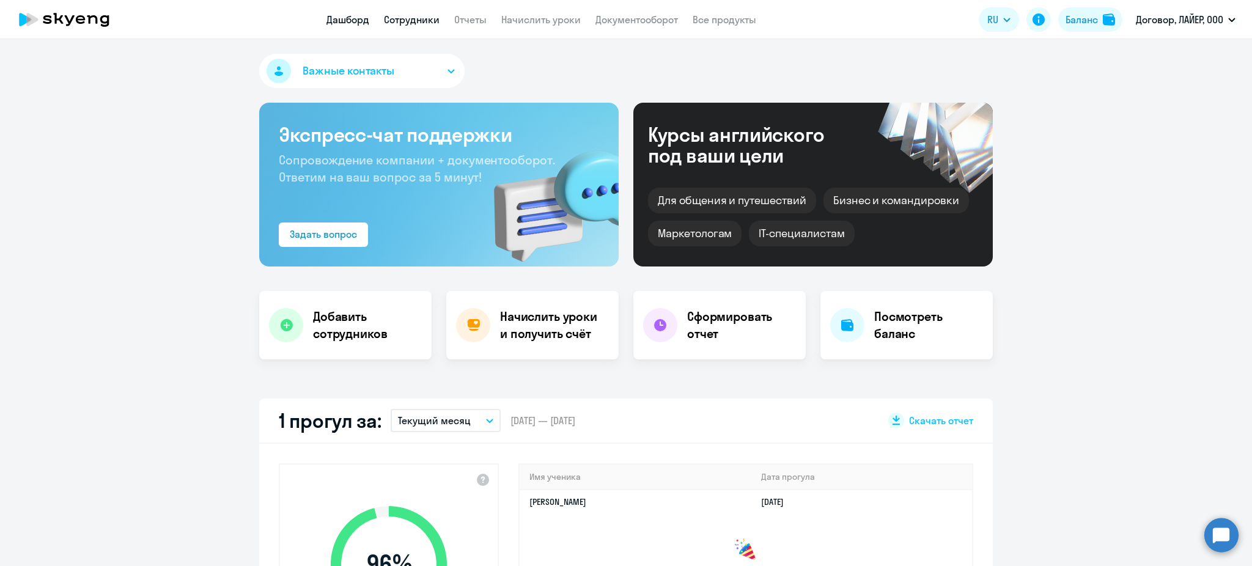
click at [406, 17] on link "Сотрудники" at bounding box center [412, 19] width 56 height 12
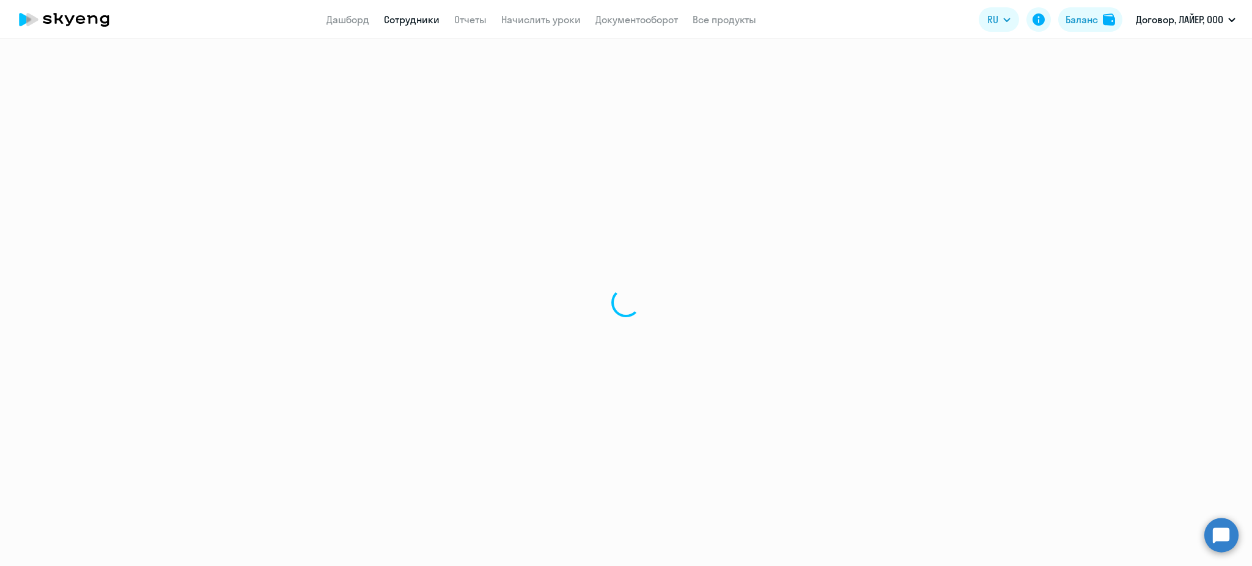
select select "30"
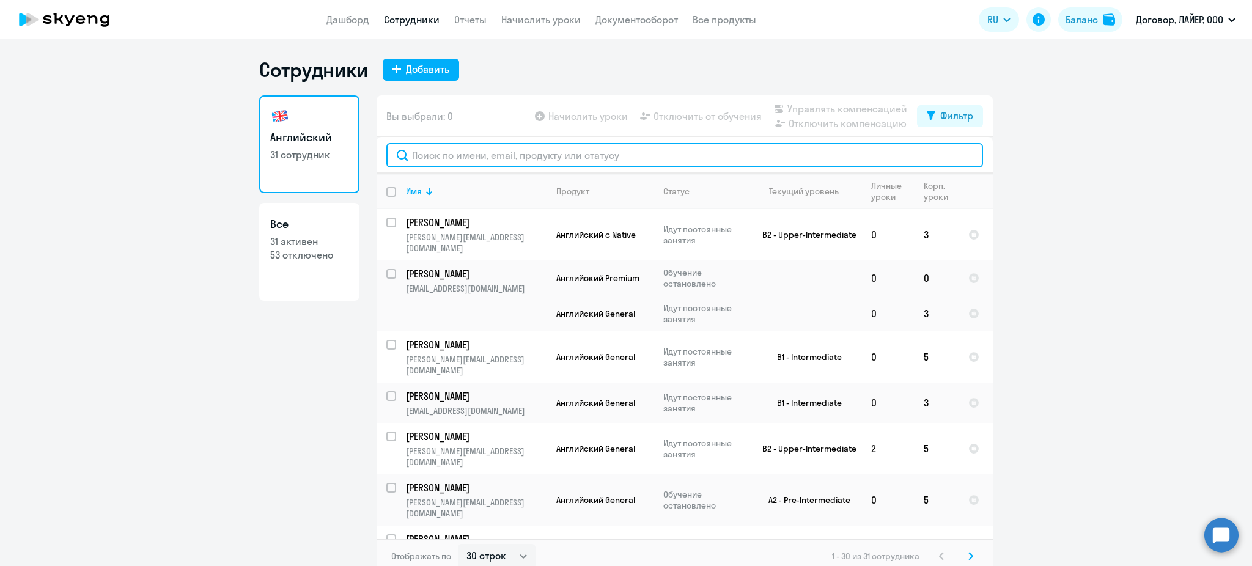
click at [487, 148] on input "text" at bounding box center [684, 155] width 597 height 24
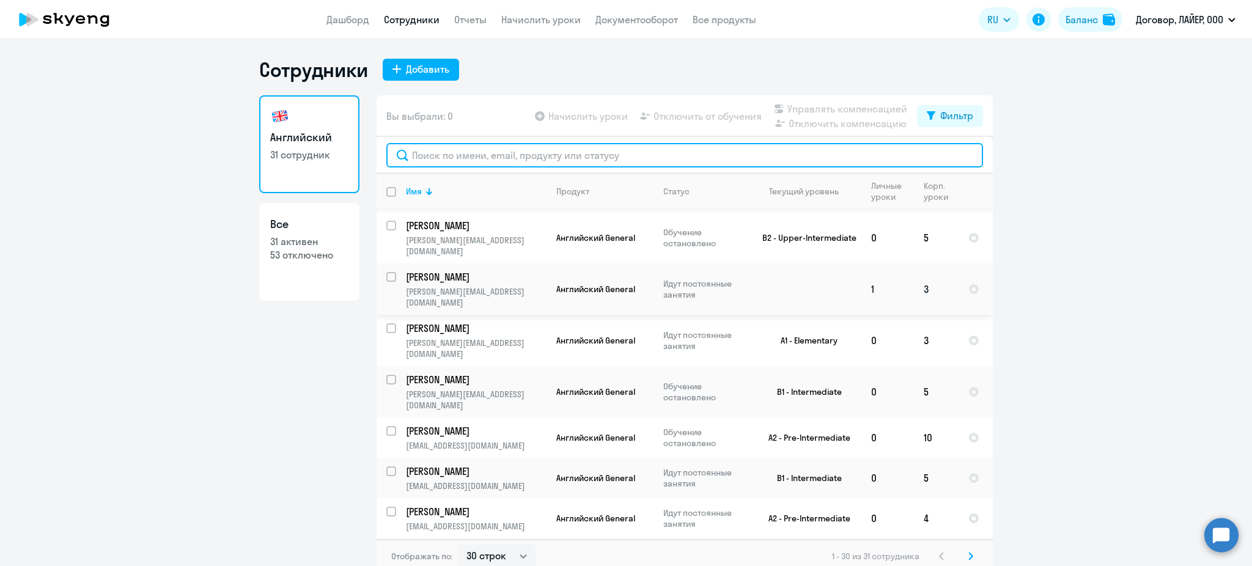
scroll to position [891, 0]
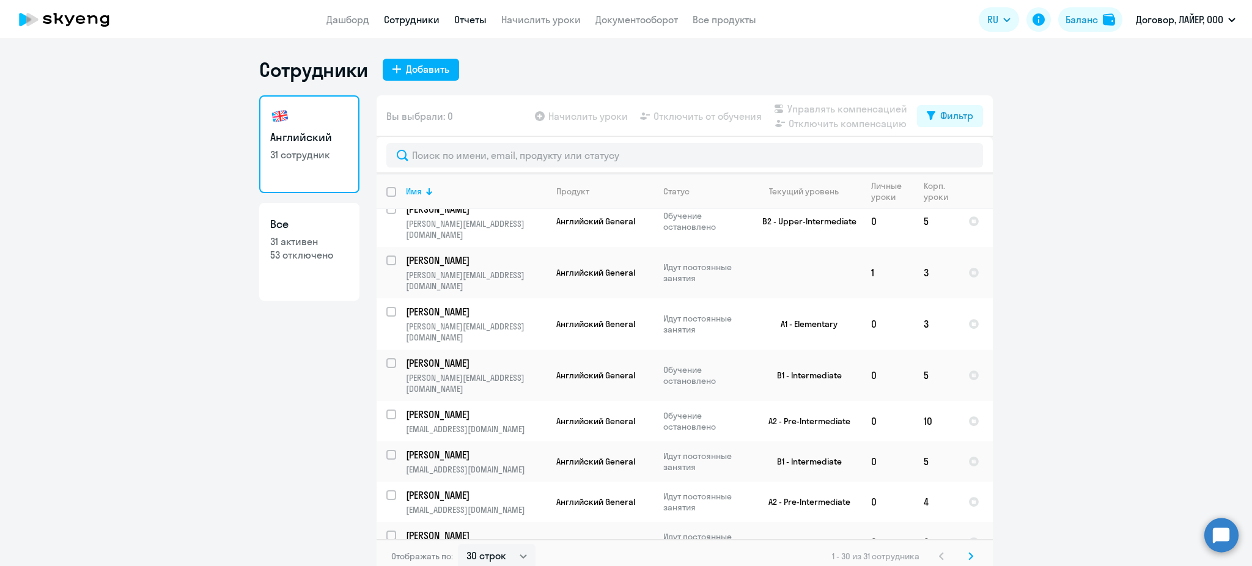
click at [457, 17] on link "Отчеты" at bounding box center [470, 19] width 32 height 12
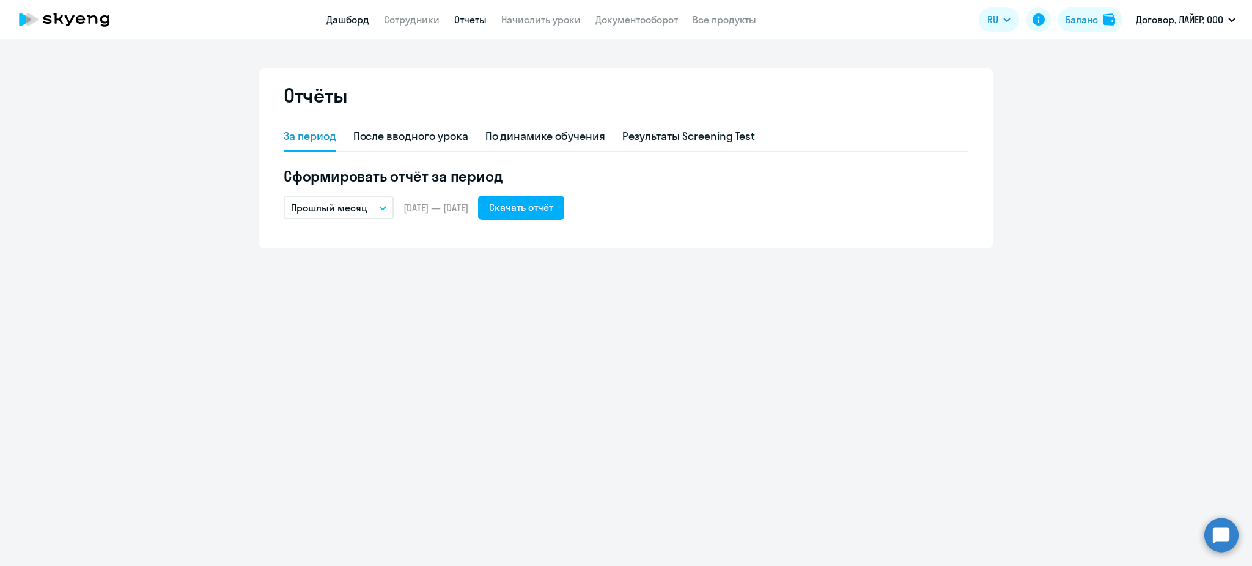
click at [353, 15] on link "Дашборд" at bounding box center [347, 19] width 43 height 12
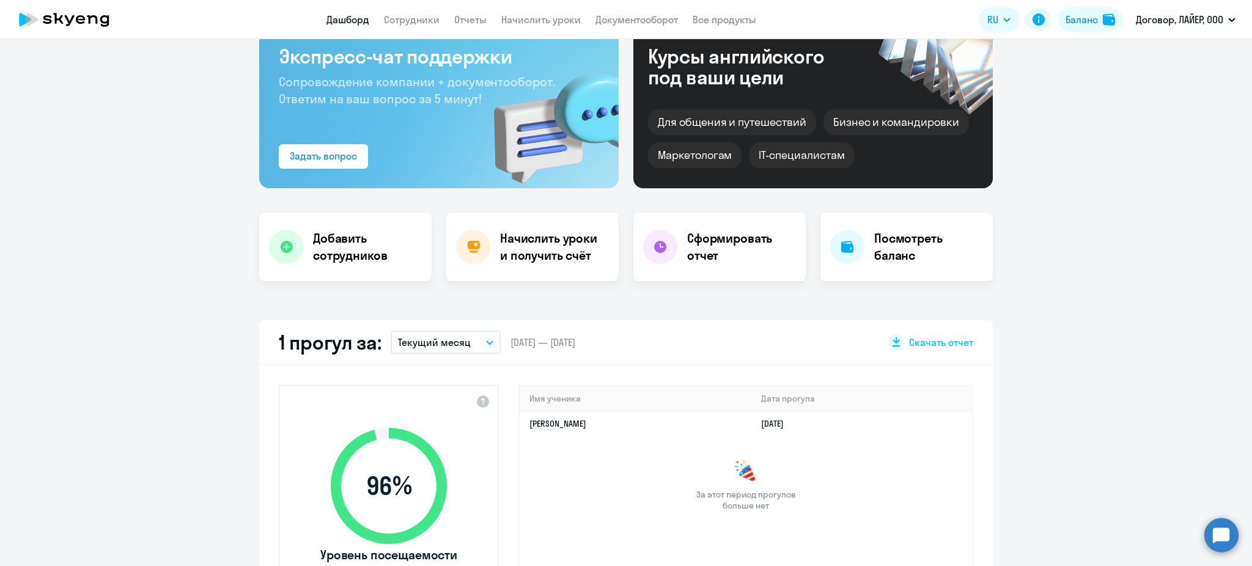
scroll to position [244, 0]
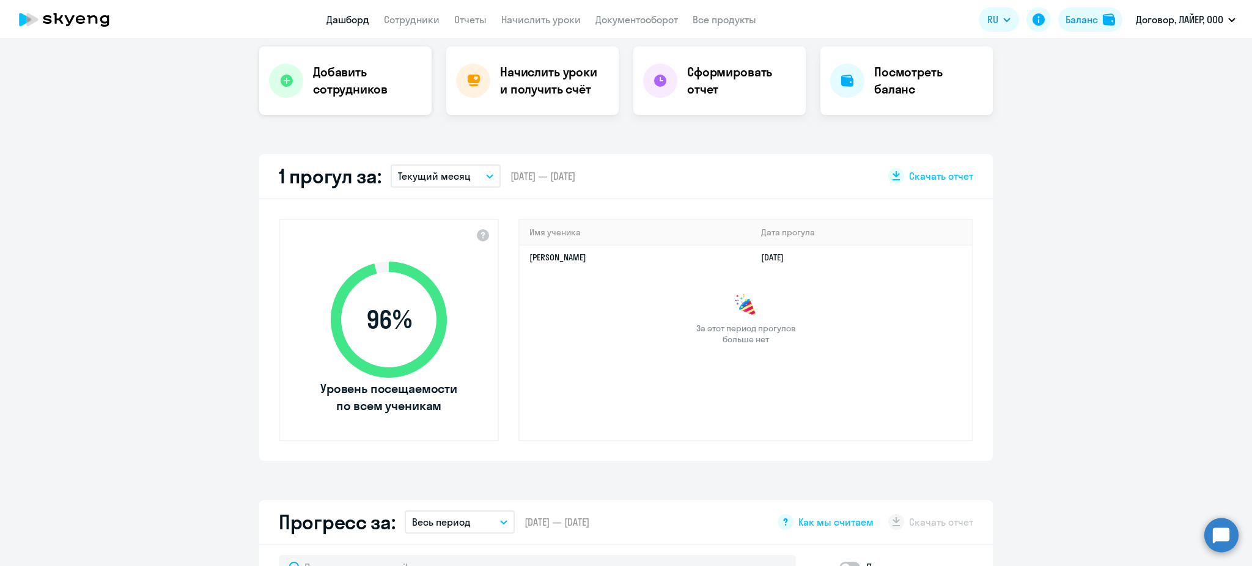
click at [349, 94] on h4 "Добавить сотрудников" at bounding box center [367, 81] width 109 height 34
select select "english_adult_not_native_speaker"
select select "3"
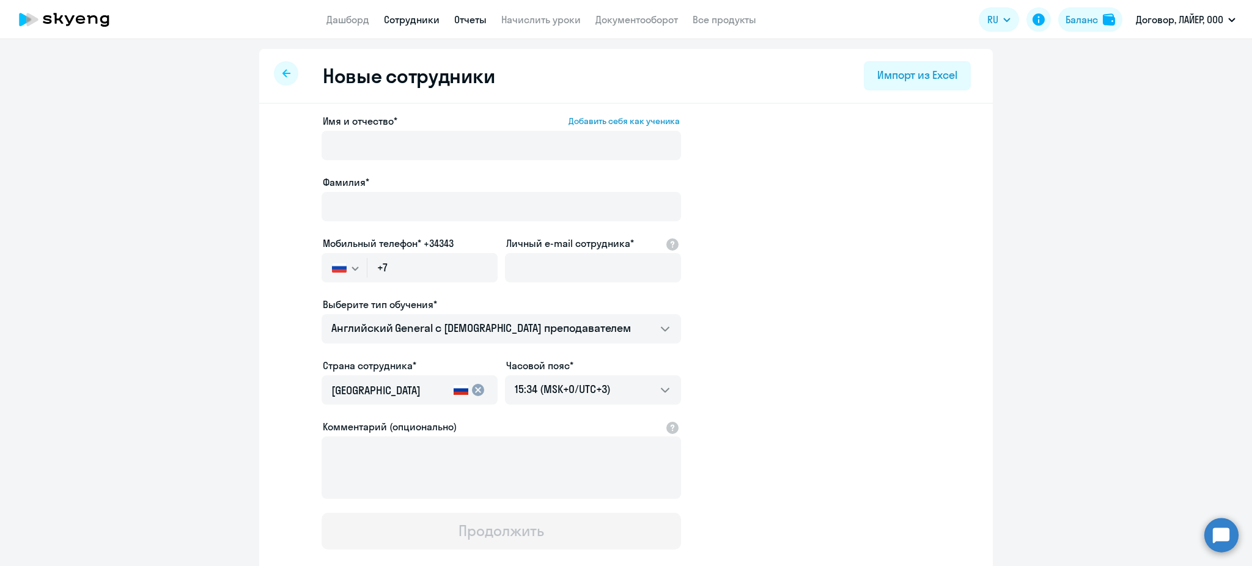
click at [474, 15] on link "Отчеты" at bounding box center [470, 19] width 32 height 12
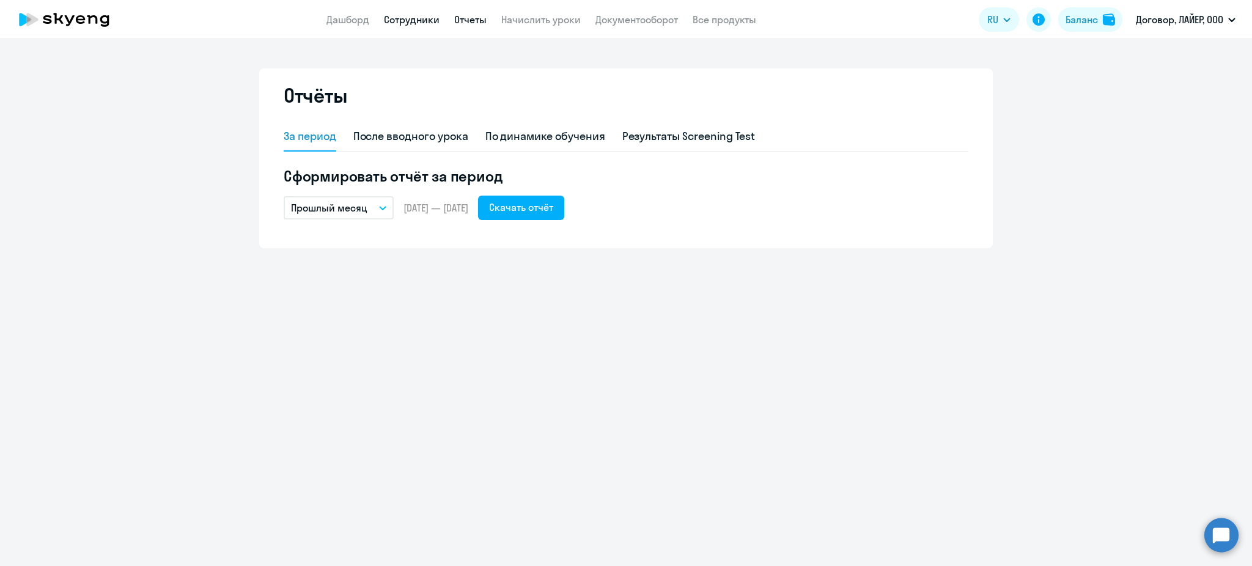
click at [412, 18] on link "Сотрудники" at bounding box center [412, 19] width 56 height 12
select select "30"
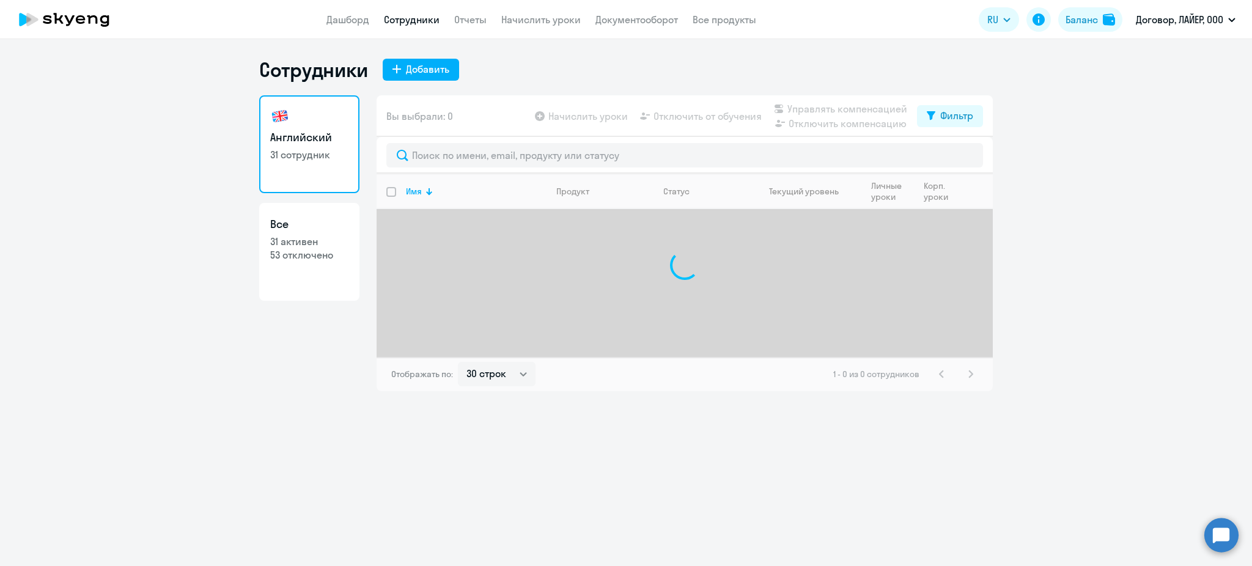
click at [375, 19] on nav "Дашборд Сотрудники Отчеты Начислить уроки Документооборот Все продукты" at bounding box center [541, 19] width 430 height 15
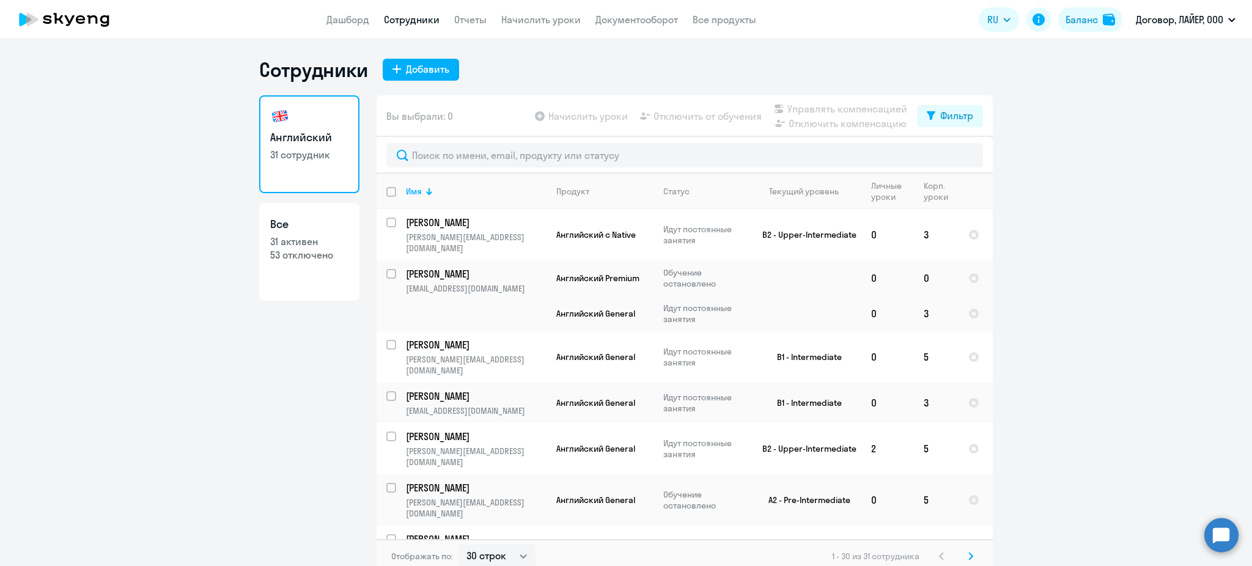
click at [432, 22] on link "Сотрудники" at bounding box center [412, 19] width 56 height 12
click at [432, 71] on div "Добавить" at bounding box center [427, 69] width 43 height 15
select select "english_adult_not_native_speaker"
select select "3"
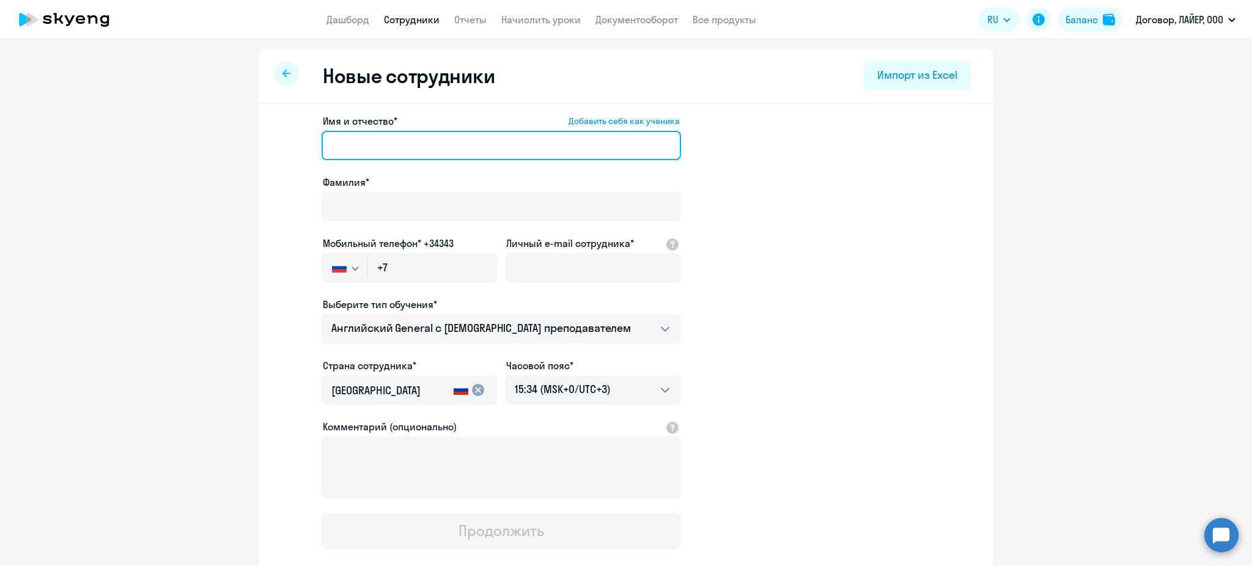
click at [342, 146] on input "Имя и отчество* Добавить себя как ученика" at bounding box center [501, 145] width 359 height 29
type input "[PERSON_NAME]"
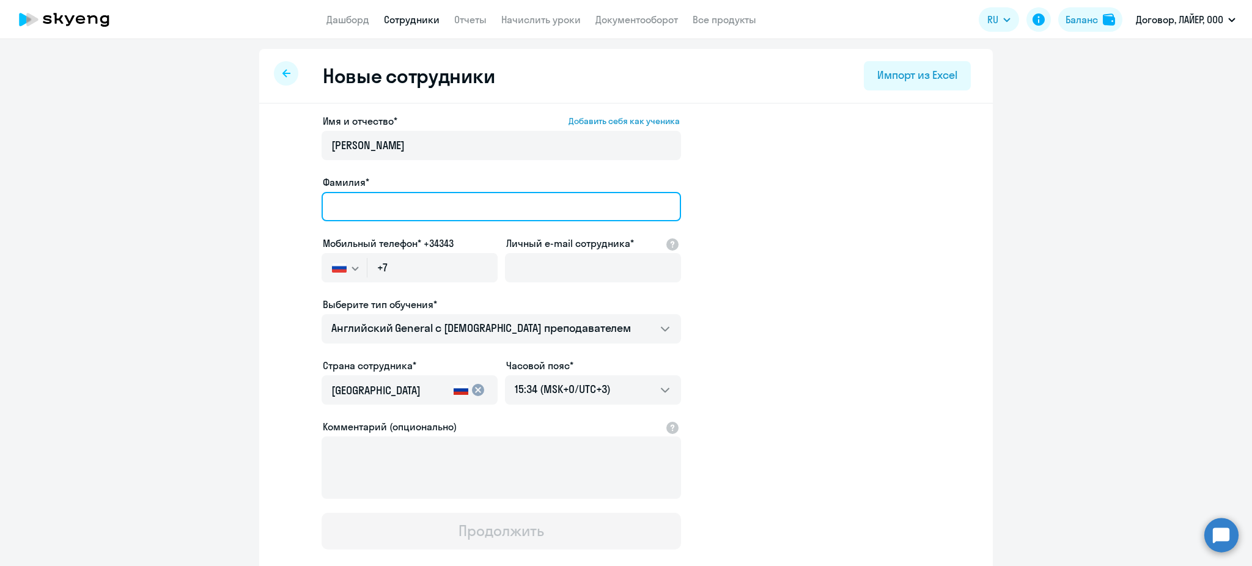
click at [443, 199] on input "Фамилия*" at bounding box center [501, 206] width 359 height 29
type input "[PERSON_NAME]"
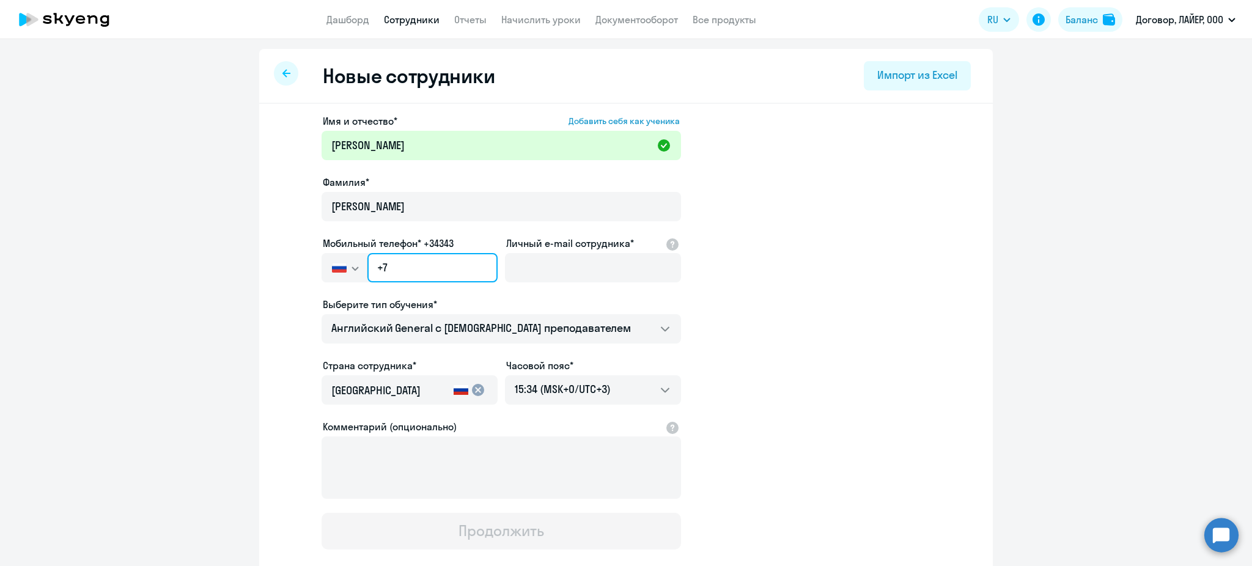
click at [446, 271] on input "+7" at bounding box center [432, 267] width 130 height 29
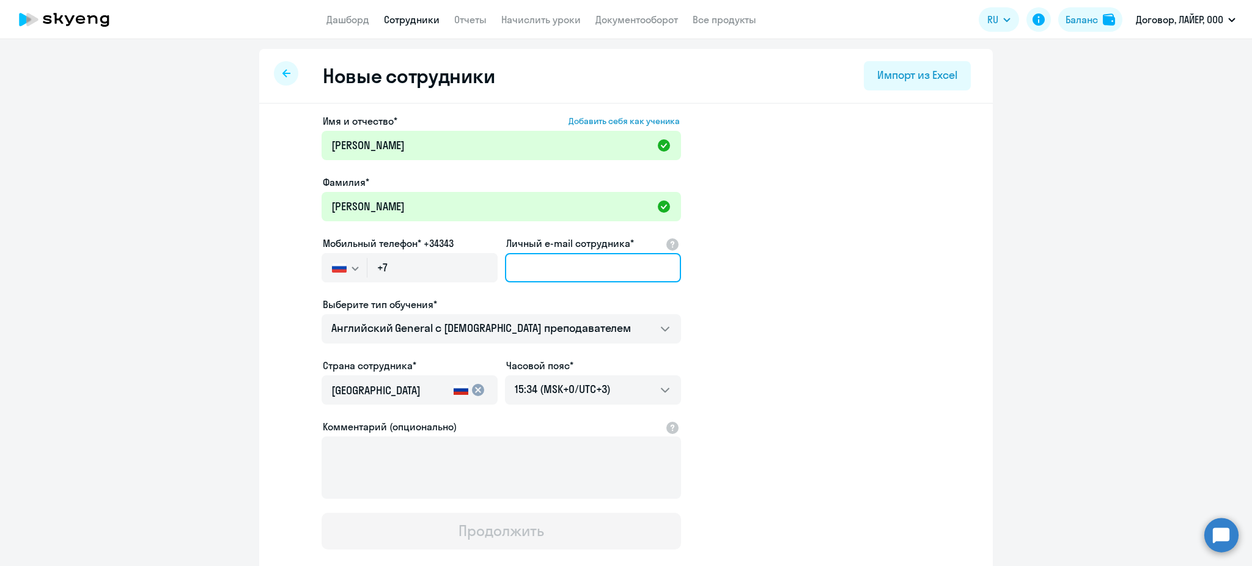
click at [556, 281] on input "Личный e-mail сотрудника*" at bounding box center [593, 267] width 176 height 29
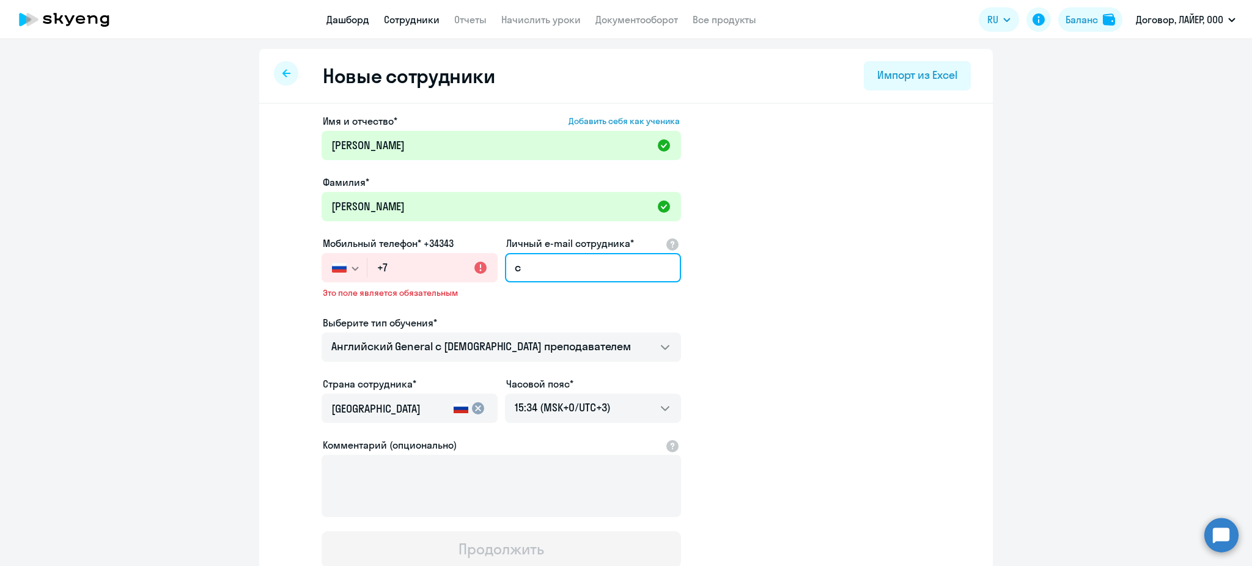
type input "с"
click at [358, 15] on link "Дашборд" at bounding box center [347, 19] width 43 height 12
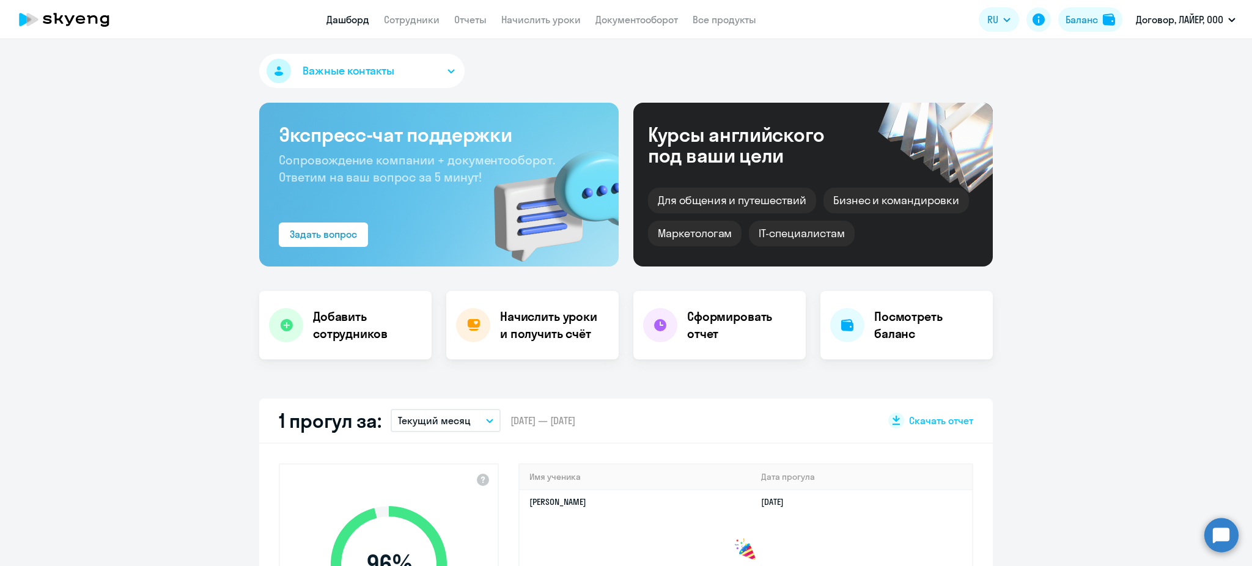
click at [418, 38] on app-header "Дашборд Сотрудники Отчеты Начислить уроки Документооборот Все продукты Дашборд …" at bounding box center [626, 19] width 1252 height 39
click at [417, 18] on link "Сотрудники" at bounding box center [412, 19] width 56 height 12
select select "30"
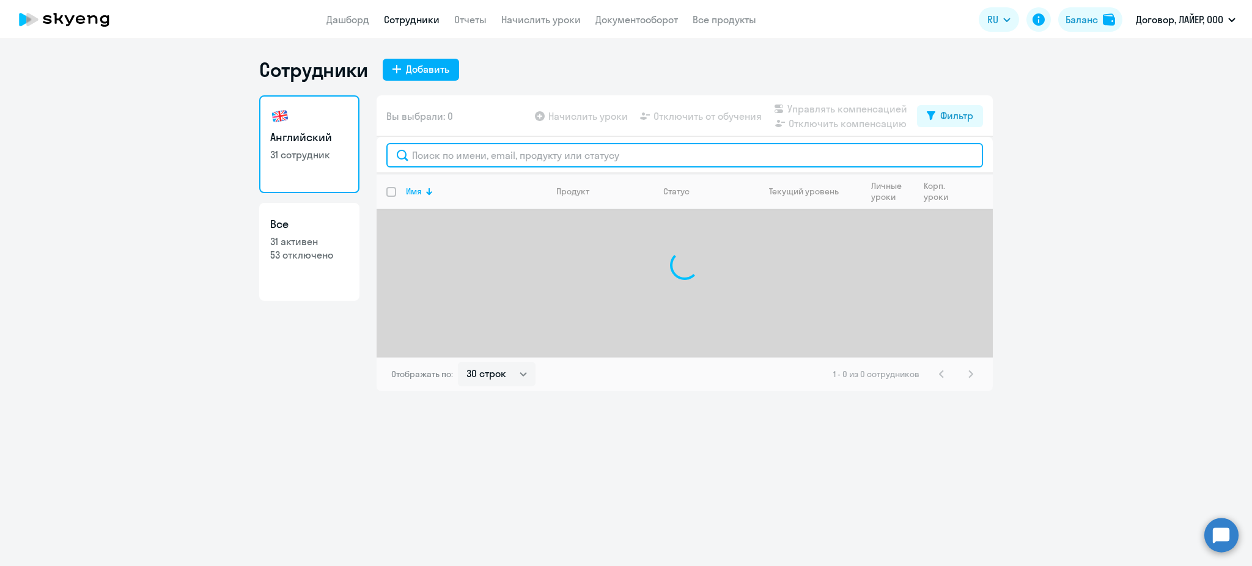
click at [468, 160] on input "text" at bounding box center [684, 155] width 597 height 24
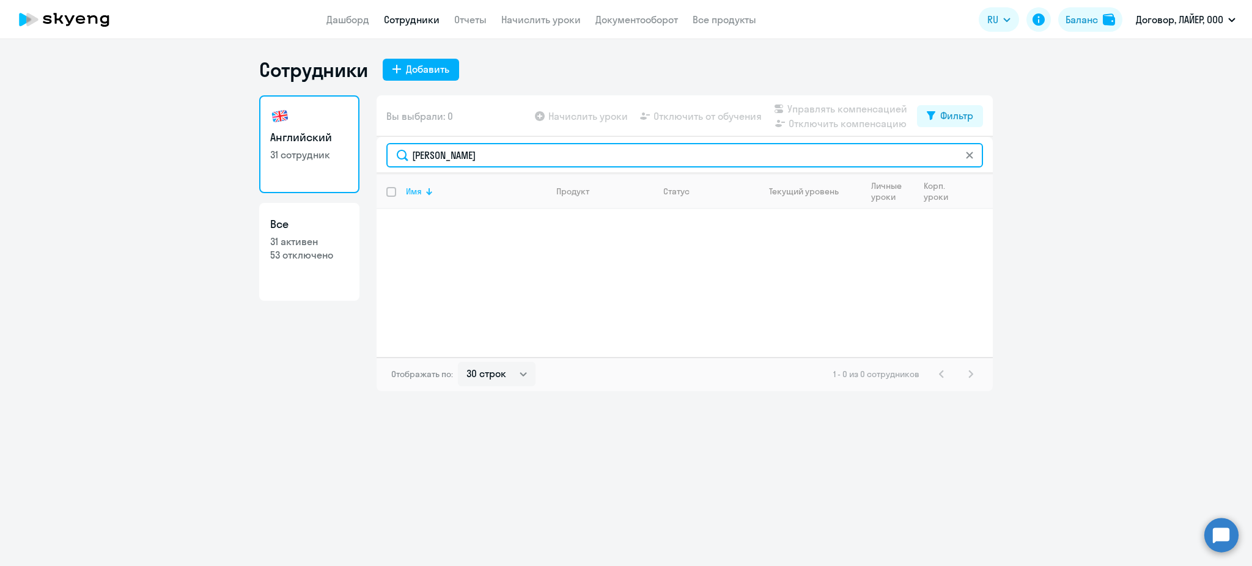
type input "[PERSON_NAME]"
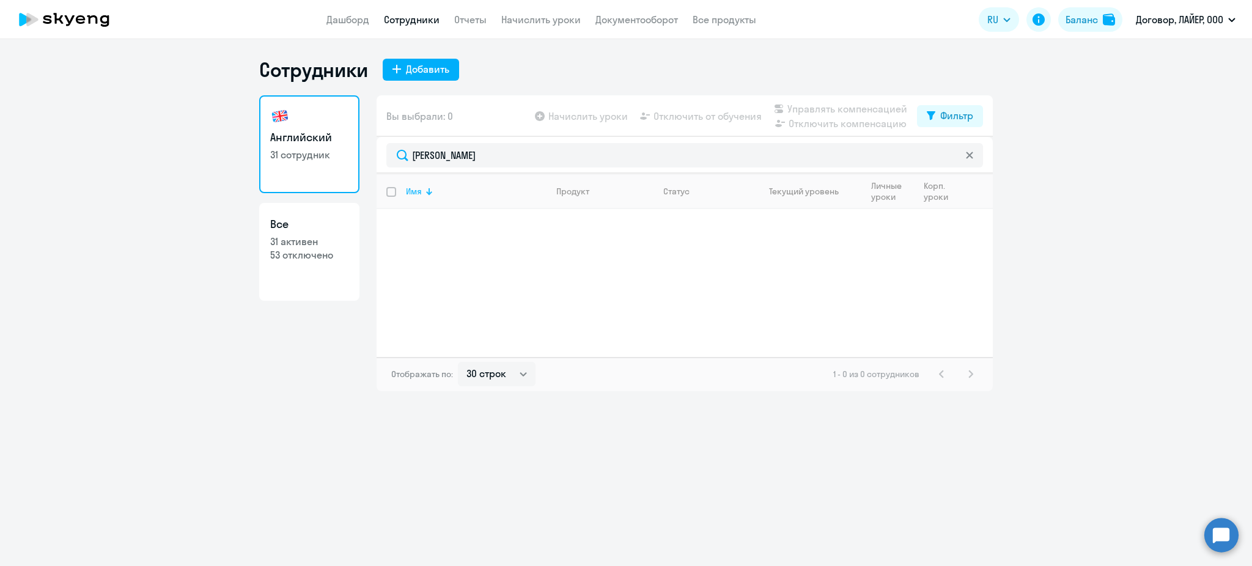
click at [405, 190] on th "Имя" at bounding box center [471, 191] width 150 height 35
click at [466, 24] on link "Отчеты" at bounding box center [470, 19] width 32 height 12
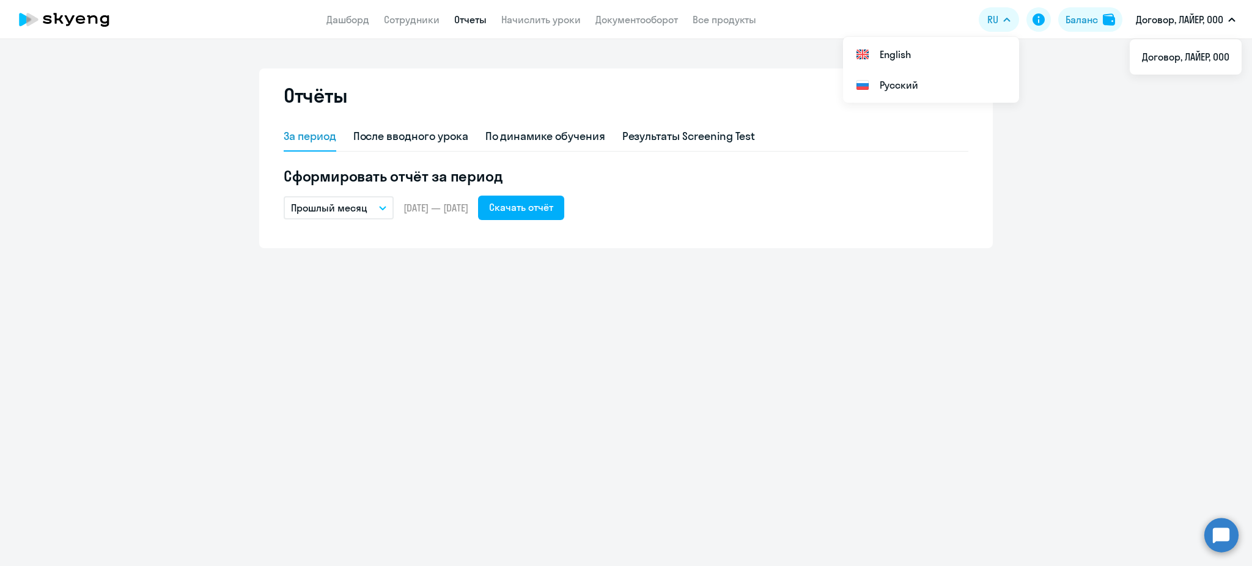
click at [1216, 538] on circle at bounding box center [1221, 535] width 34 height 34
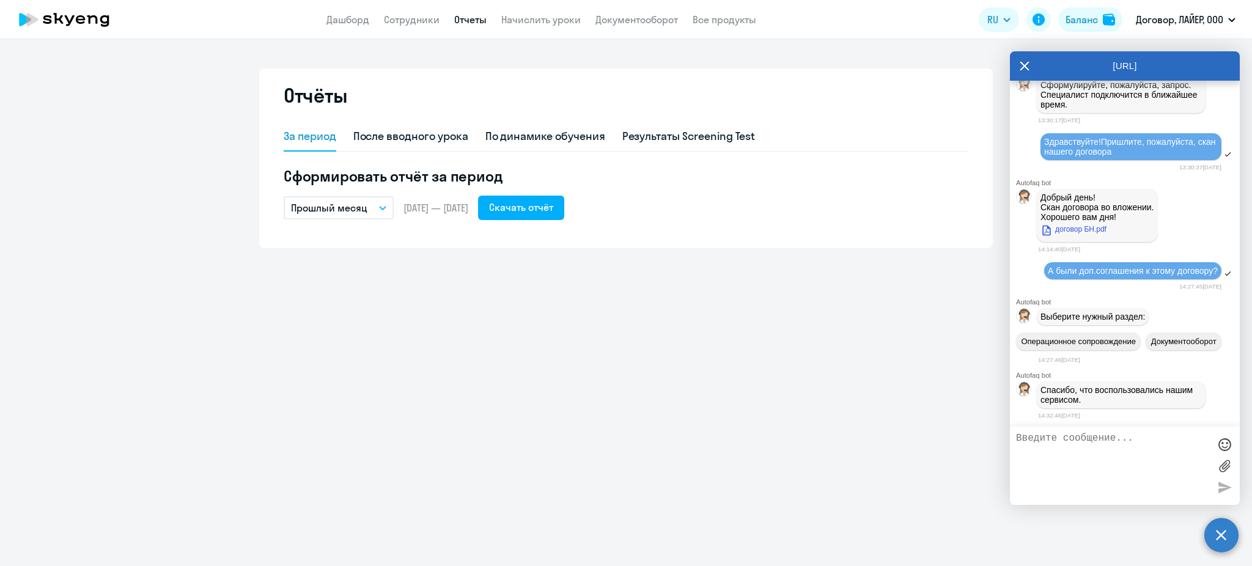
click at [1079, 440] on textarea at bounding box center [1112, 466] width 193 height 66
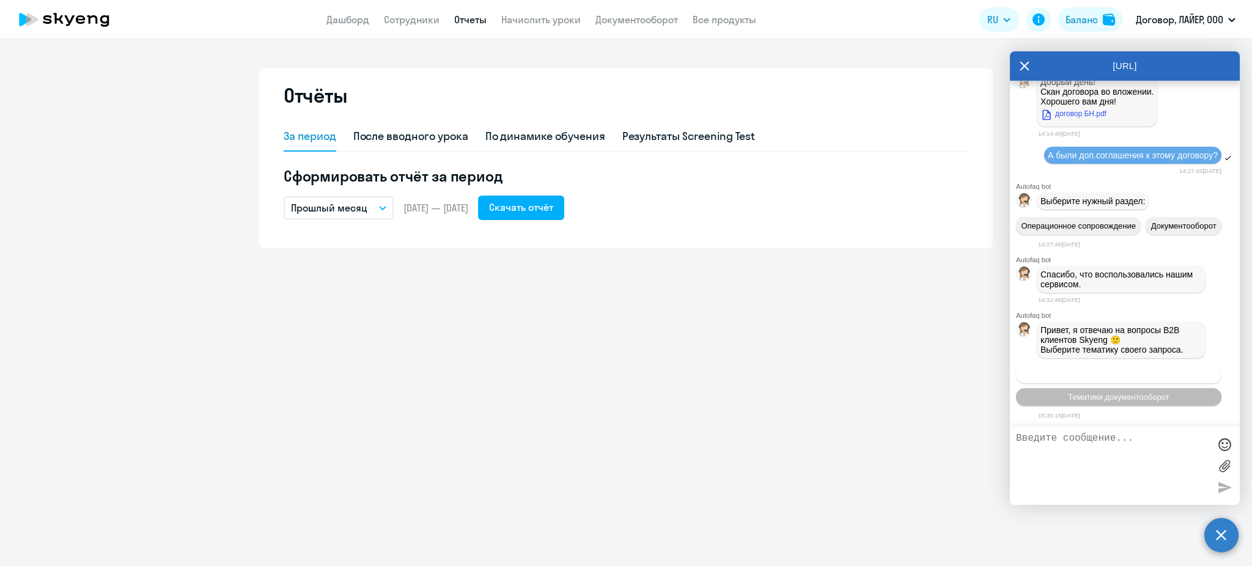
click at [1089, 367] on button "Операционное сопровождение" at bounding box center [1118, 375] width 205 height 18
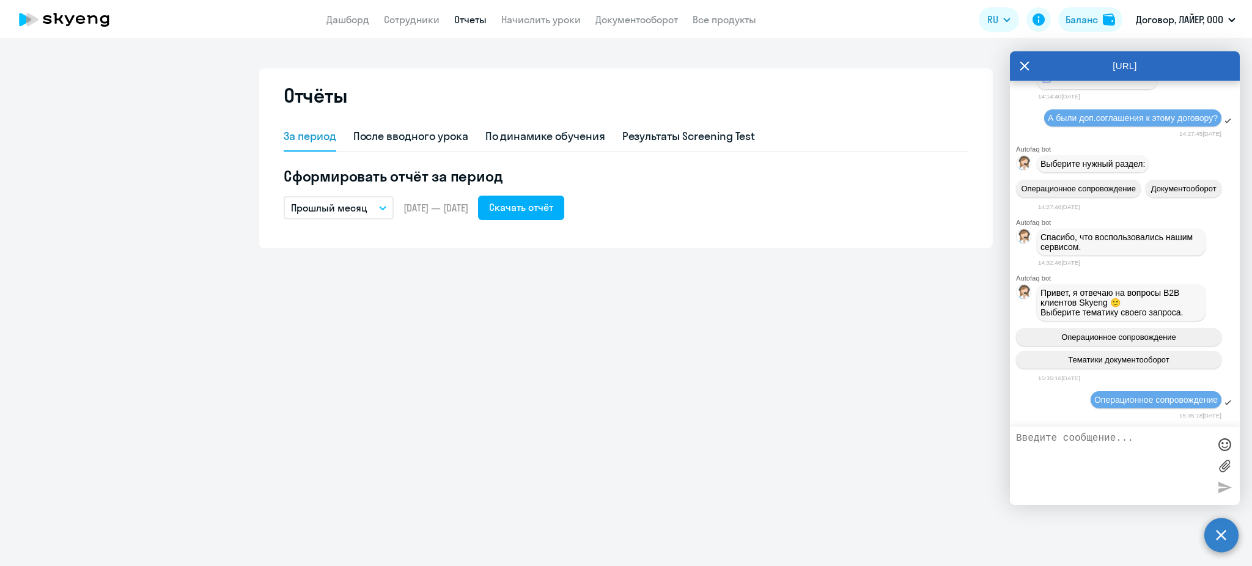
scroll to position [11654, 0]
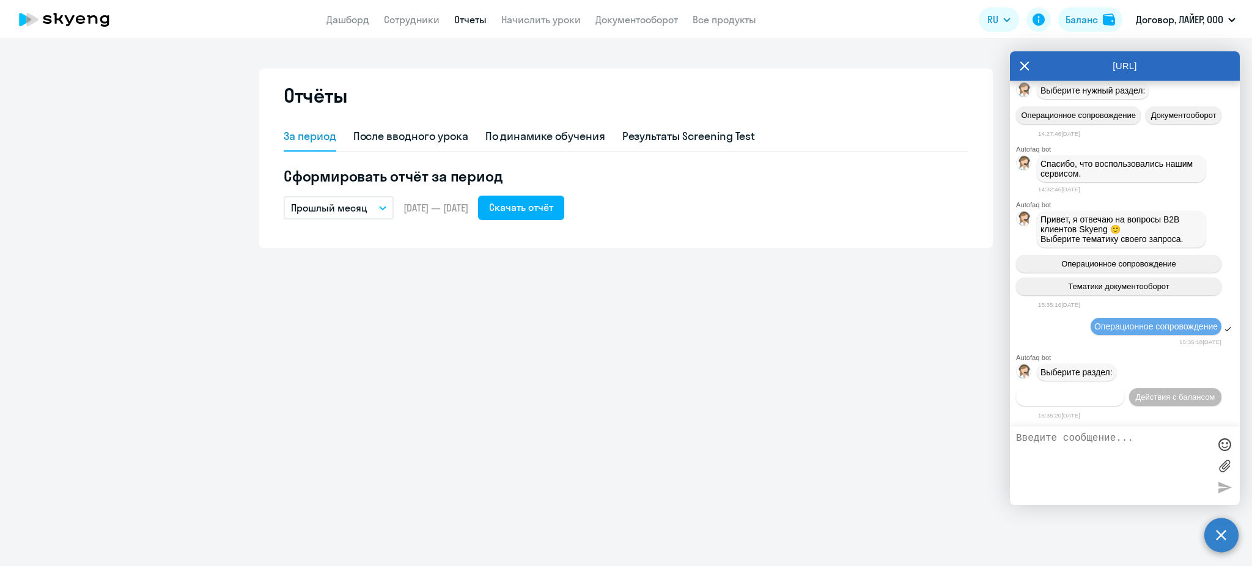
click at [1084, 392] on span "Действия по сотрудникам" at bounding box center [1070, 396] width 95 height 9
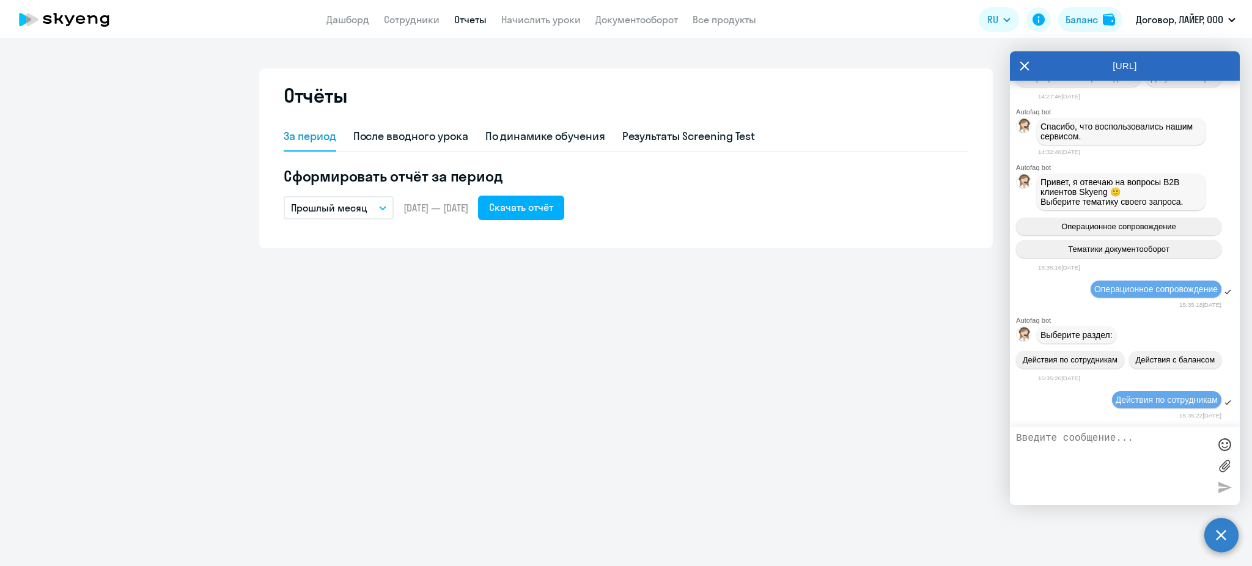
scroll to position [11836, 0]
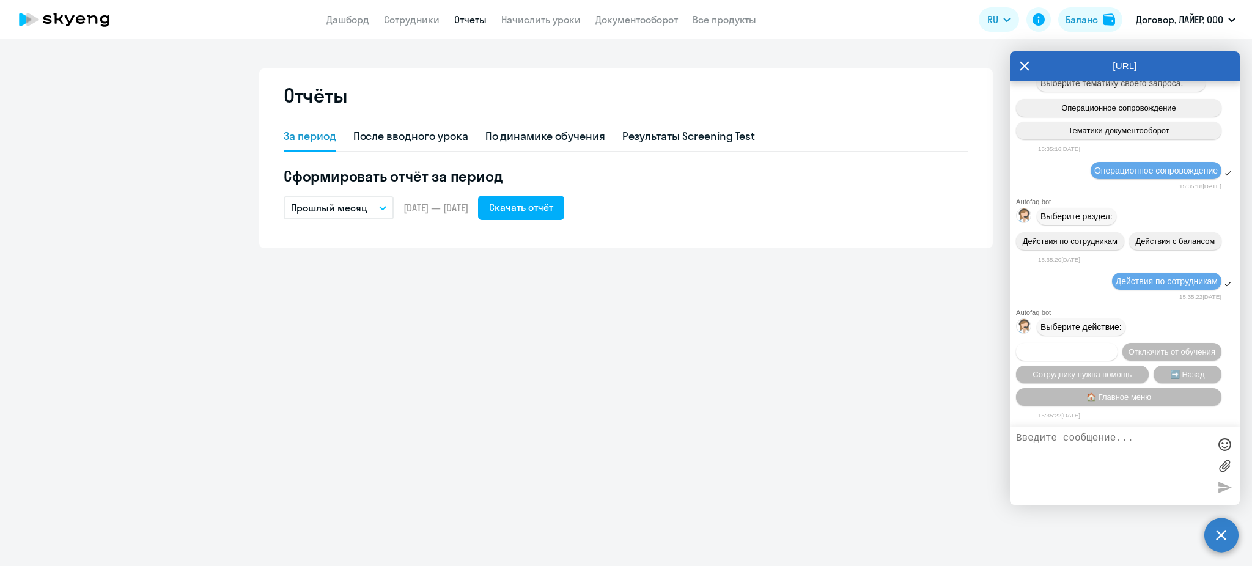
click at [1084, 343] on button "Подключить к обучению" at bounding box center [1066, 352] width 101 height 18
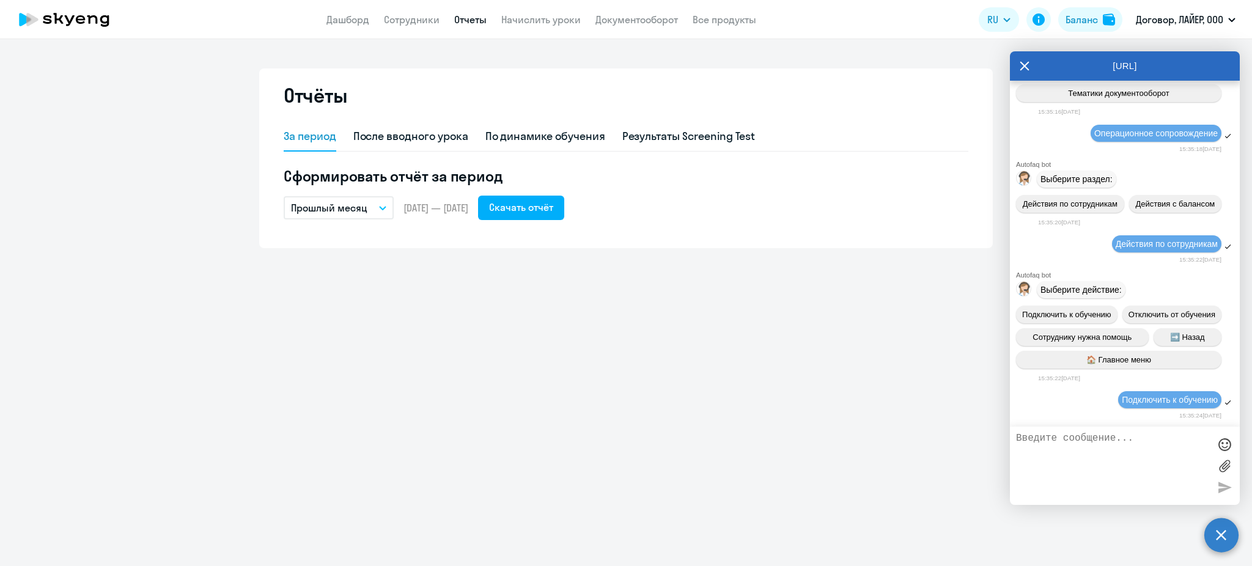
scroll to position [11993, 0]
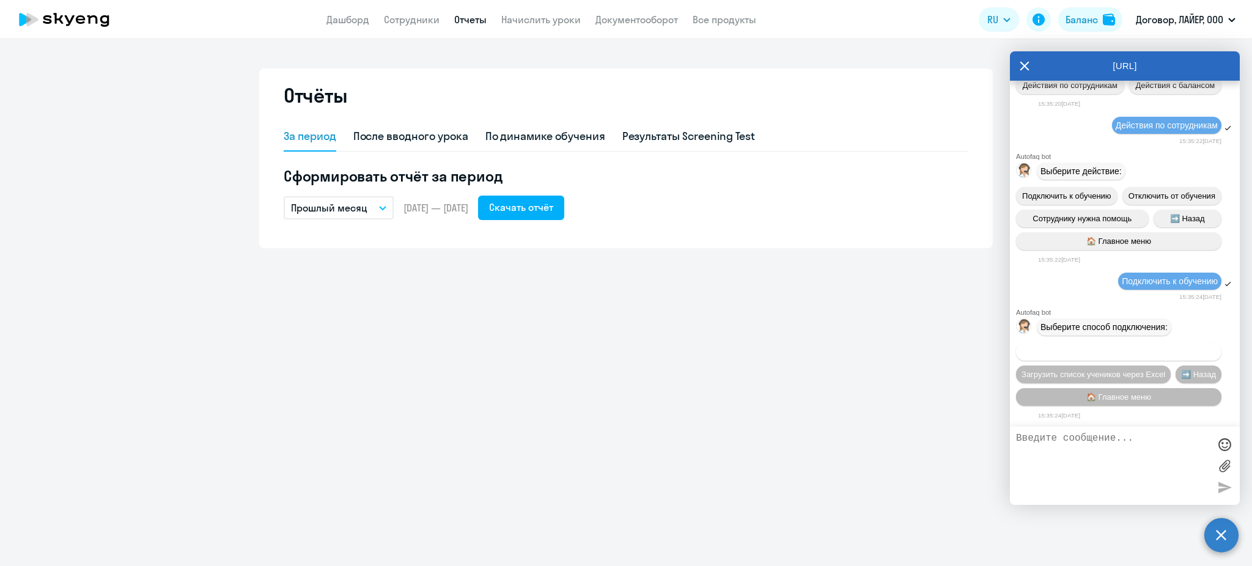
click at [1086, 347] on span "Добавить учеников вручную" at bounding box center [1119, 351] width 104 height 9
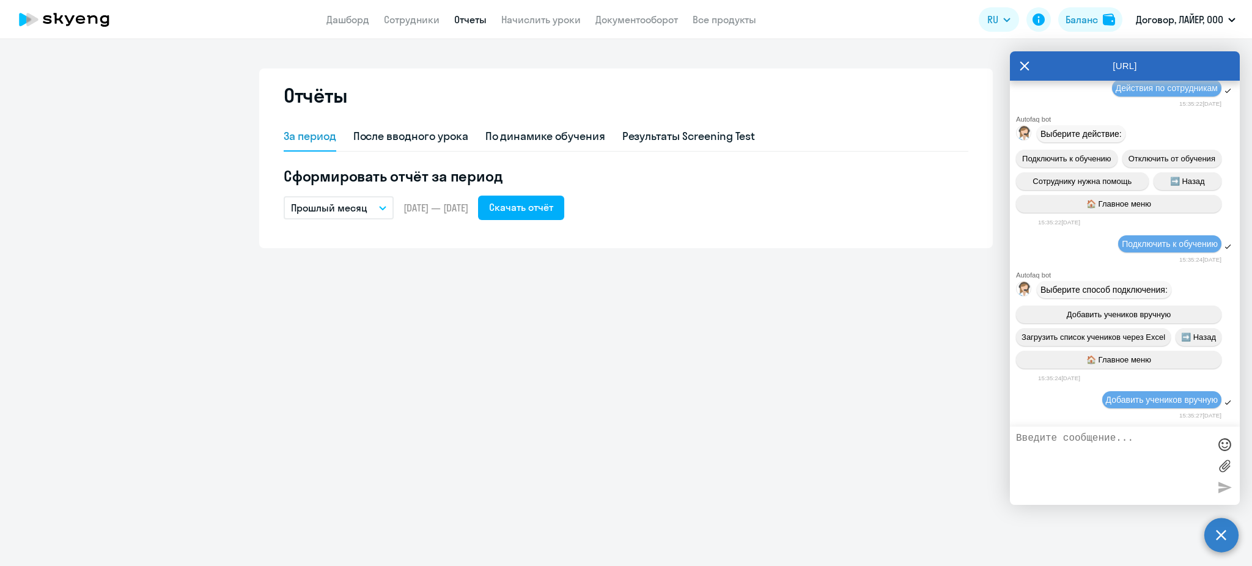
scroll to position [12597, 0]
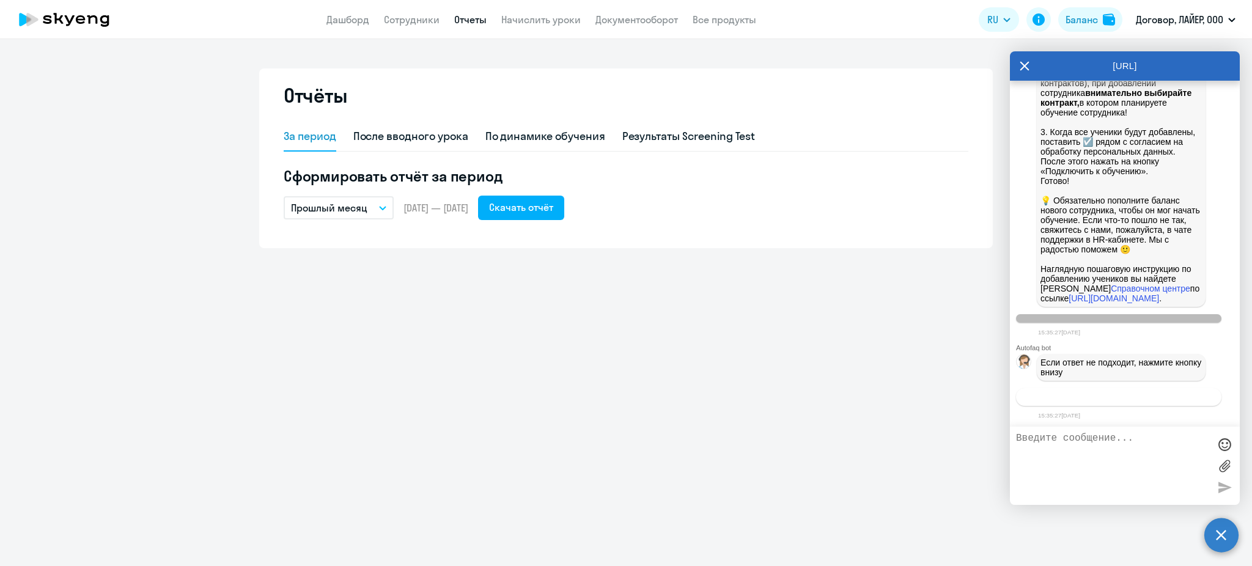
click at [1090, 394] on span "Связаться с менеджером" at bounding box center [1118, 396] width 94 height 9
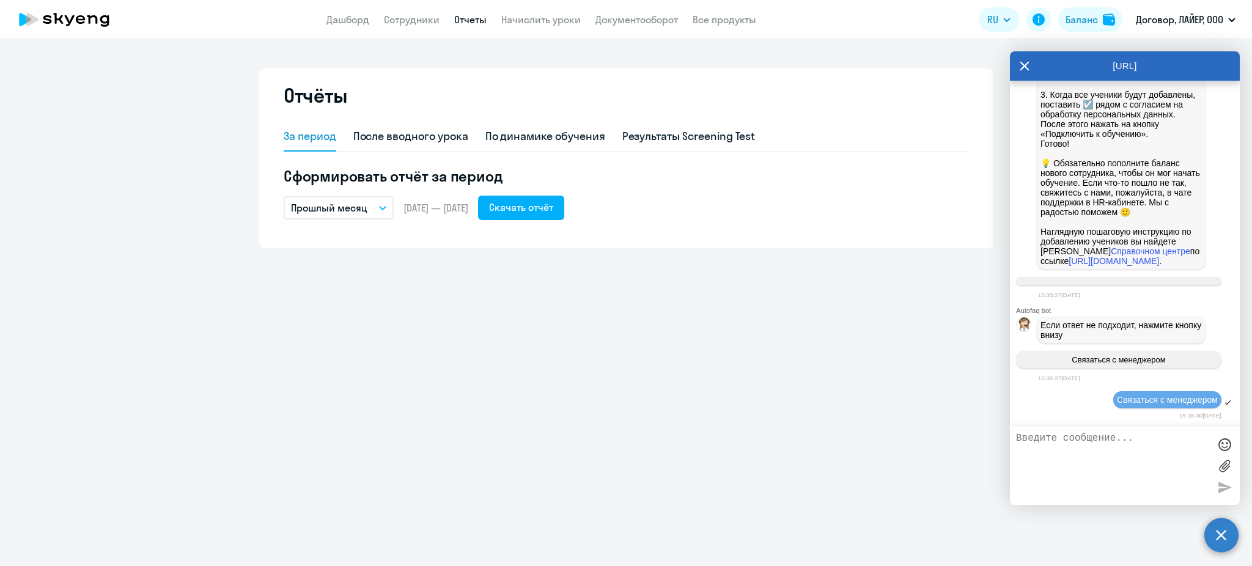
click at [1090, 438] on textarea at bounding box center [1112, 466] width 193 height 66
paste textarea "[PHONE_NUMBER]"
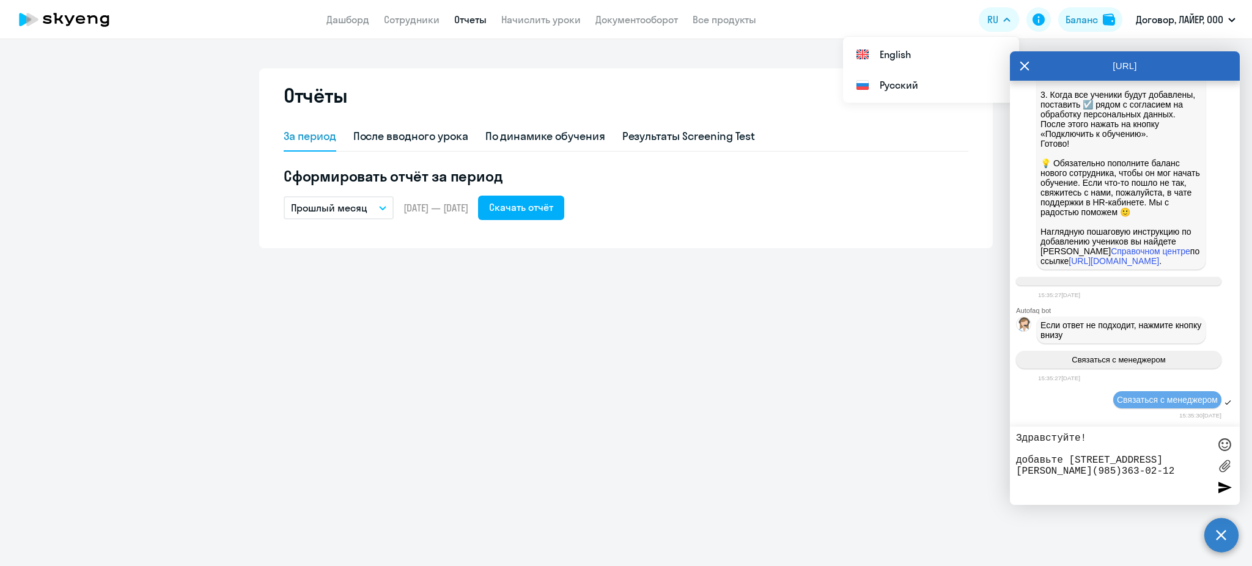
paste textarea "[PERSON_NAME][EMAIL_ADDRESS][DOMAIN_NAME]"
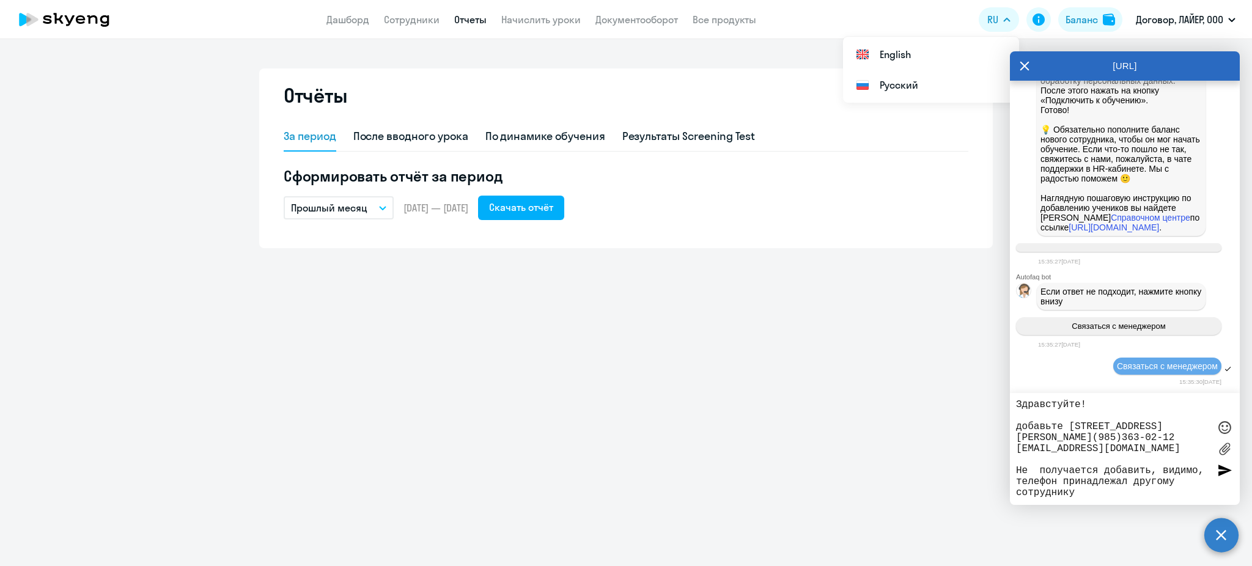
type textarea "Здравстуйте! добавьте [STREET_ADDRESS][PERSON_NAME](985)363-02-12 [EMAIL_ADDRES…"
click at [1221, 476] on div at bounding box center [1224, 470] width 18 height 18
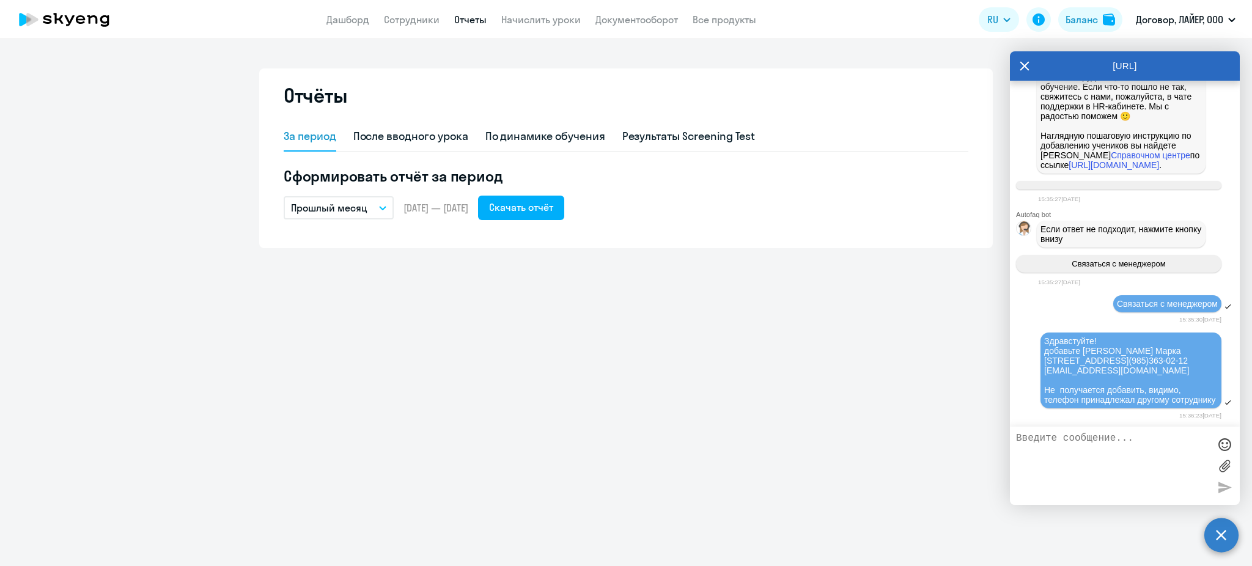
scroll to position [12749, 0]
click at [346, 19] on link "Дашборд" at bounding box center [347, 19] width 43 height 12
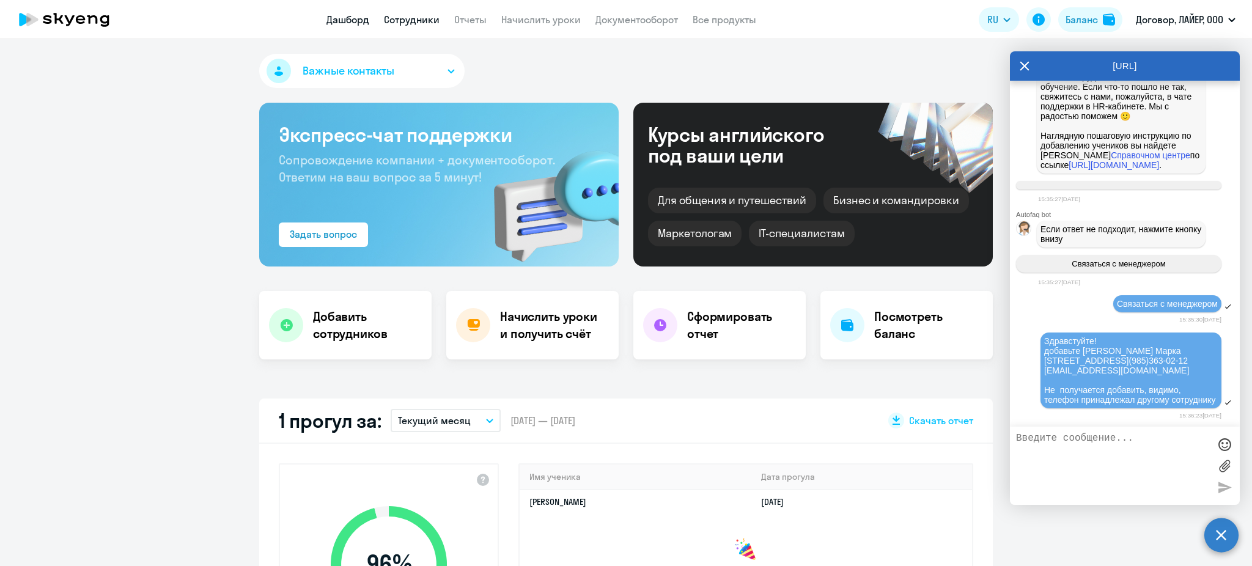
click at [396, 16] on link "Сотрудники" at bounding box center [412, 19] width 56 height 12
select select "30"
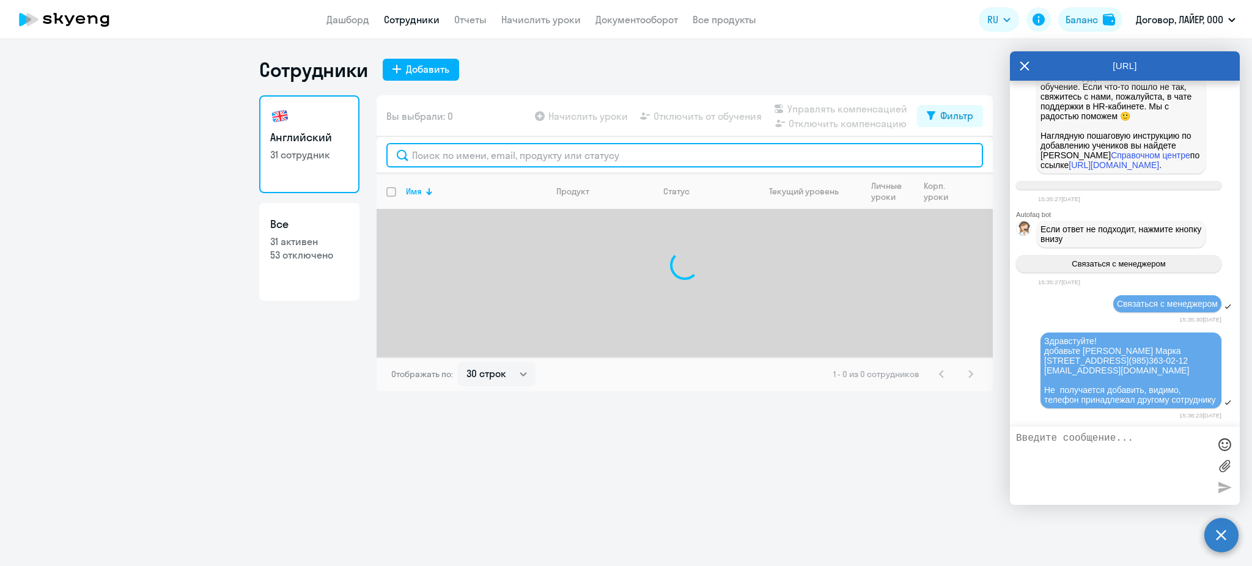
click at [478, 147] on input "text" at bounding box center [684, 155] width 597 height 24
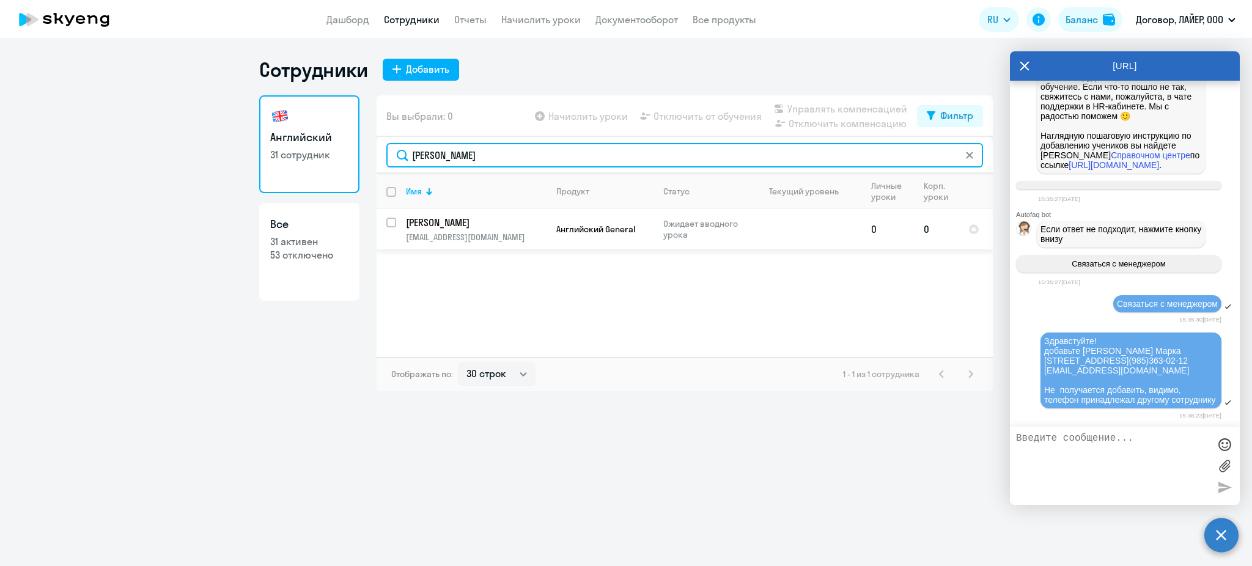
type input "[PERSON_NAME]"
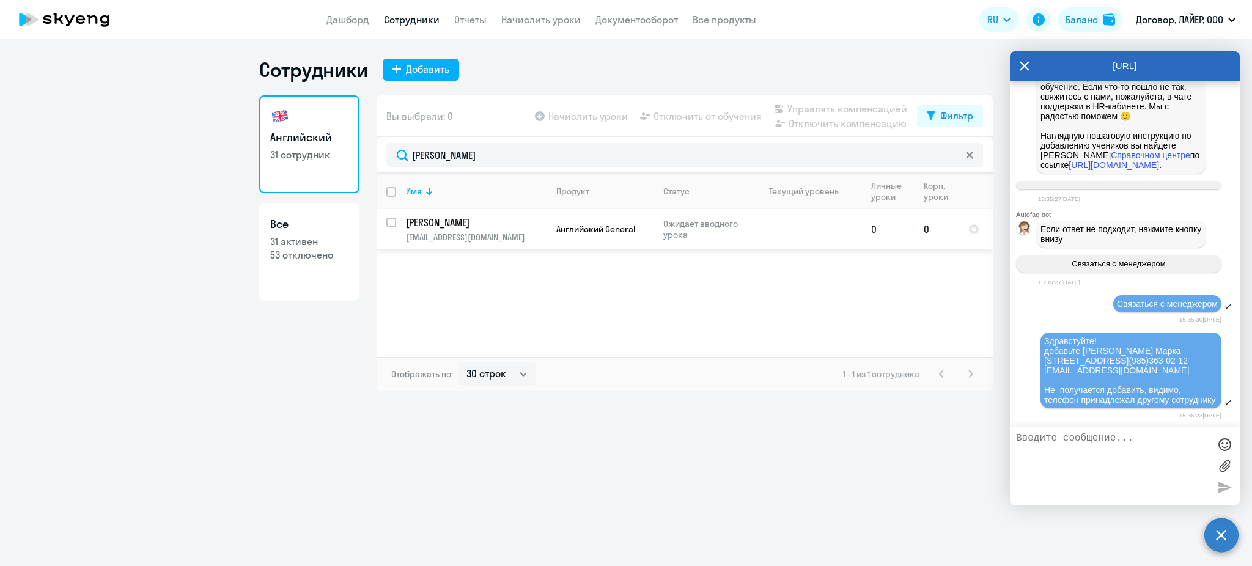
click at [823, 238] on td at bounding box center [805, 229] width 114 height 40
select select "english"
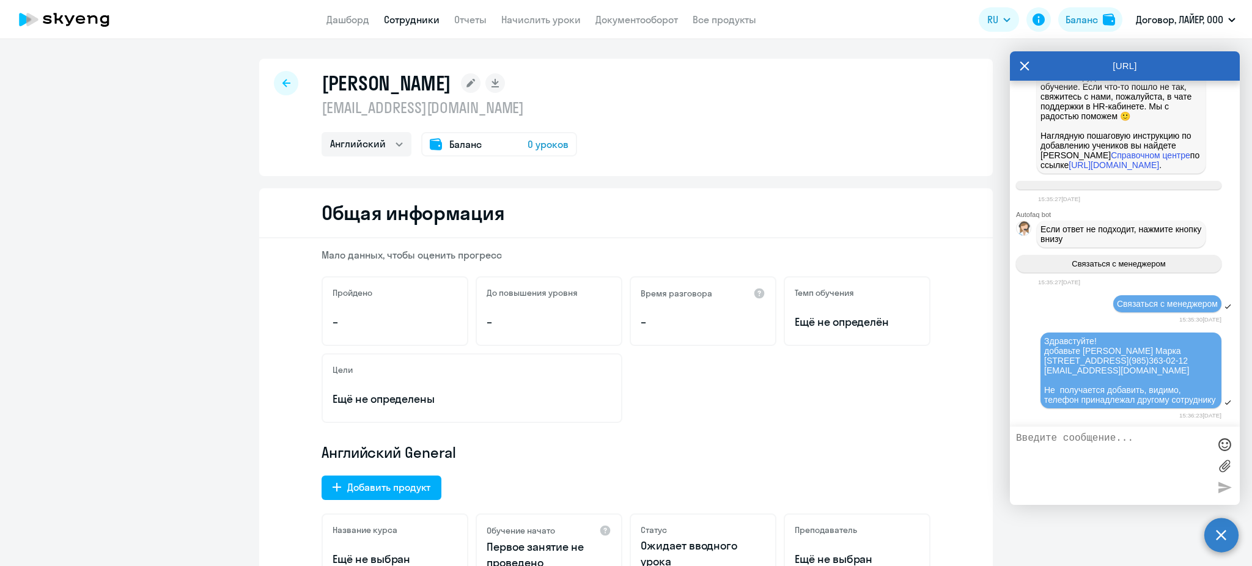
click at [543, 144] on span "0 уроков" at bounding box center [547, 144] width 41 height 15
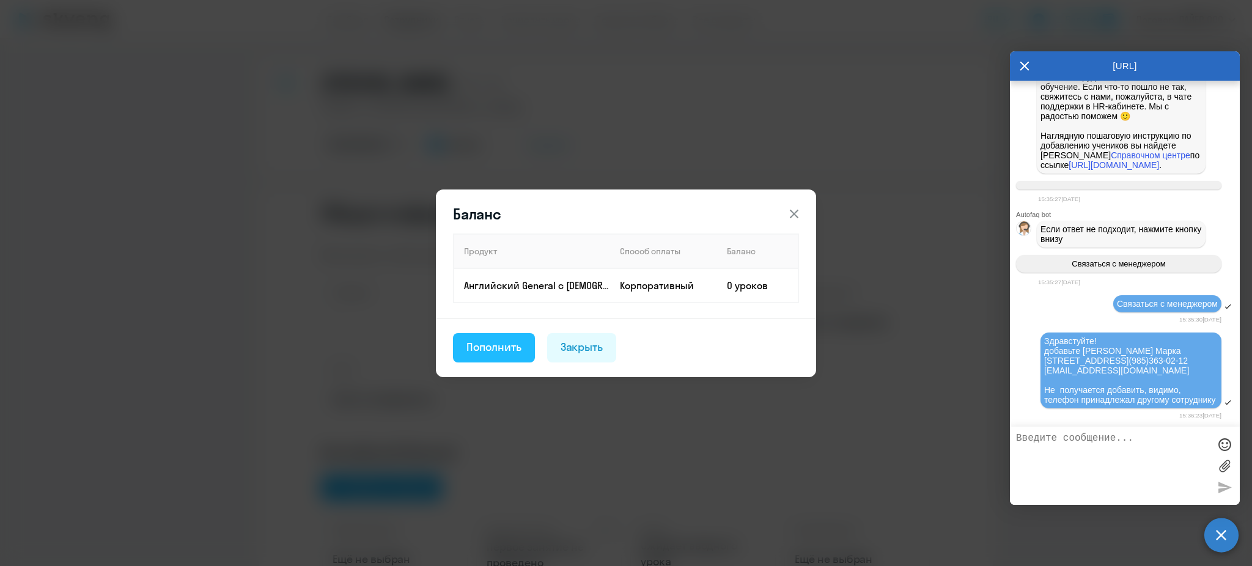
click at [519, 345] on div "Пополнить" at bounding box center [493, 347] width 55 height 16
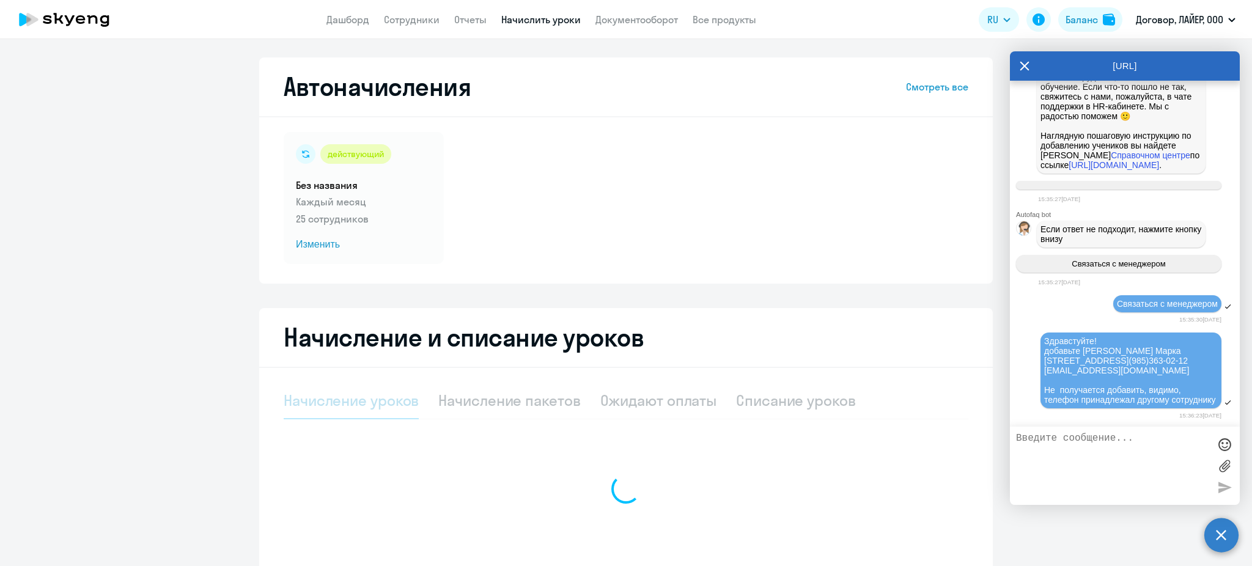
select select "10"
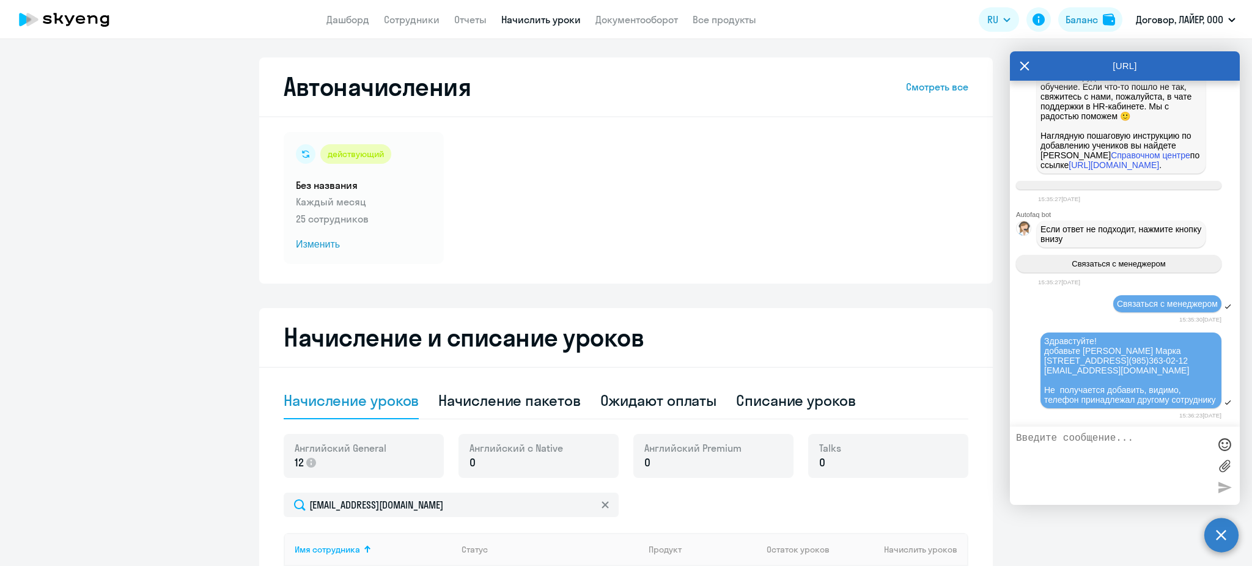
click at [409, 454] on div "Английский General 12" at bounding box center [364, 456] width 160 height 44
click at [872, 463] on div "Talks 0" at bounding box center [888, 456] width 160 height 44
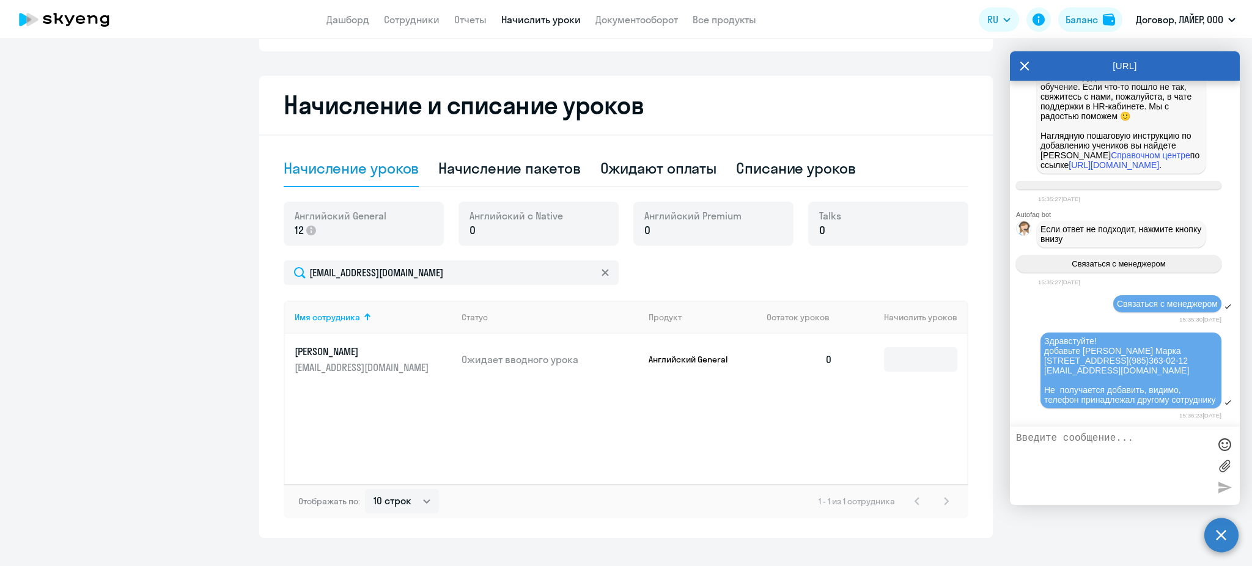
scroll to position [244, 0]
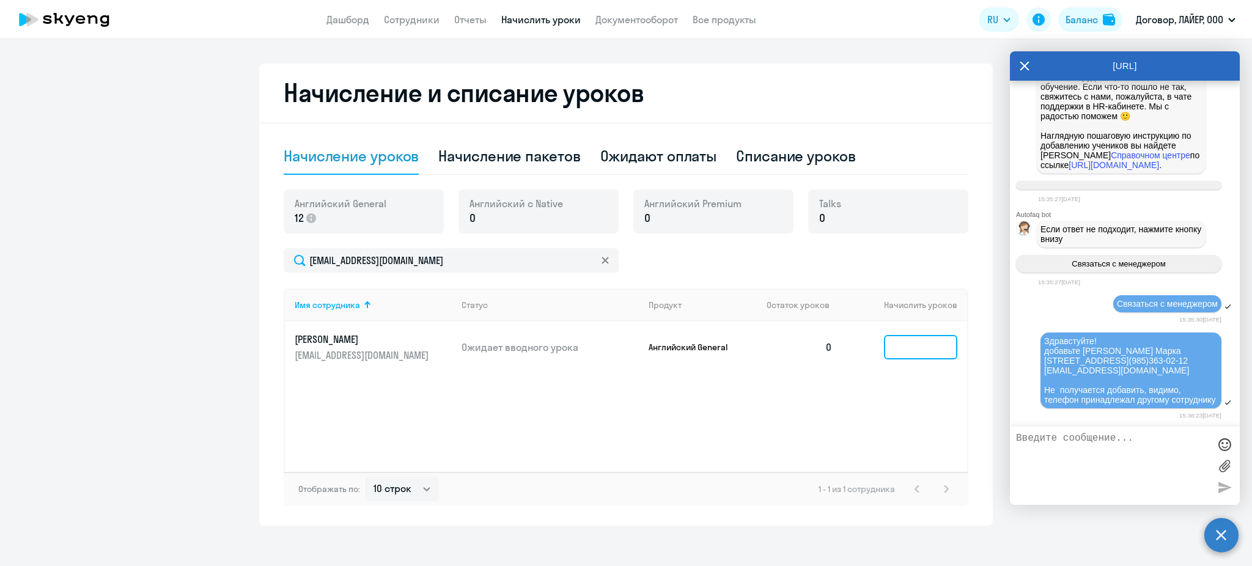
click at [902, 344] on input at bounding box center [920, 347] width 73 height 24
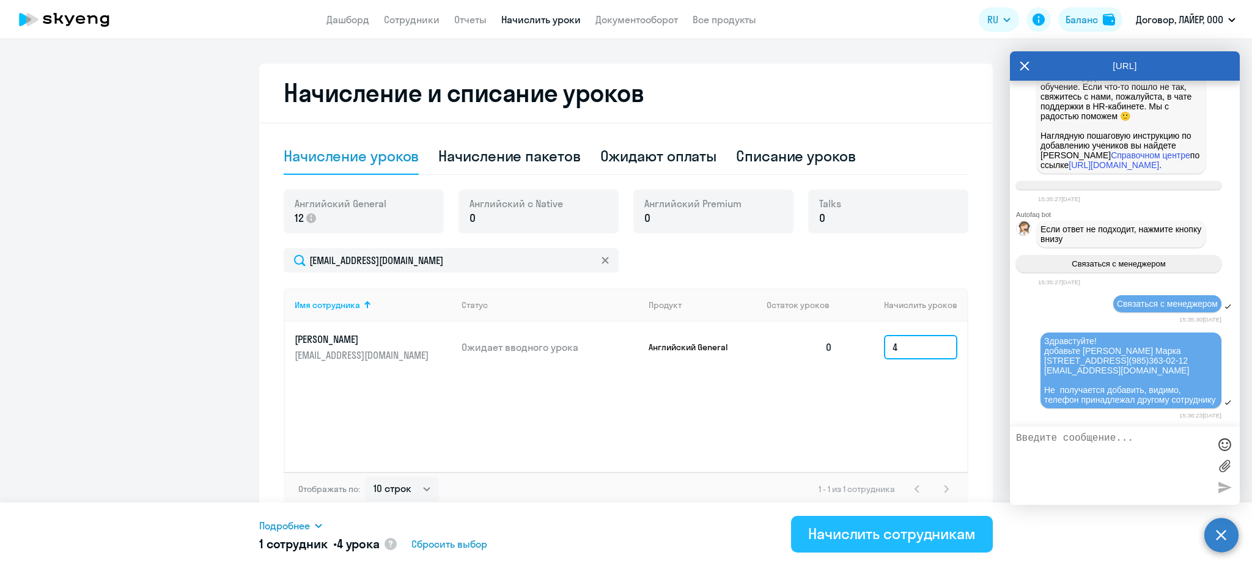
type input "4"
click at [884, 537] on div "Начислить сотрудникам" at bounding box center [891, 534] width 167 height 20
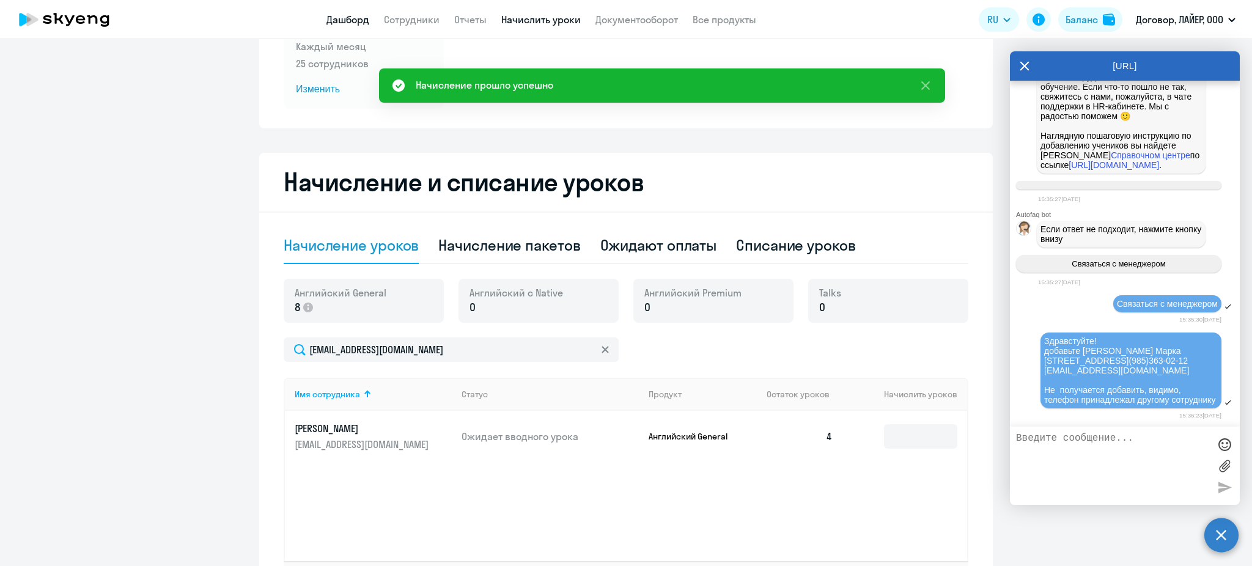
scroll to position [0, 0]
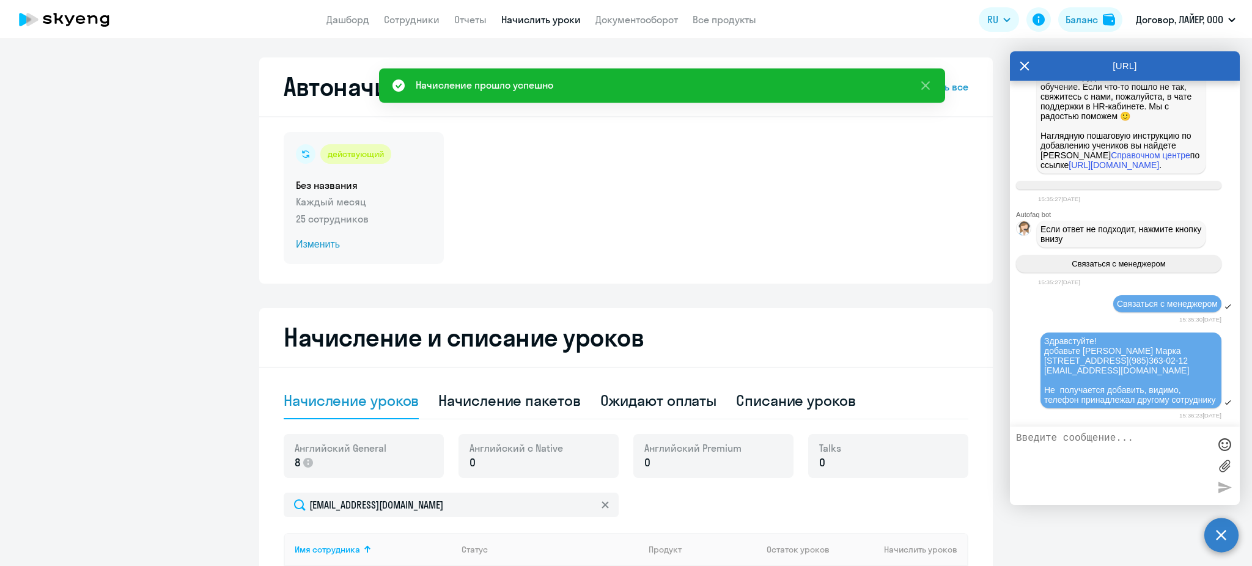
click at [321, 245] on span "Изменить" at bounding box center [364, 244] width 136 height 15
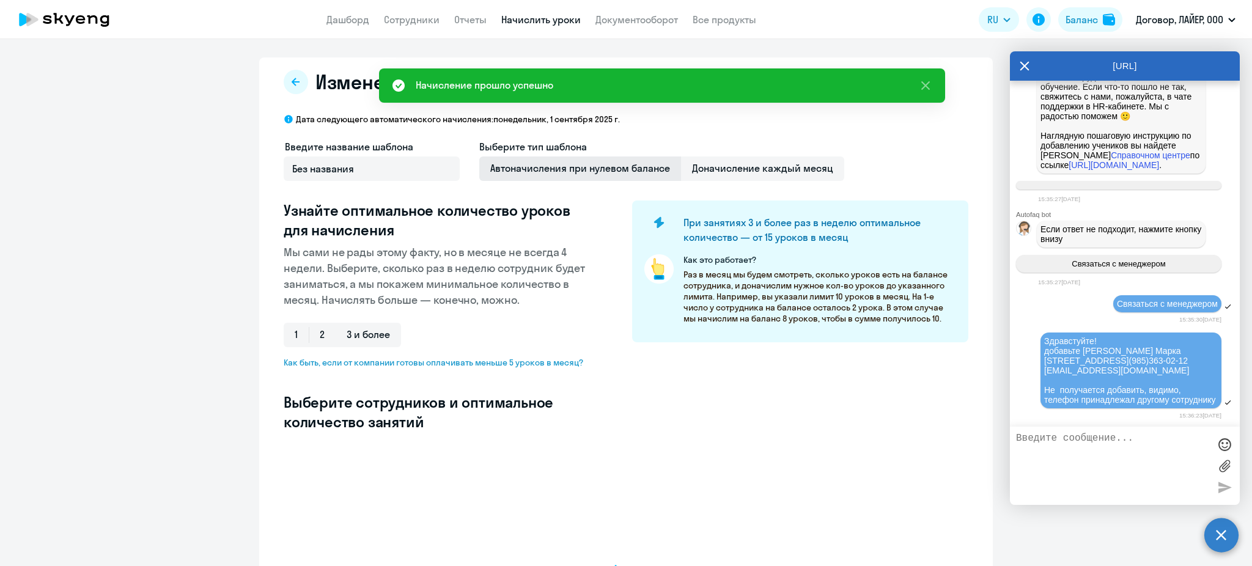
select select "10"
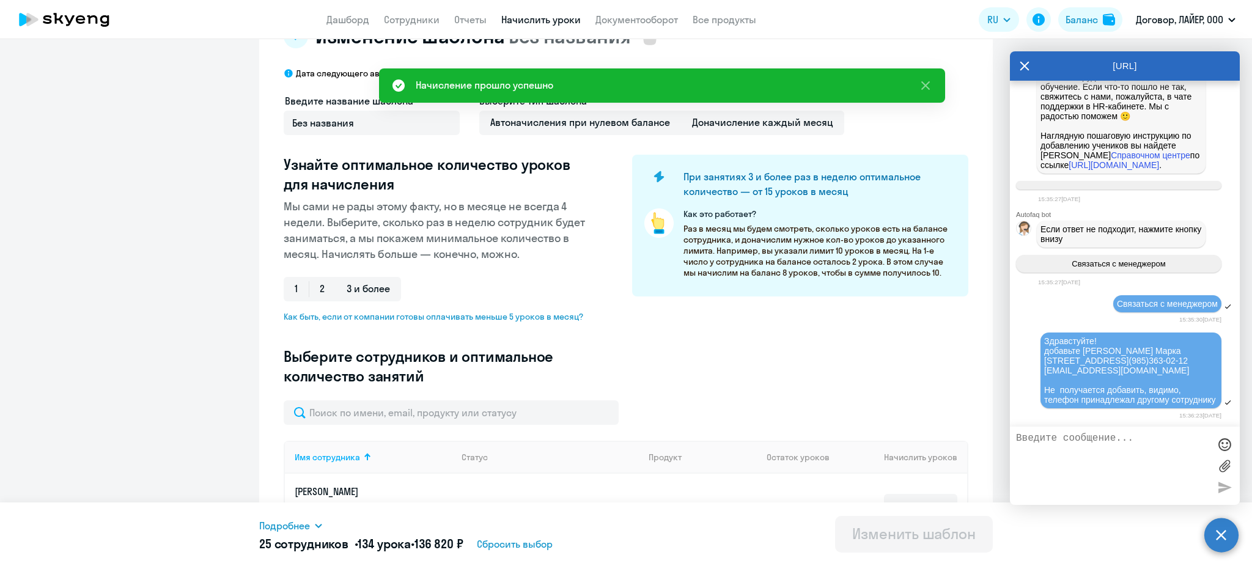
scroll to position [163, 0]
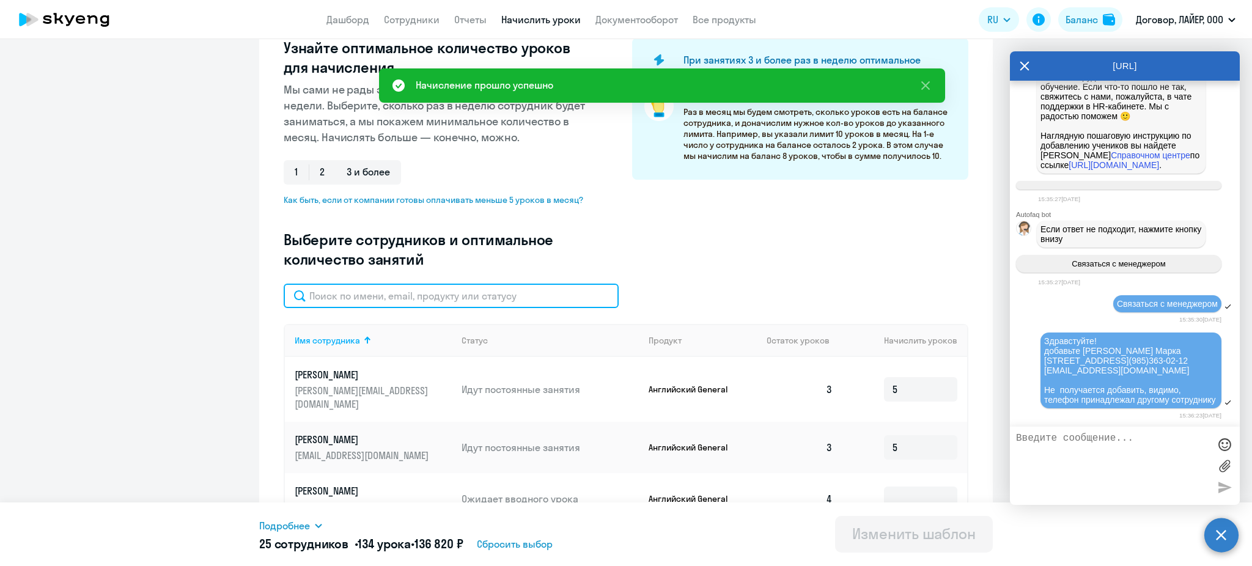
click at [391, 298] on input "text" at bounding box center [451, 296] width 335 height 24
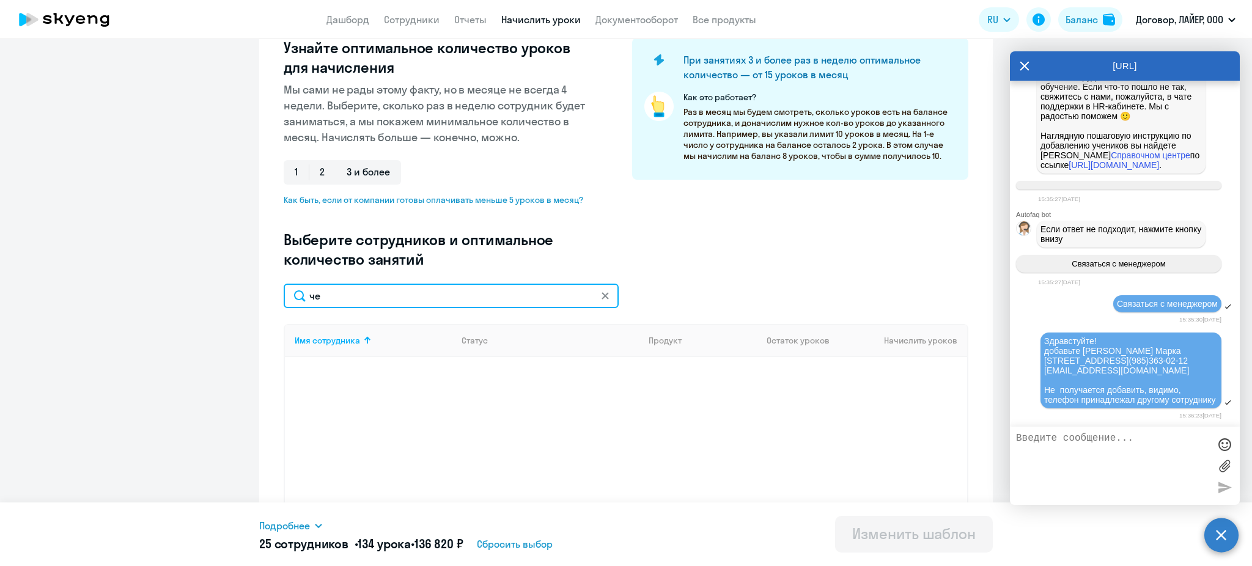
type input "ч"
type input "[PERSON_NAME]"
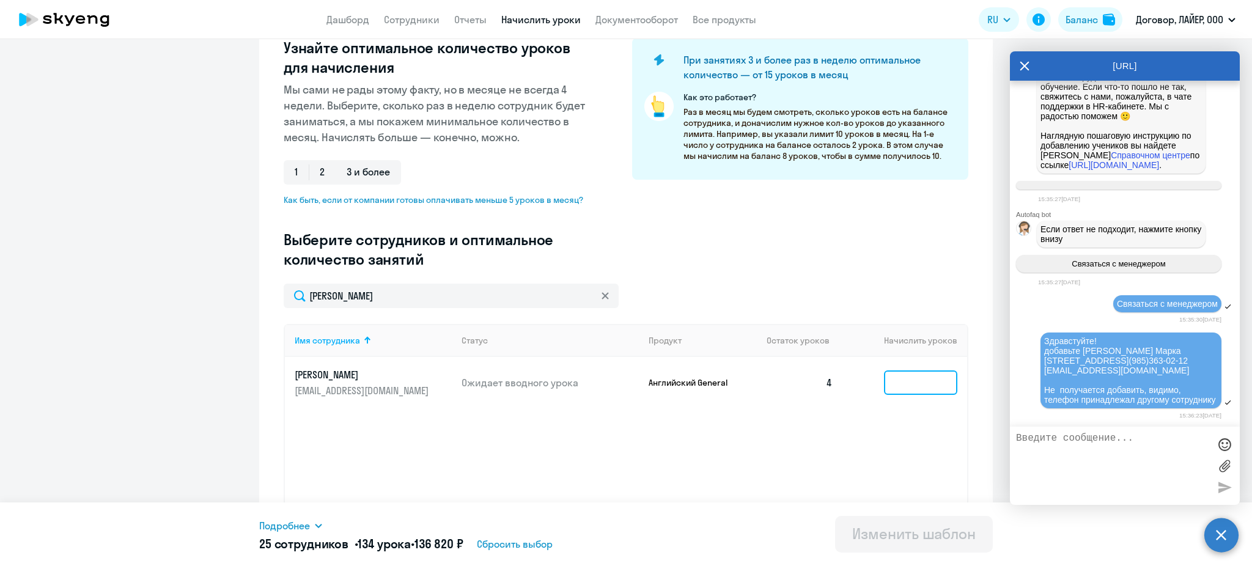
click at [910, 380] on input at bounding box center [920, 382] width 73 height 24
type input "4"
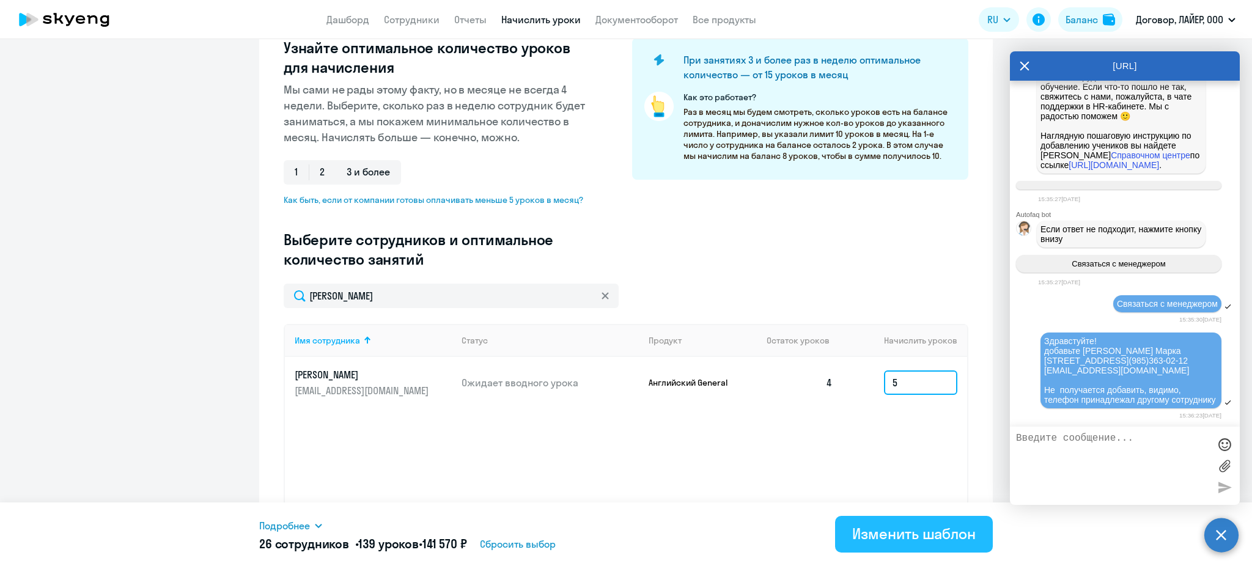
type input "5"
click at [903, 532] on div "Изменить шаблон" at bounding box center [913, 534] width 123 height 20
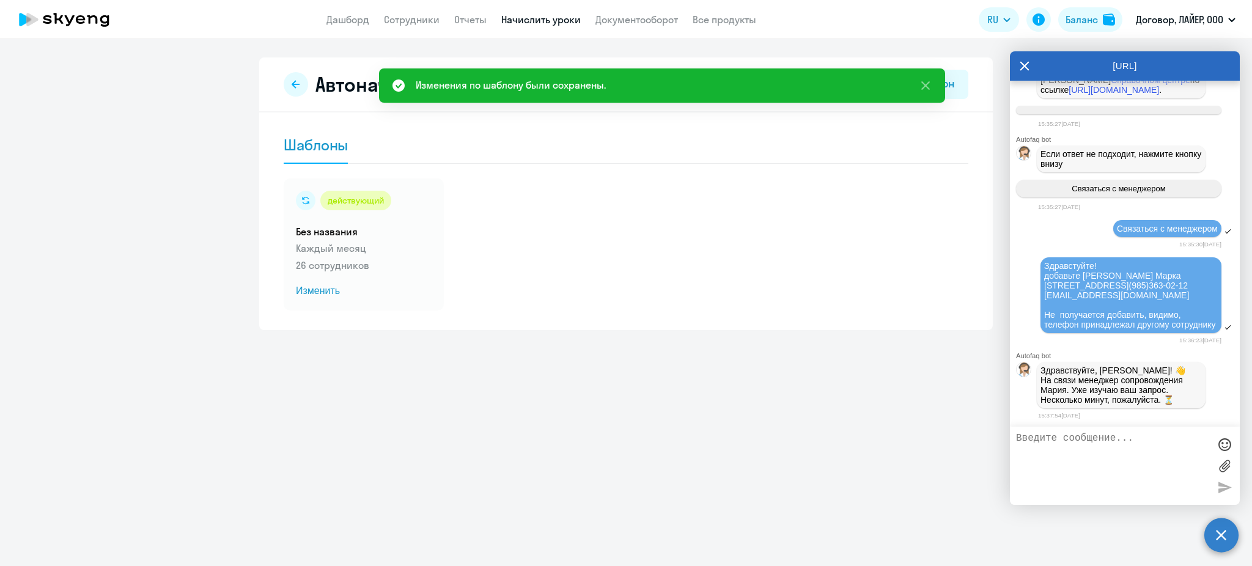
scroll to position [12827, 0]
